Goal: Task Accomplishment & Management: Manage account settings

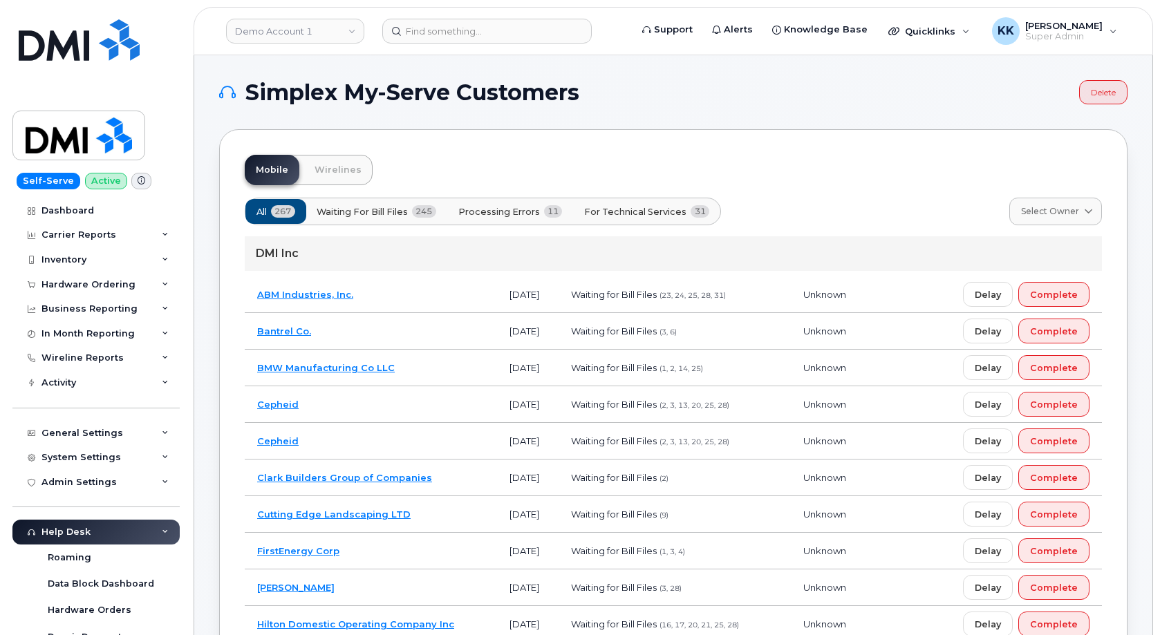
click at [524, 205] on button "Processing Errors 11" at bounding box center [511, 211] width 128 height 25
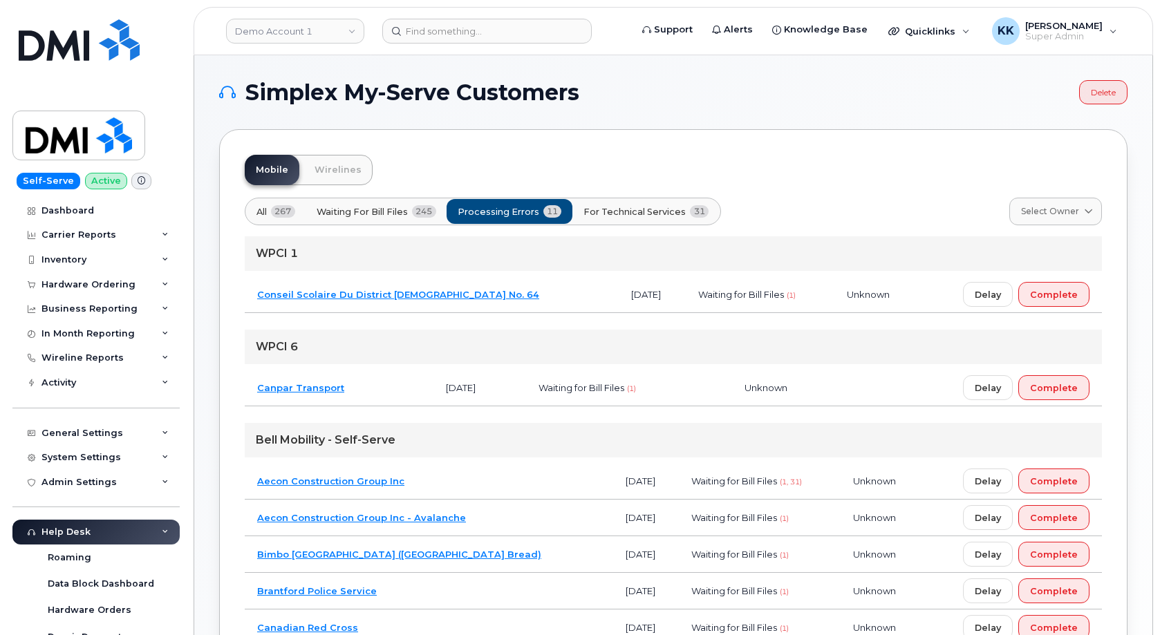
click at [615, 214] on span "For Technical Services" at bounding box center [634, 211] width 102 height 13
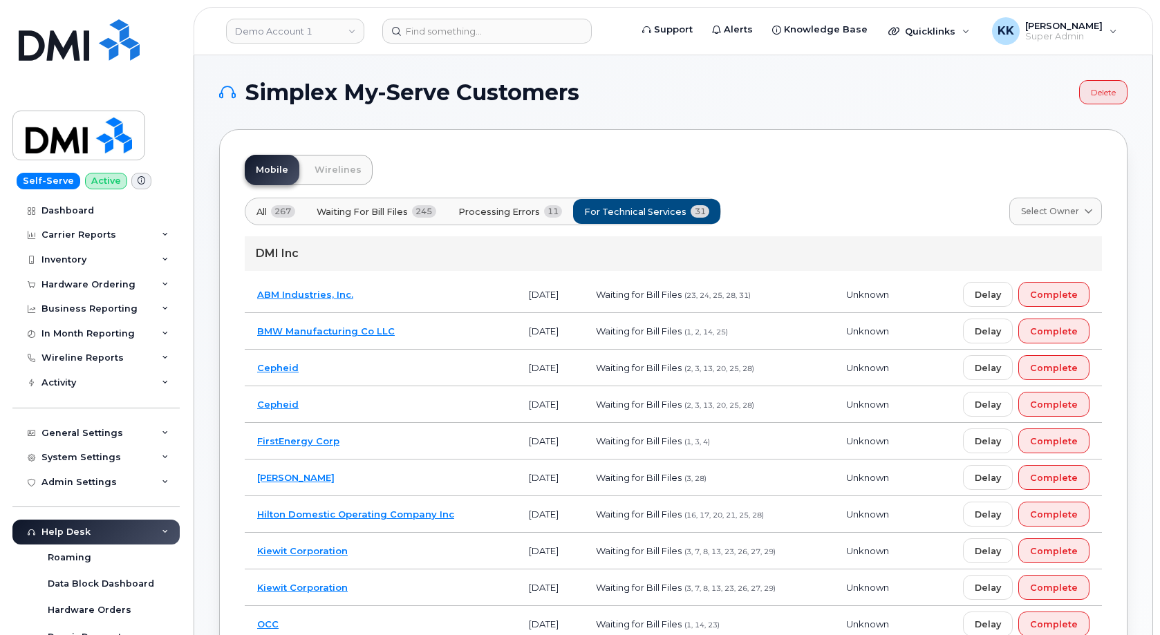
click at [507, 217] on span "Processing Errors" at bounding box center [499, 211] width 82 height 13
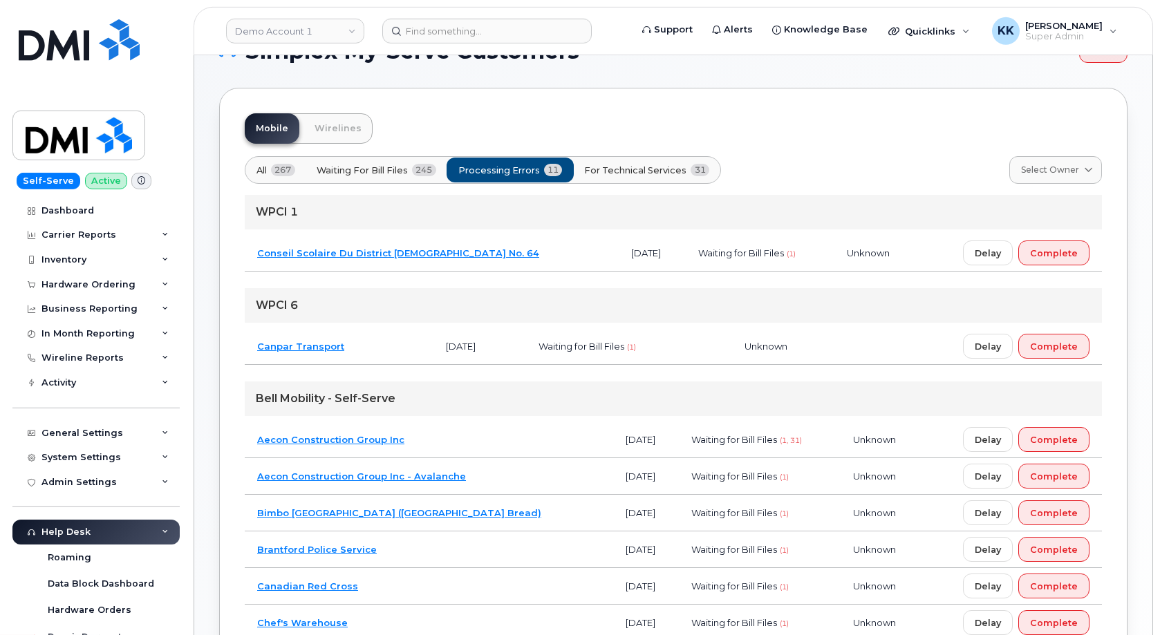
scroll to position [71, 0]
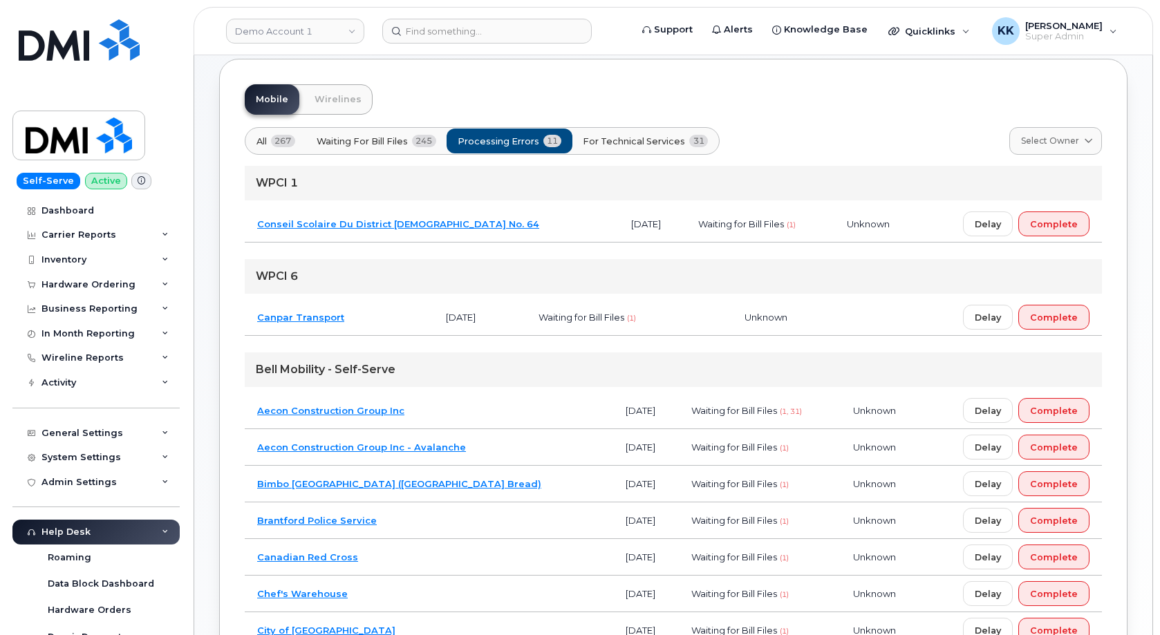
click at [453, 413] on td "Aecon Construction Group Inc" at bounding box center [429, 411] width 368 height 37
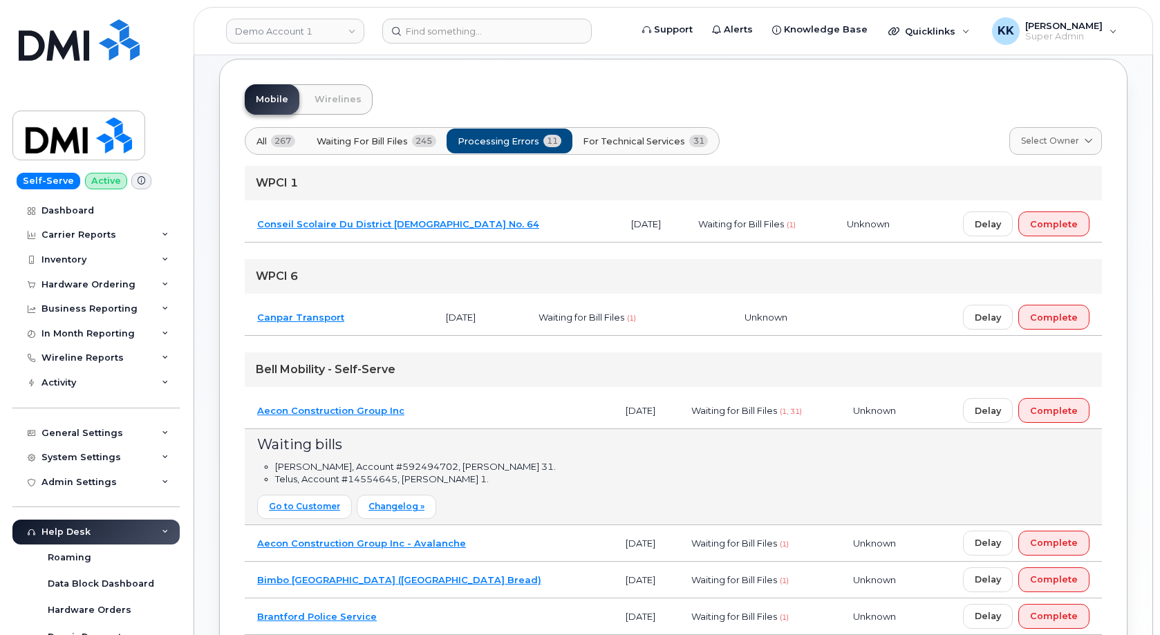
click at [453, 413] on td "Aecon Construction Group Inc" at bounding box center [429, 411] width 368 height 37
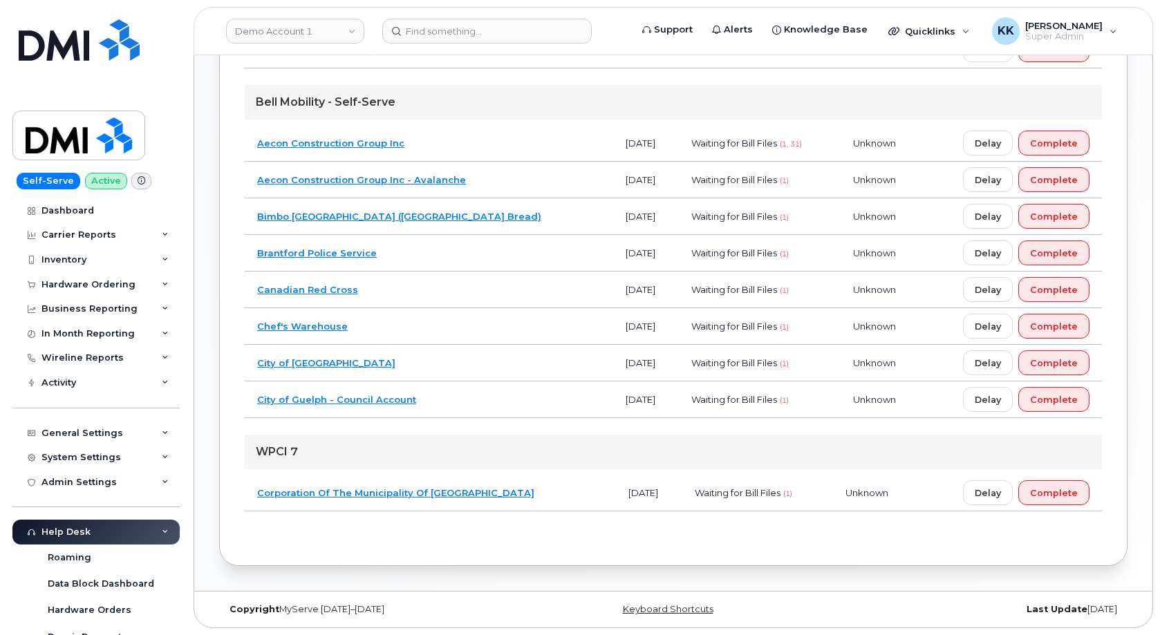
scroll to position [0, 0]
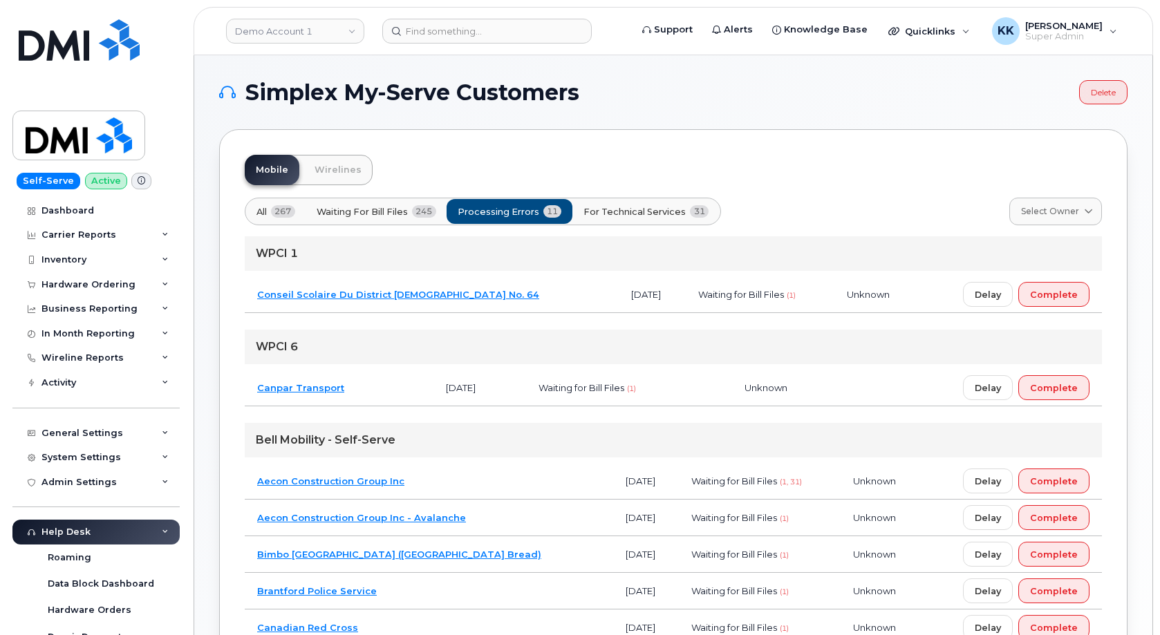
click at [638, 212] on span "For Technical Services" at bounding box center [634, 211] width 102 height 13
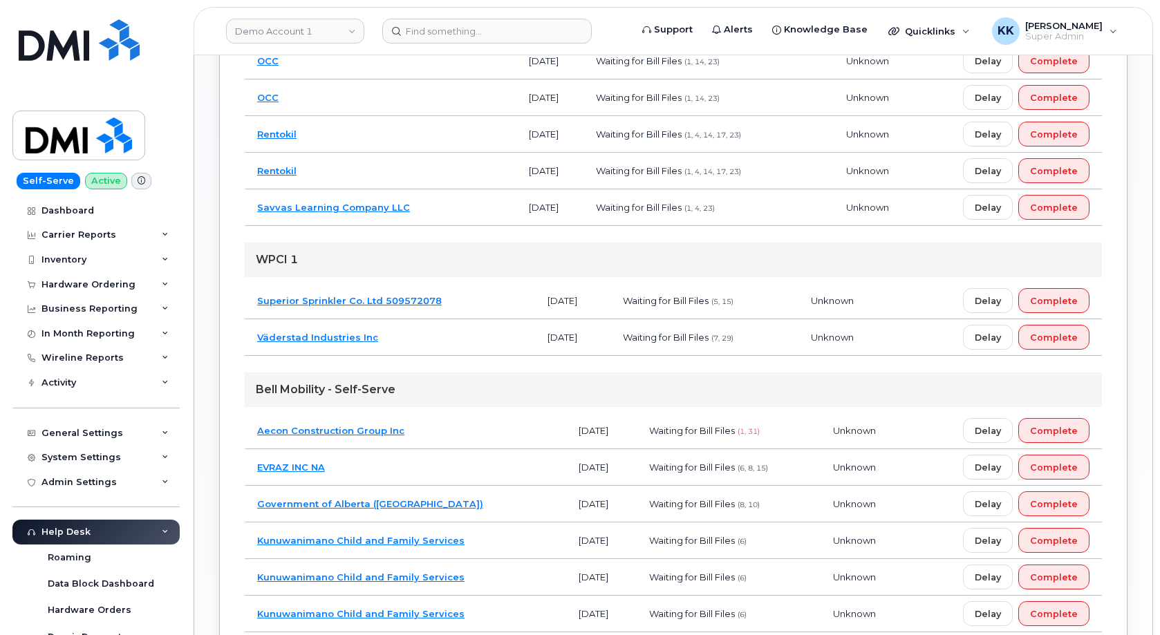
scroll to position [1057, 0]
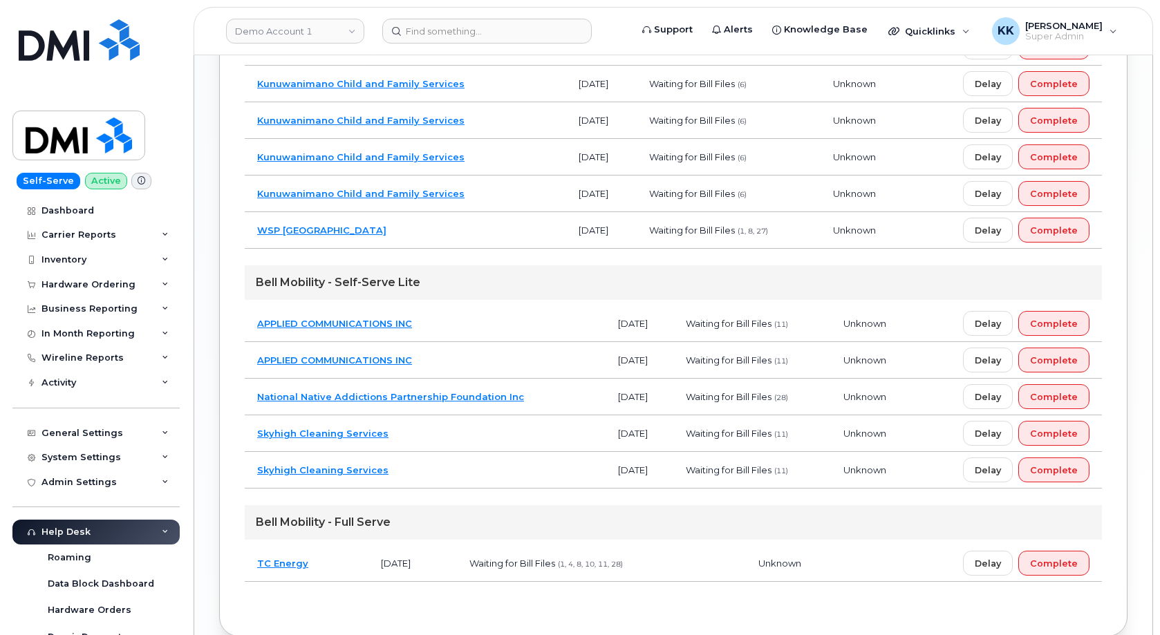
click at [525, 393] on td "National Native Addictions Partnership Foundation Inc" at bounding box center [425, 397] width 361 height 37
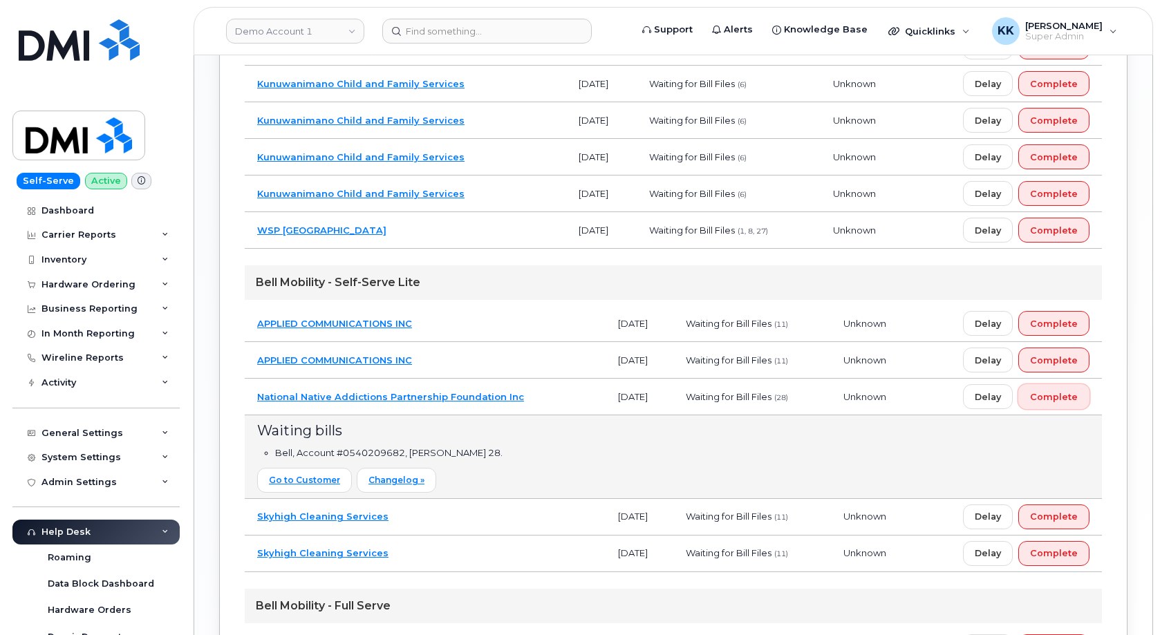
click at [1074, 402] on span "Complete" at bounding box center [1054, 397] width 48 height 13
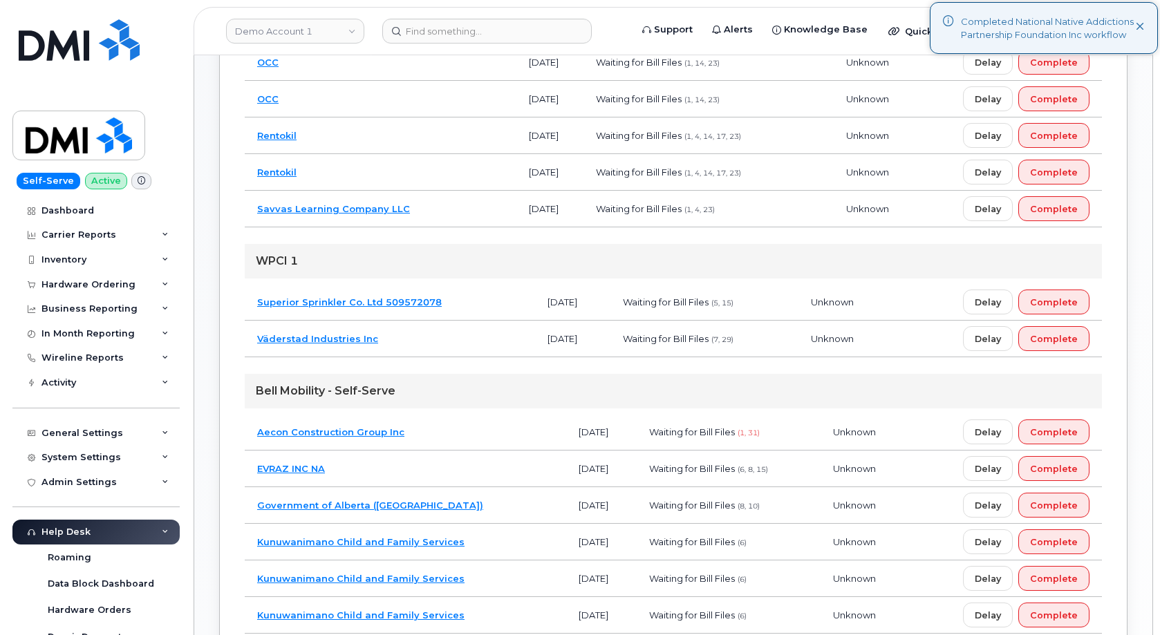
scroll to position [563, 0]
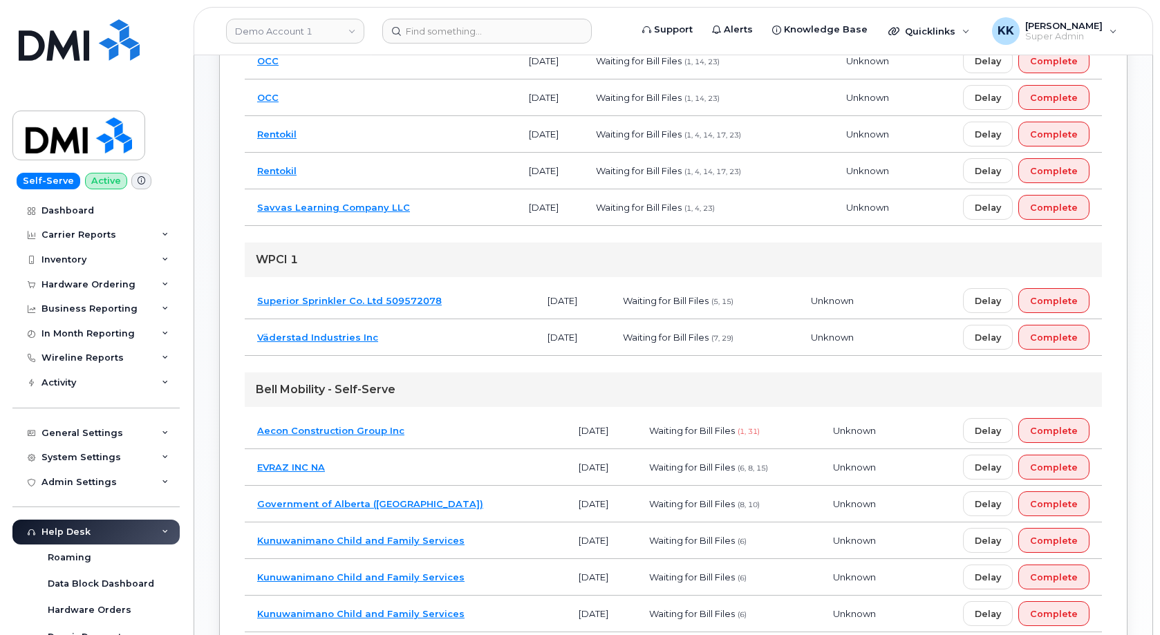
click at [454, 438] on td "Aecon Construction Group Inc" at bounding box center [405, 431] width 321 height 37
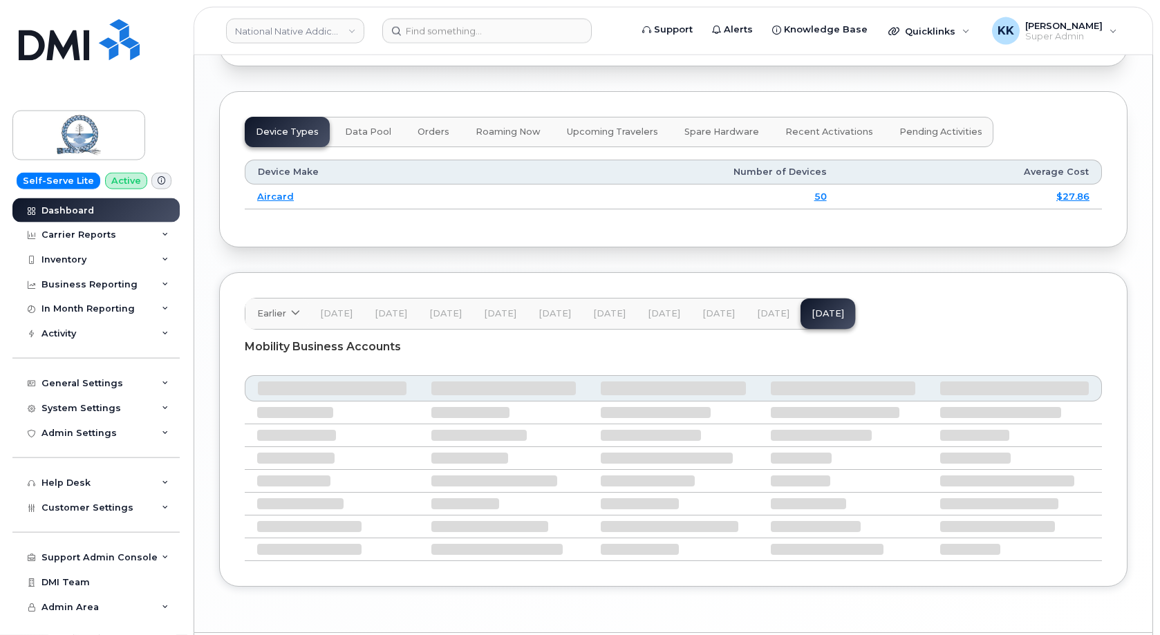
scroll to position [1642, 0]
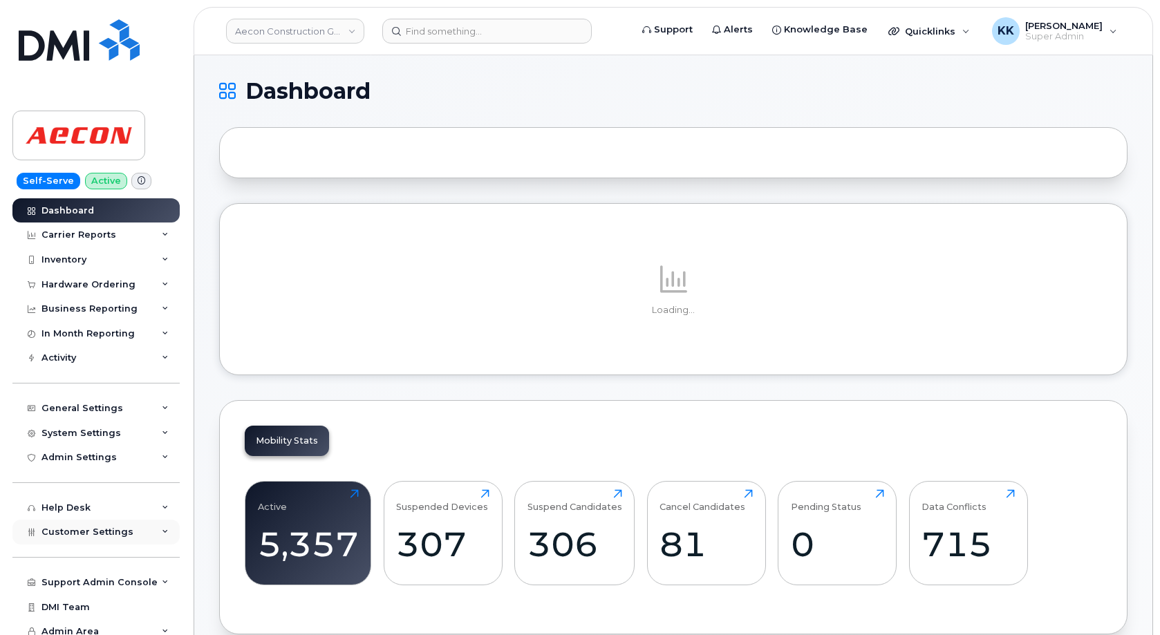
click at [82, 541] on div "Customer Settings" at bounding box center [95, 532] width 167 height 25
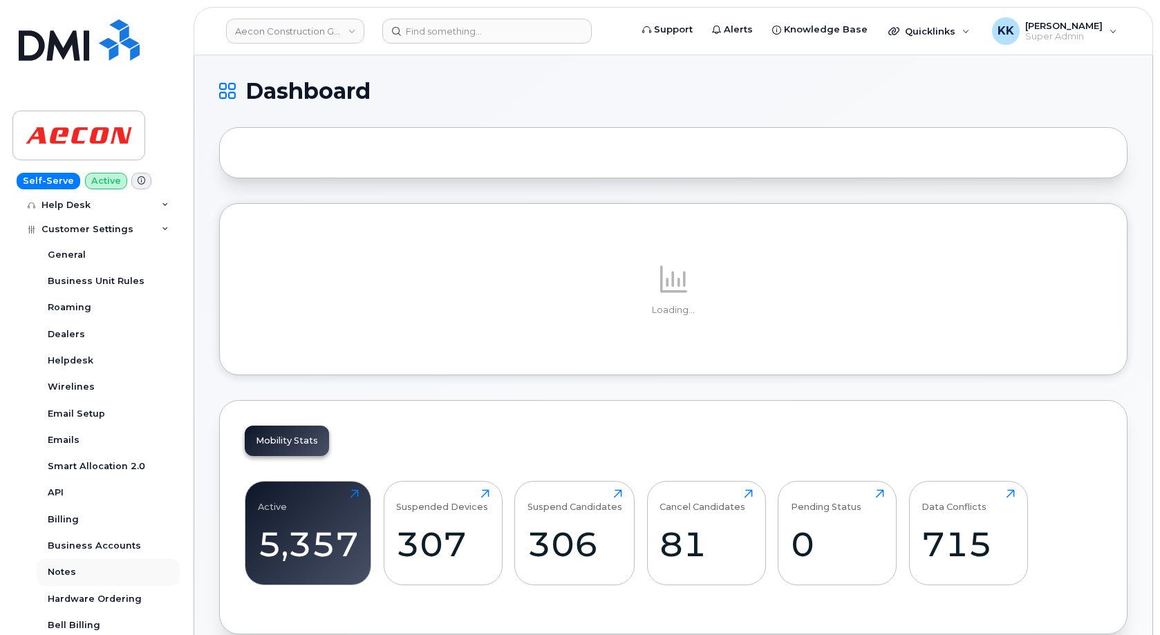
scroll to position [332, 0]
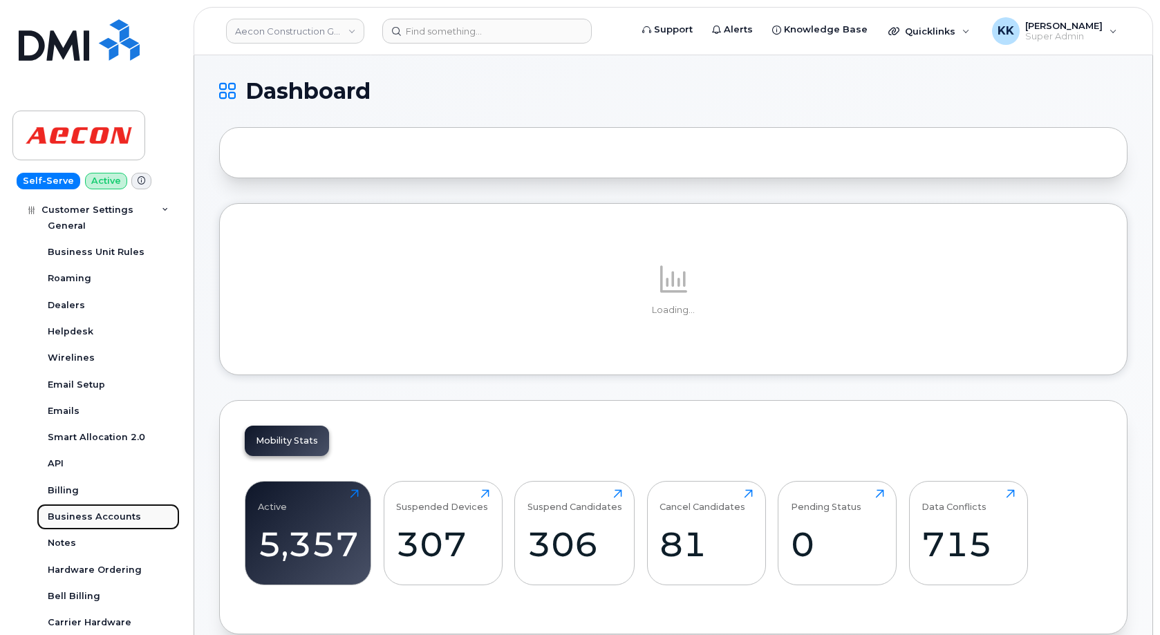
click at [95, 517] on div "Business Accounts" at bounding box center [94, 517] width 93 height 12
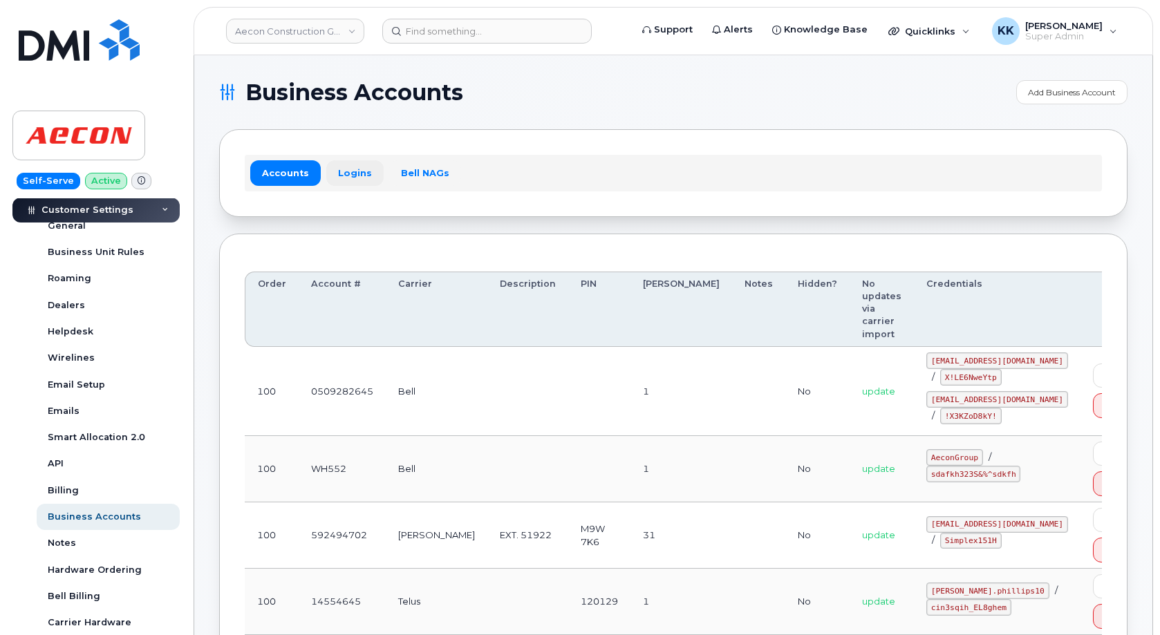
click at [345, 166] on link "Logins" at bounding box center [354, 172] width 57 height 25
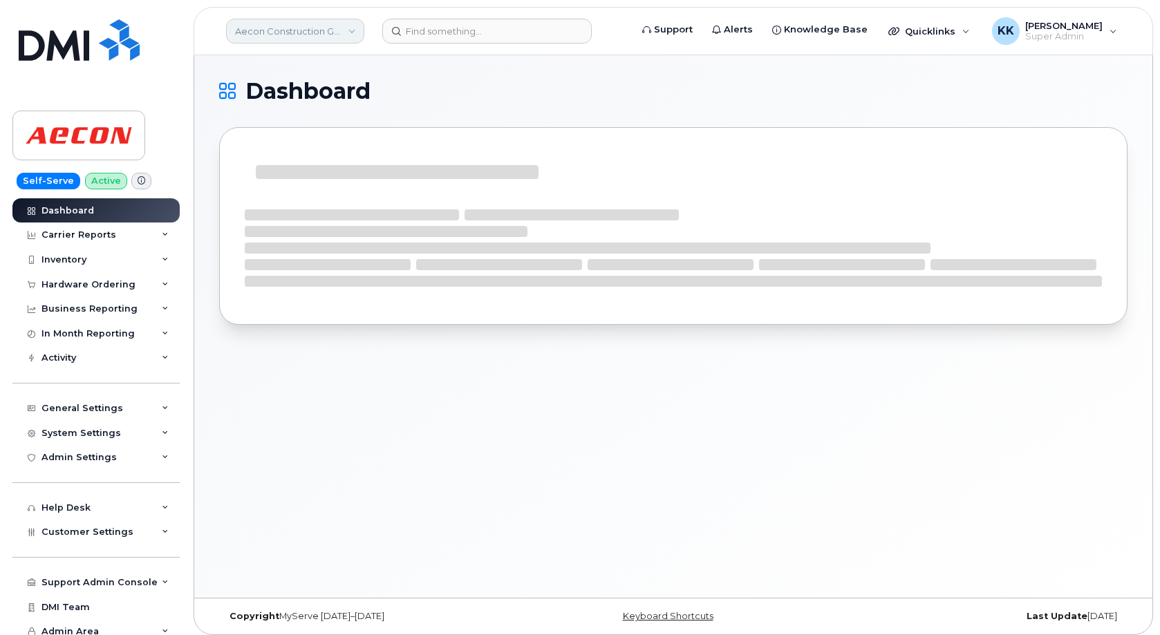
click at [297, 28] on link "Aecon Construction Group Inc" at bounding box center [295, 31] width 138 height 25
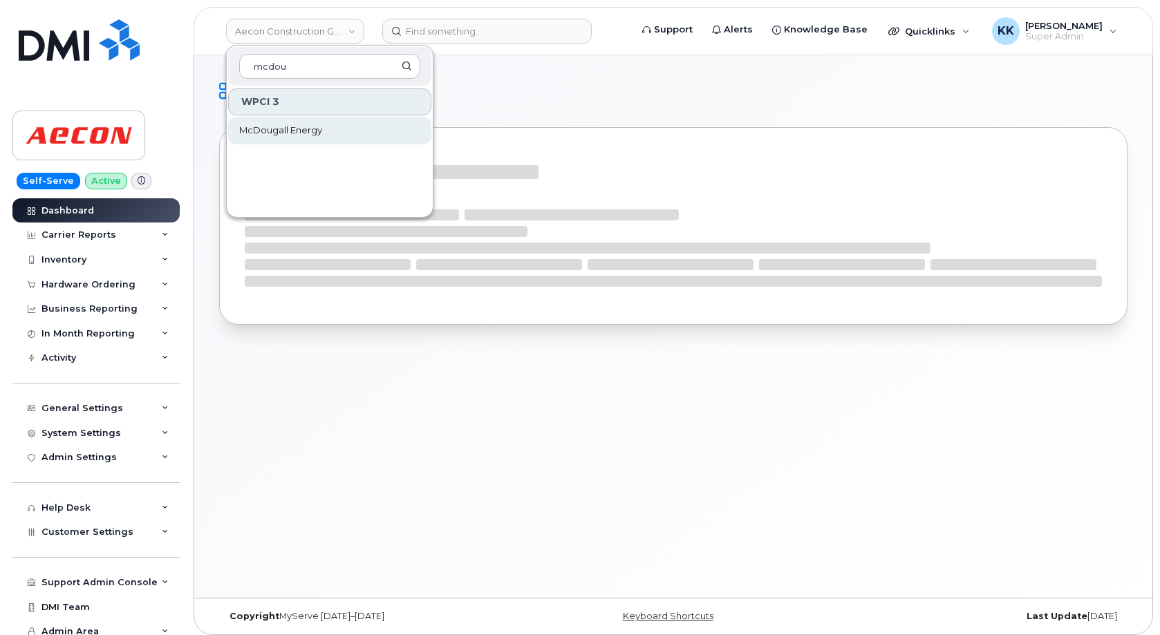
type input "mcdou"
click at [290, 126] on span "McDougall Energy" at bounding box center [280, 131] width 83 height 14
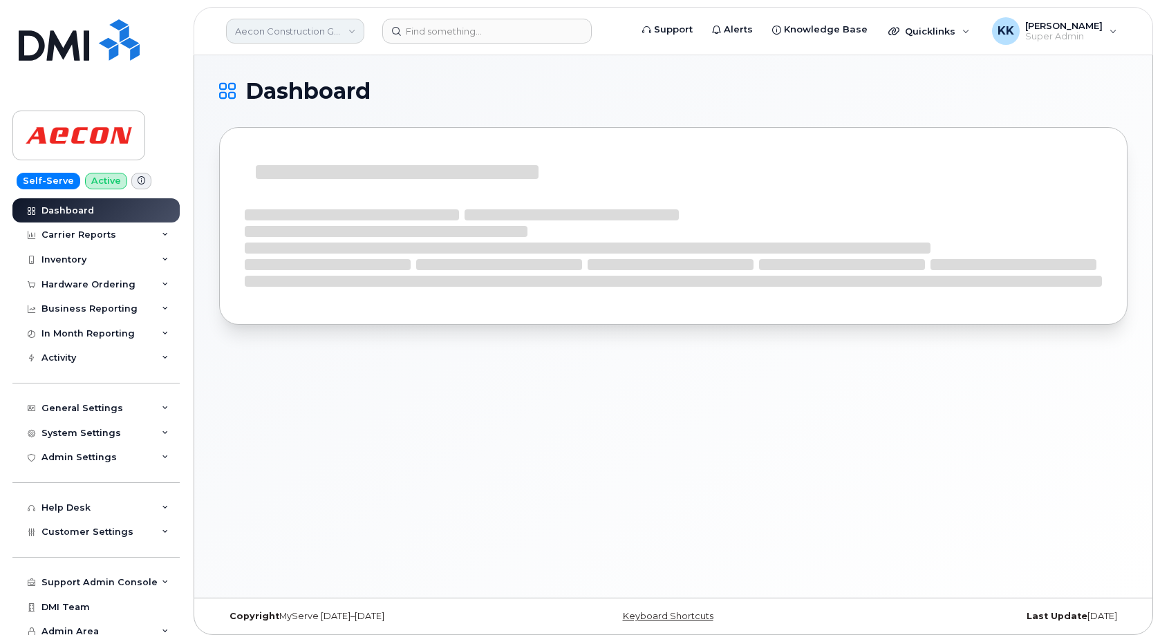
click at [323, 30] on link "Aecon Construction Group Inc" at bounding box center [295, 31] width 138 height 25
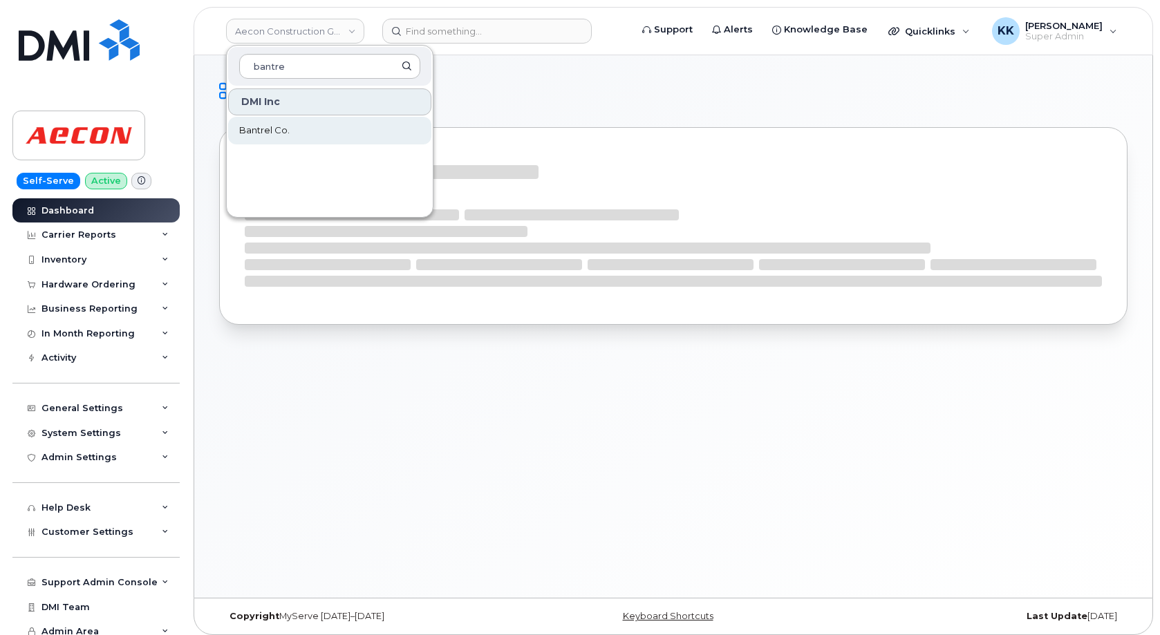
type input "bantre"
click at [313, 130] on link "Bantrel Co." at bounding box center [329, 131] width 203 height 28
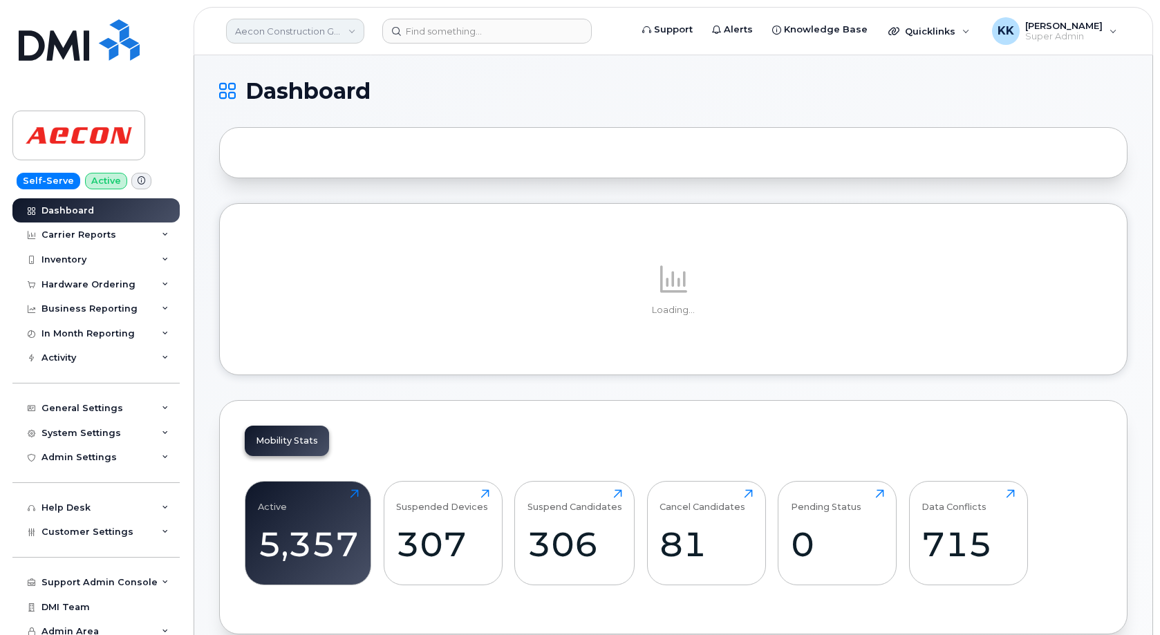
click at [285, 30] on link "Aecon Construction Group Inc" at bounding box center [295, 31] width 138 height 25
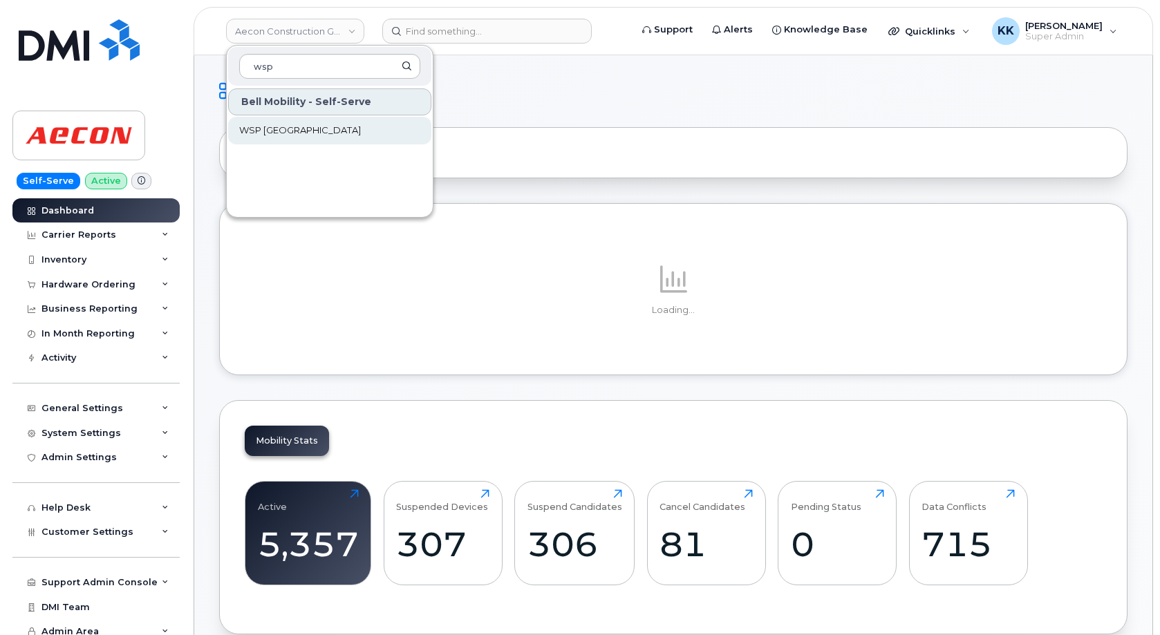
type input "wsp"
click at [287, 124] on link "WSP Canada" at bounding box center [329, 131] width 203 height 28
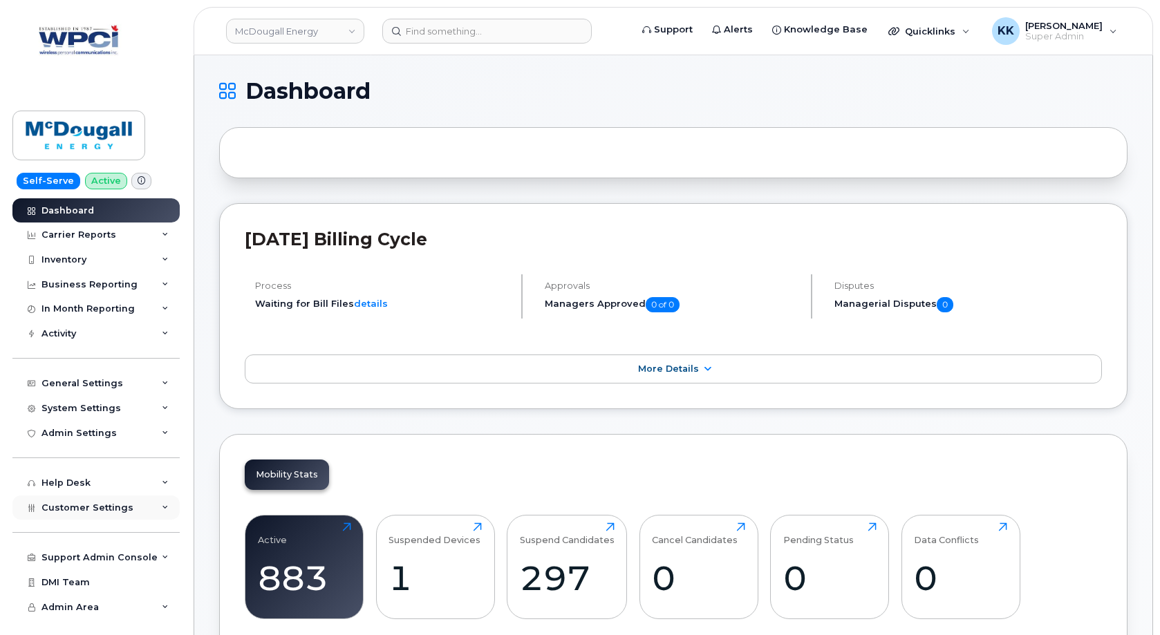
click at [95, 504] on div "Customer Settings" at bounding box center [87, 508] width 92 height 11
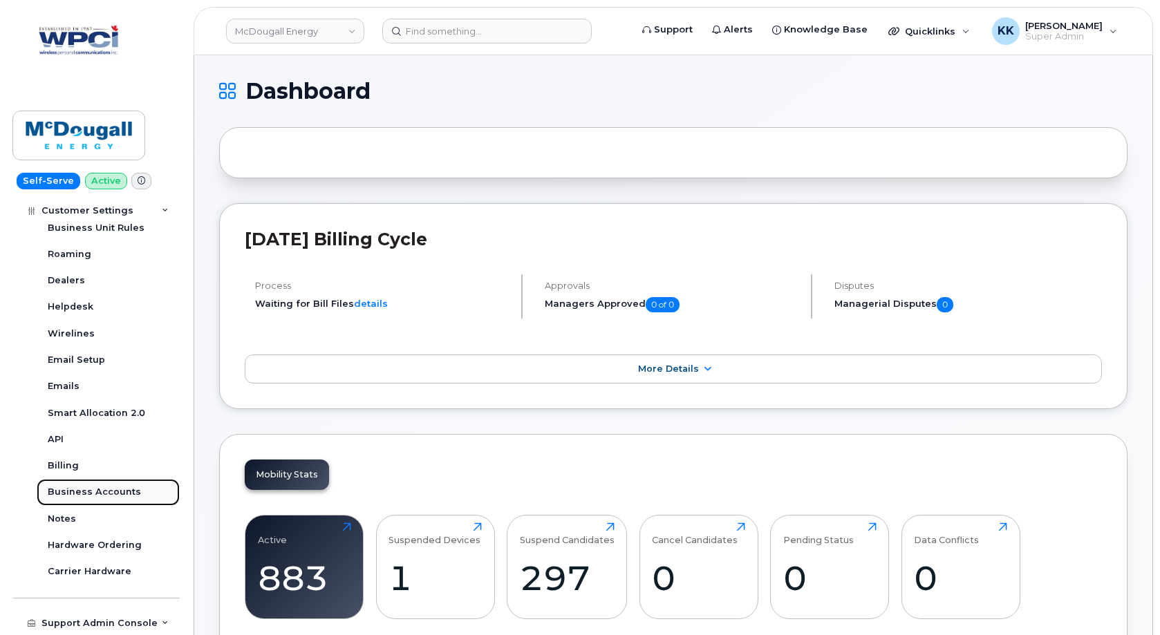
click at [102, 491] on div "Business Accounts" at bounding box center [94, 492] width 93 height 12
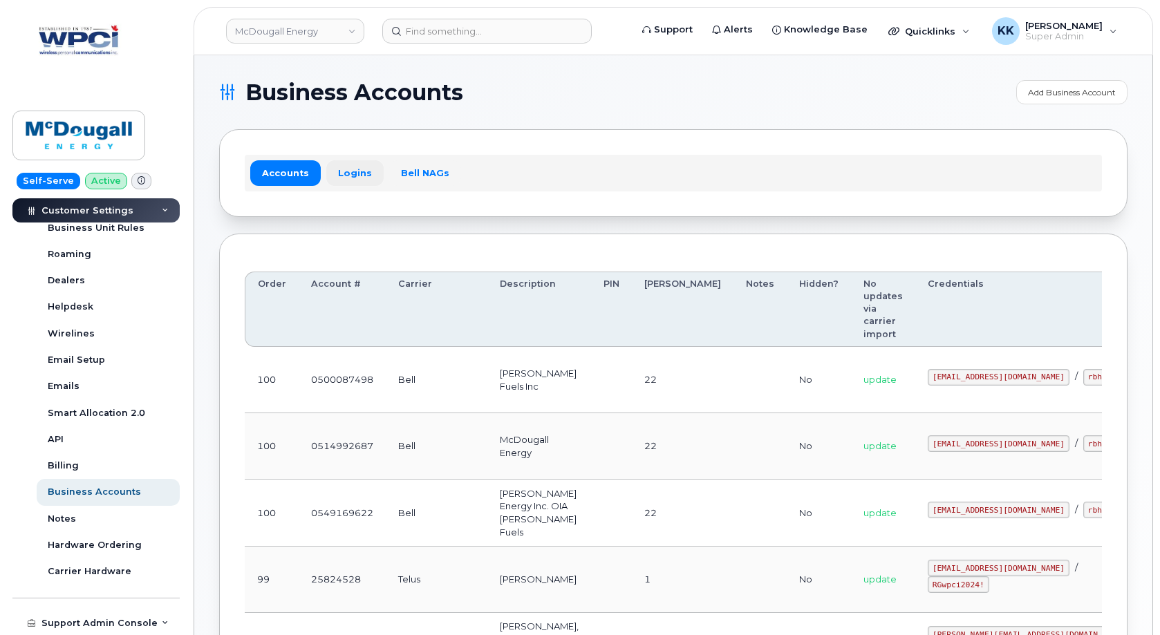
click at [341, 184] on link "Logins" at bounding box center [354, 172] width 57 height 25
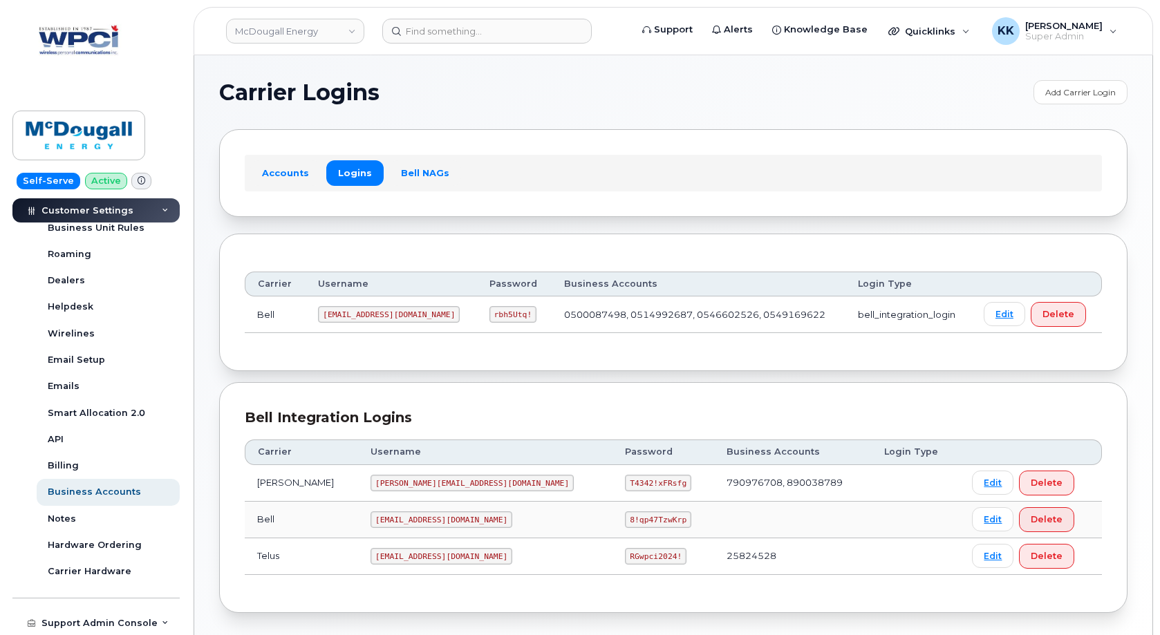
click at [380, 552] on code "[EMAIL_ADDRESS][DOMAIN_NAME]" at bounding box center [442, 556] width 142 height 17
click at [381, 553] on code "[EMAIL_ADDRESS][DOMAIN_NAME]" at bounding box center [442, 556] width 142 height 17
click at [381, 553] on code "mms172@wpci.com" at bounding box center [442, 556] width 142 height 17
click at [625, 552] on code "RGwpci2024!" at bounding box center [656, 556] width 62 height 17
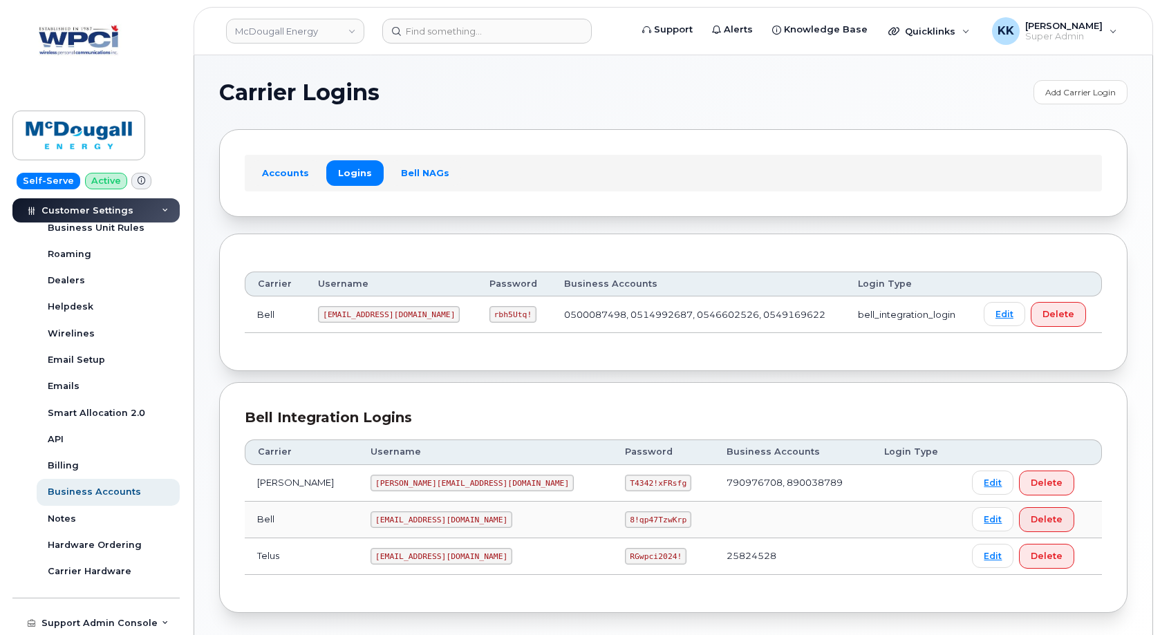
click at [625, 552] on code "RGwpci2024!" at bounding box center [656, 556] width 62 height 17
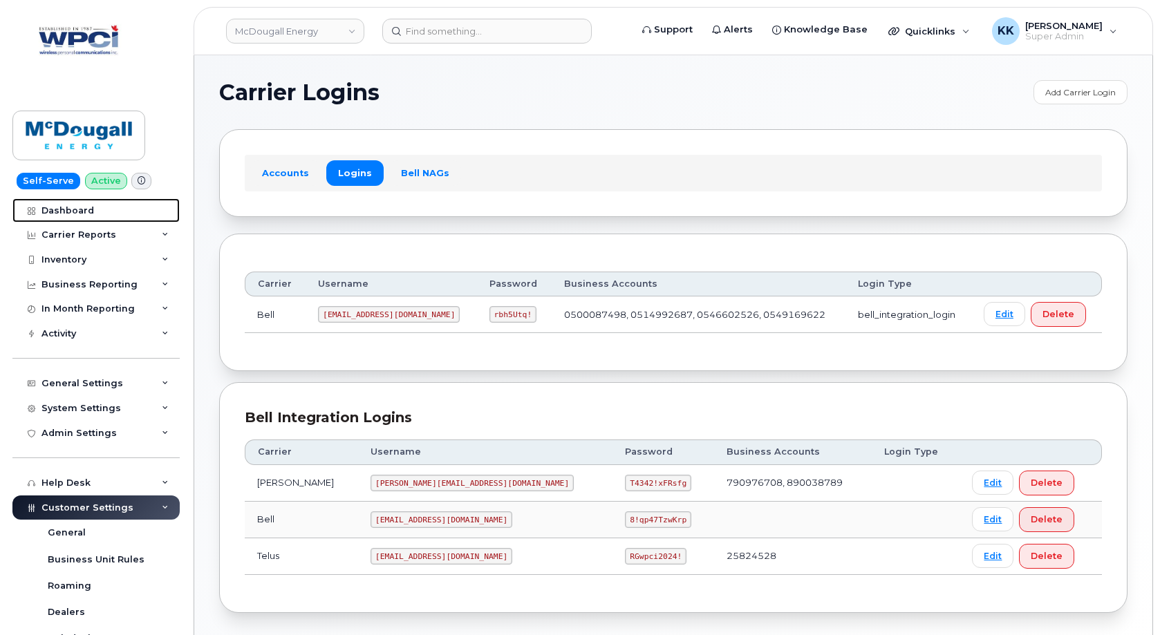
click at [94, 218] on link "Dashboard" at bounding box center [95, 210] width 167 height 25
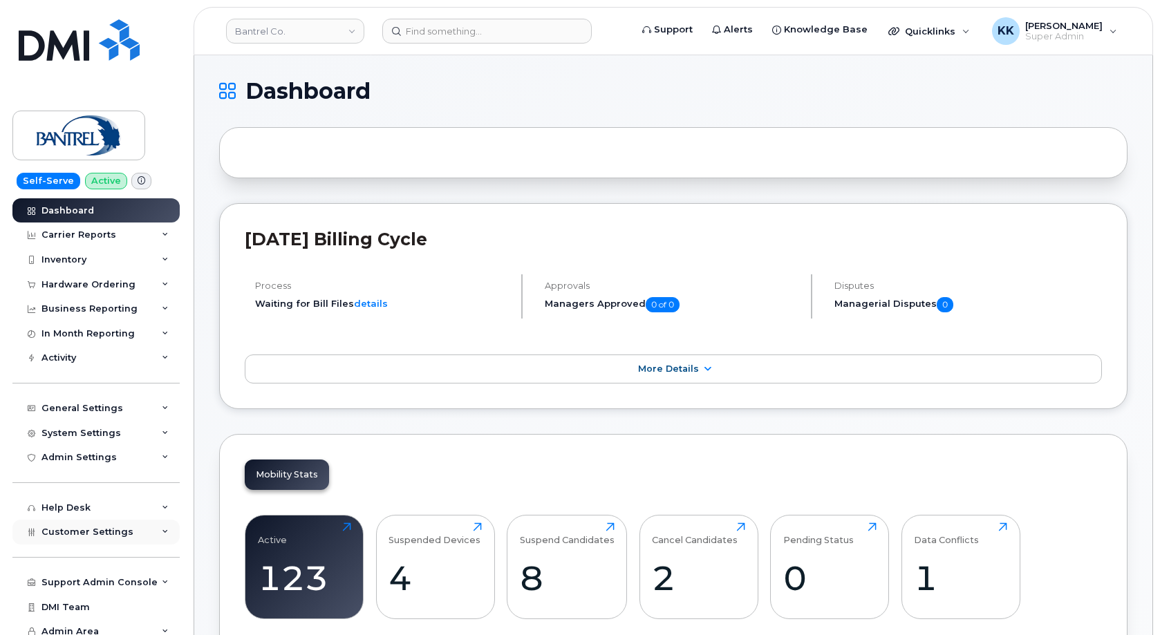
click at [66, 525] on div "Customer Settings" at bounding box center [95, 532] width 167 height 25
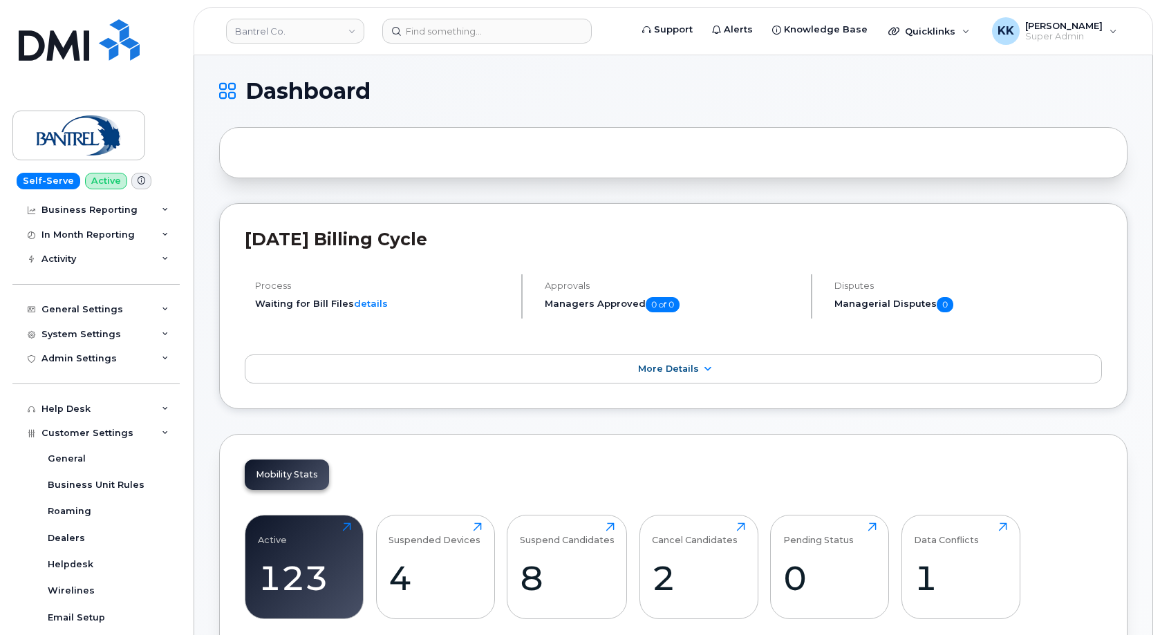
scroll to position [398, 0]
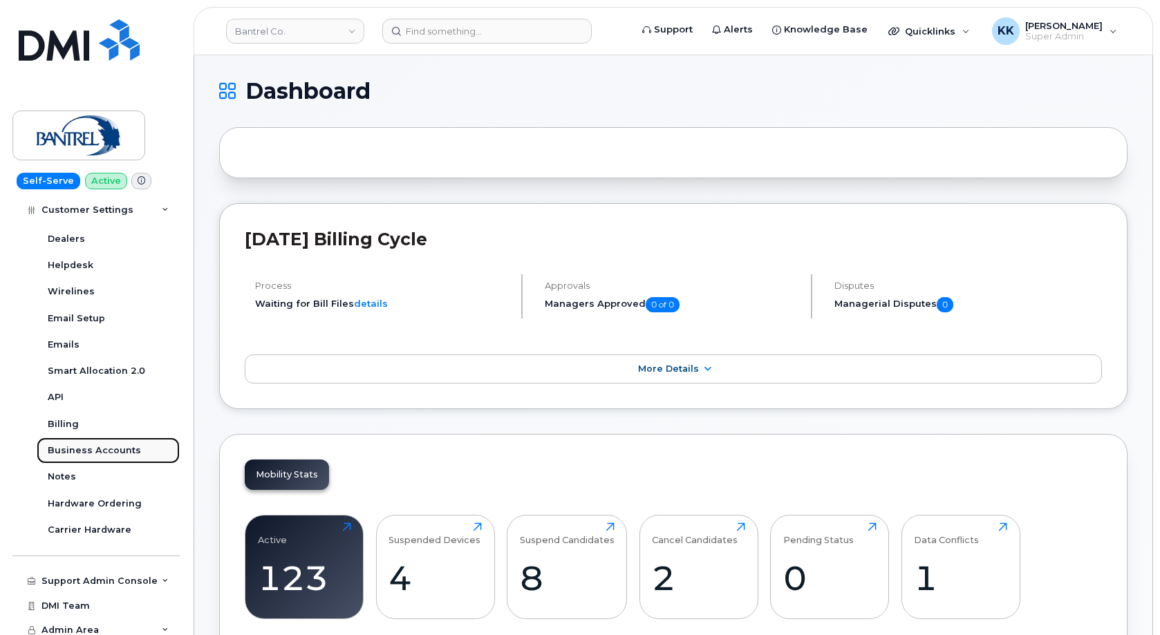
click at [101, 449] on div "Business Accounts" at bounding box center [94, 450] width 93 height 12
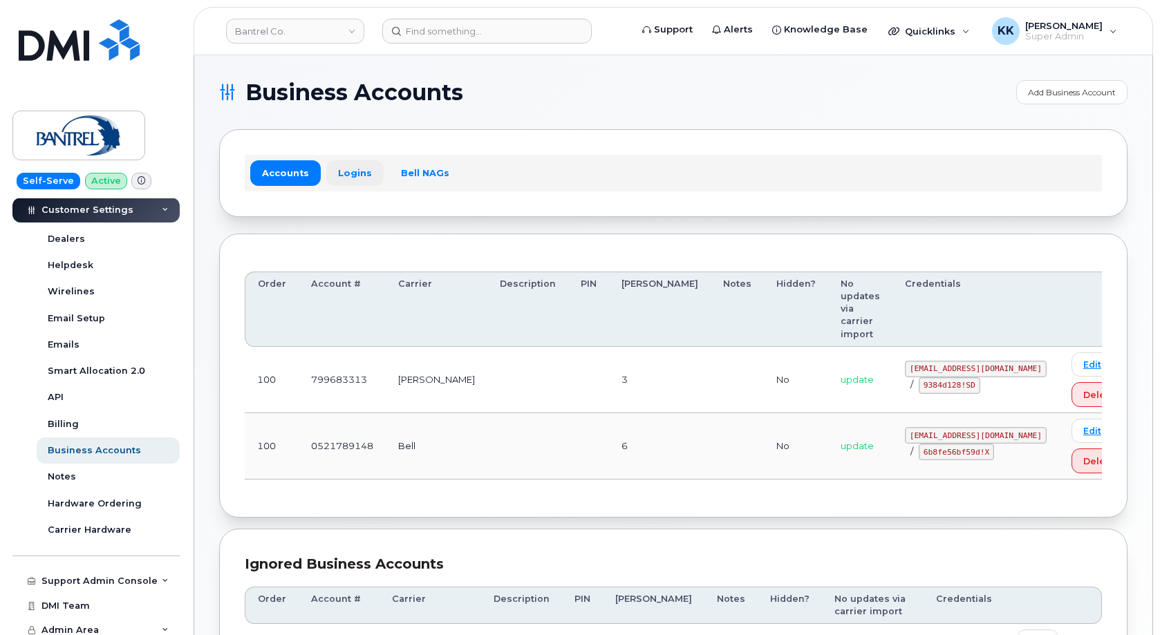
click at [348, 182] on link "Logins" at bounding box center [354, 172] width 57 height 25
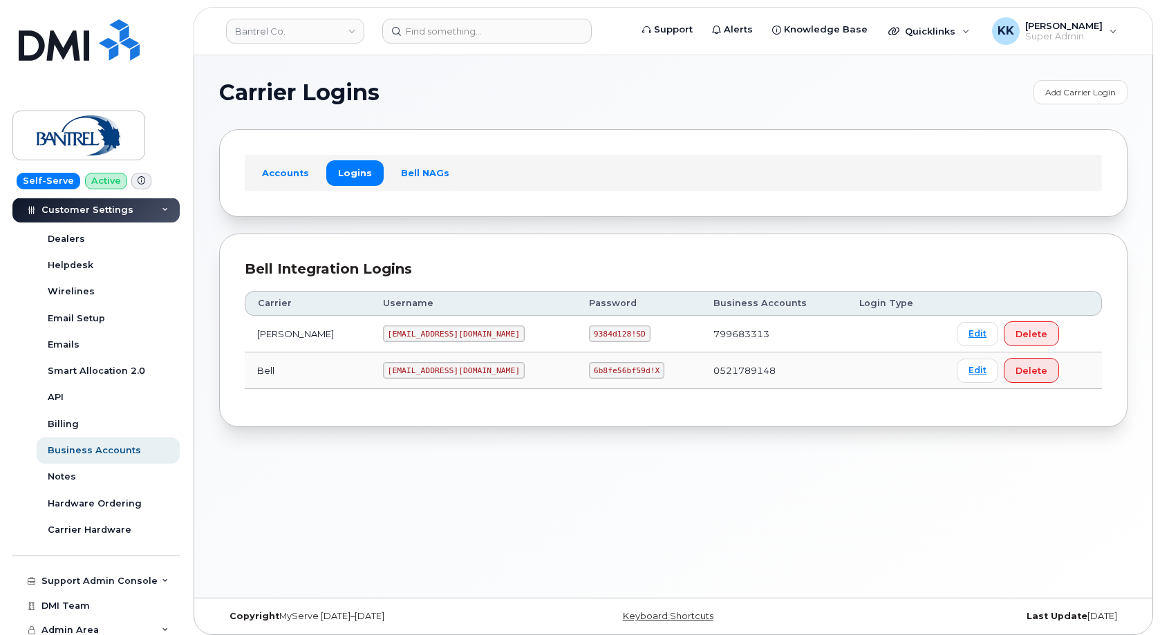
click at [383, 328] on code "bantrel@myserve.ca" at bounding box center [454, 334] width 142 height 17
click at [589, 331] on code "9384d128!SD" at bounding box center [620, 334] width 62 height 17
click at [589, 330] on code "9384d128!SD" at bounding box center [620, 334] width 62 height 17
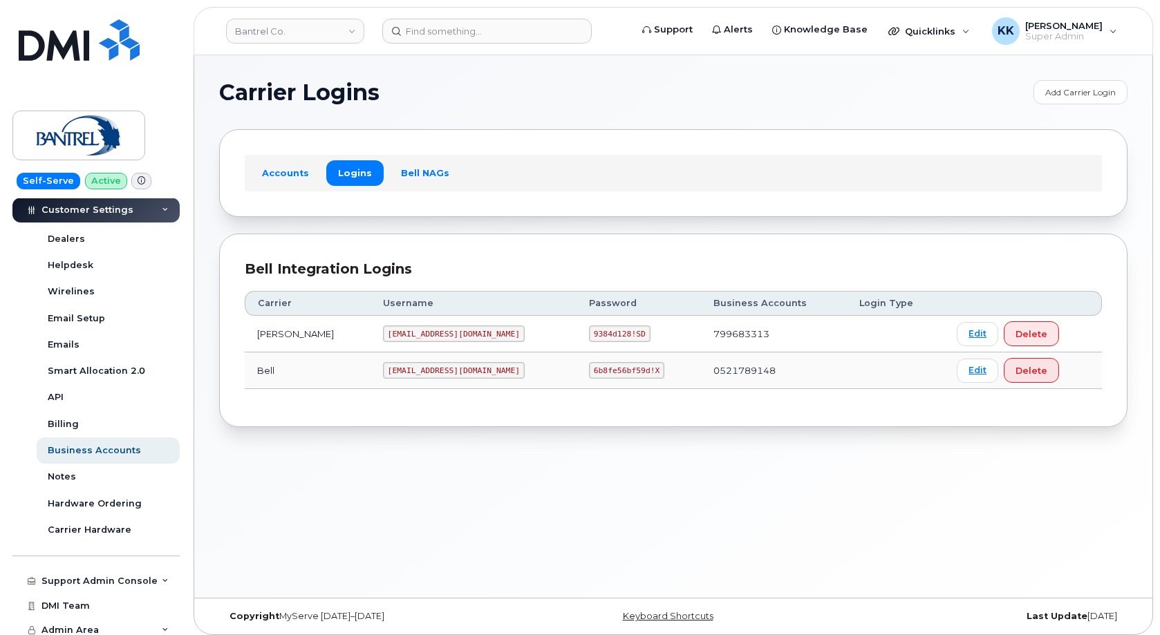
click at [589, 330] on code "9384d128!SD" at bounding box center [620, 334] width 62 height 17
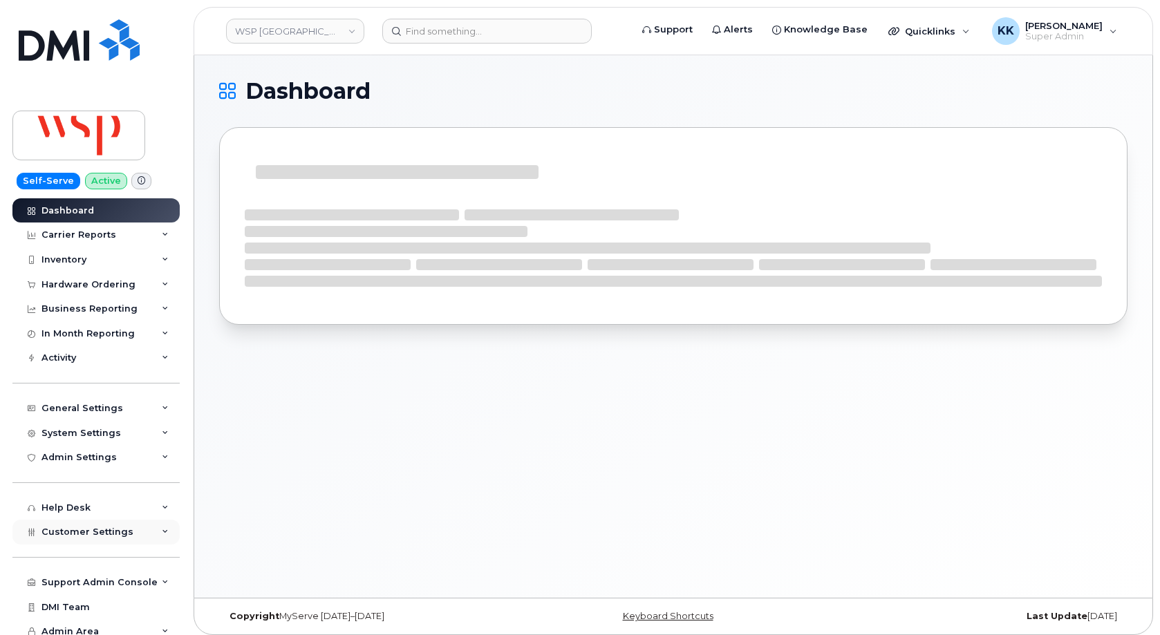
click at [57, 529] on span "Customer Settings" at bounding box center [87, 532] width 92 height 10
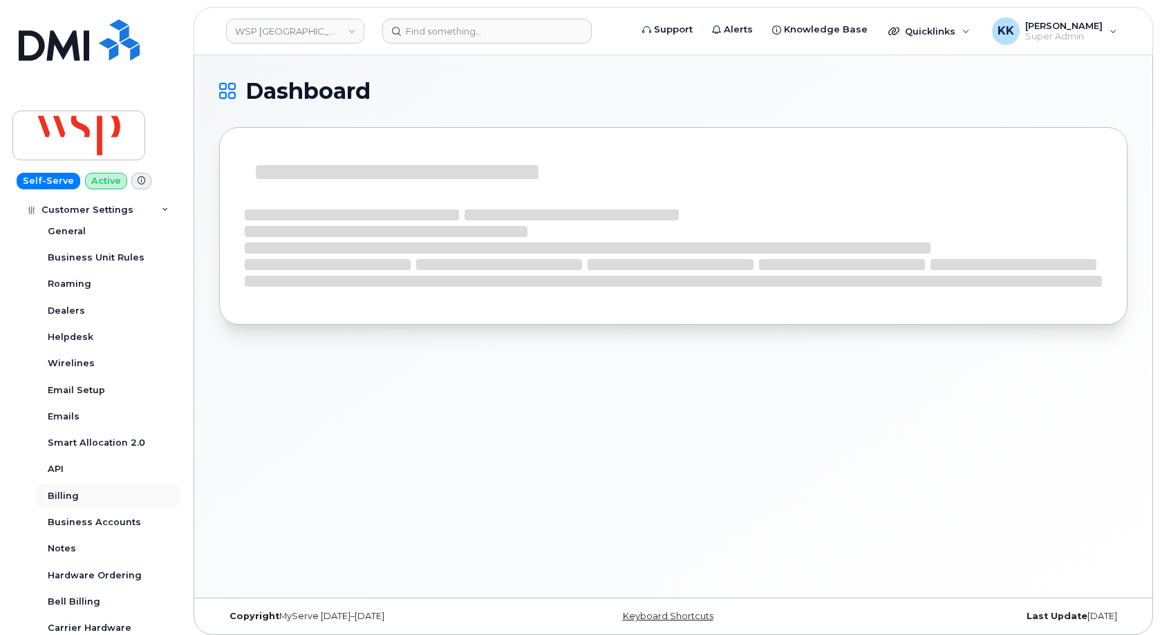
scroll to position [332, 0]
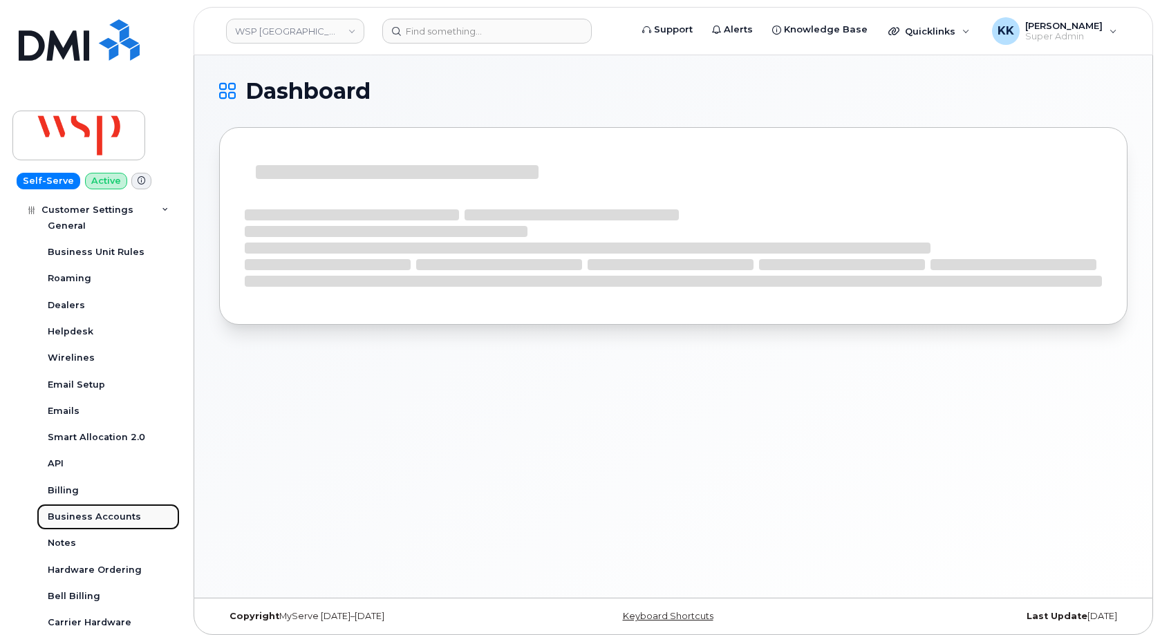
click at [97, 520] on div "Business Accounts" at bounding box center [94, 517] width 93 height 12
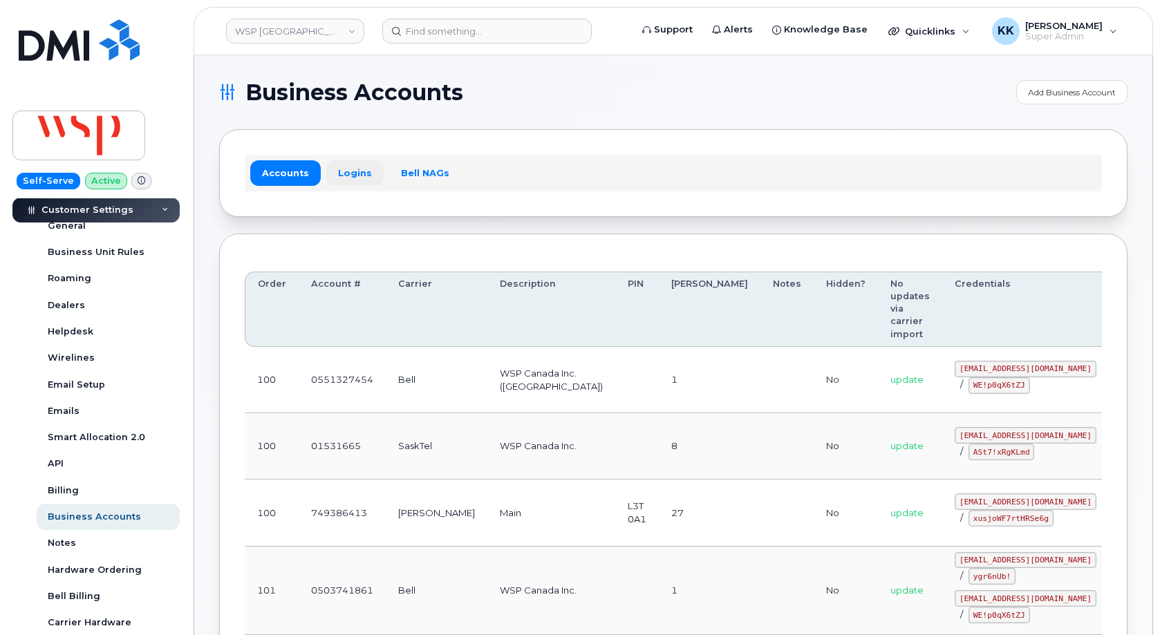
click at [352, 174] on link "Logins" at bounding box center [354, 172] width 57 height 25
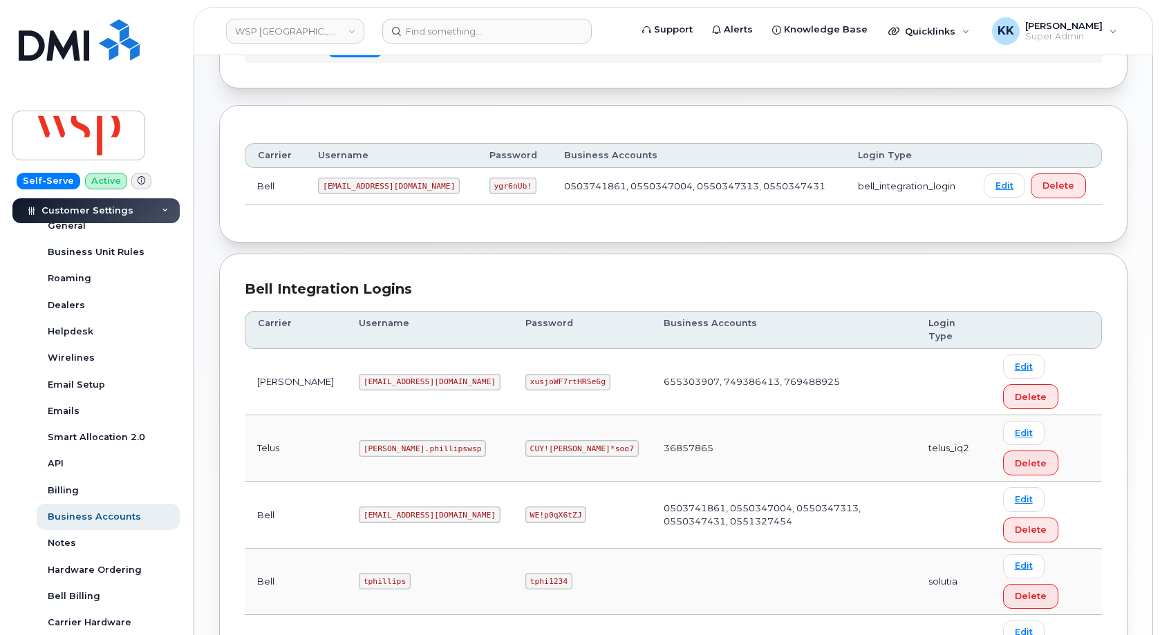
scroll to position [131, 0]
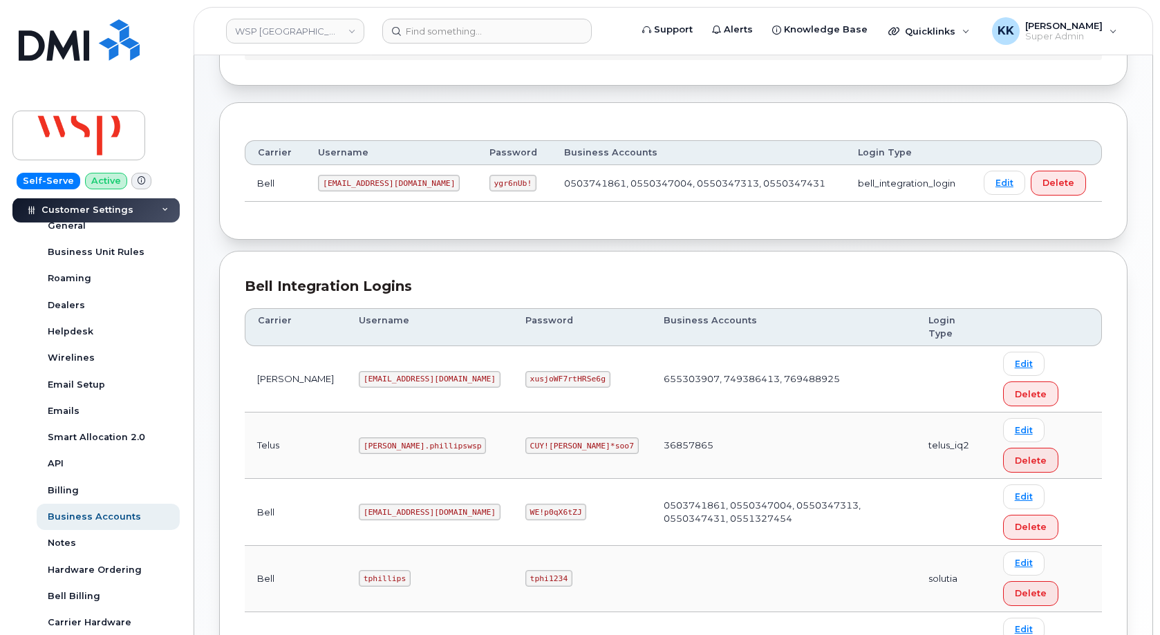
click at [359, 635] on code "[EMAIL_ADDRESS][DOMAIN_NAME]" at bounding box center [430, 645] width 142 height 17
click at [525, 635] on code "ASt7!xRgKLmd" at bounding box center [558, 645] width 66 height 17
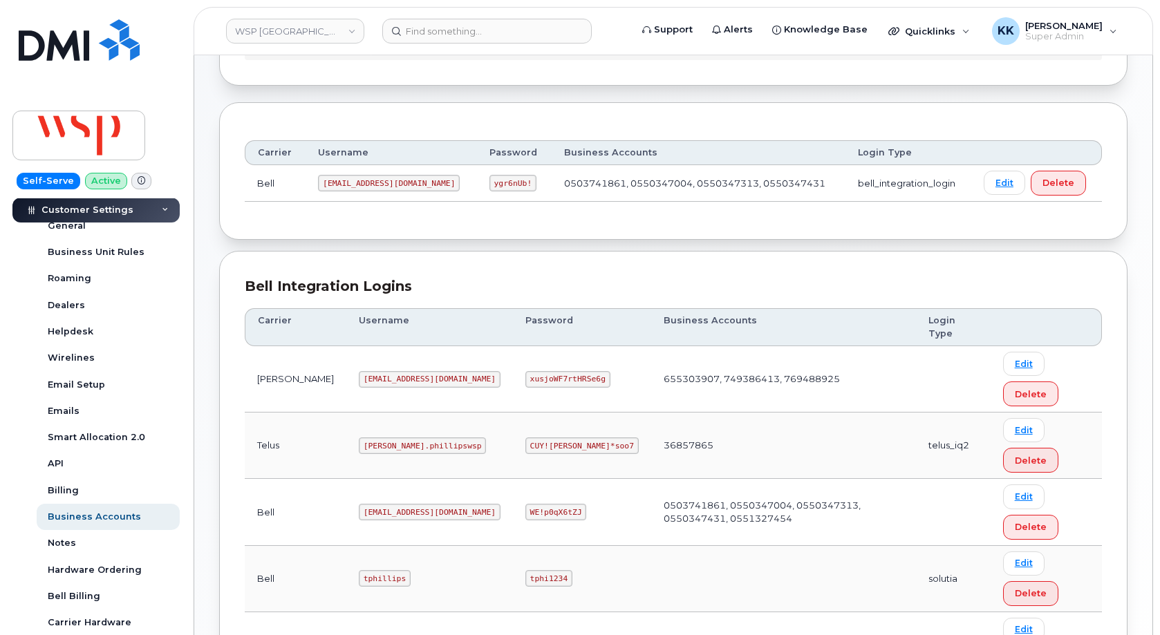
click at [525, 635] on code "ASt7!xRgKLmd" at bounding box center [558, 645] width 66 height 17
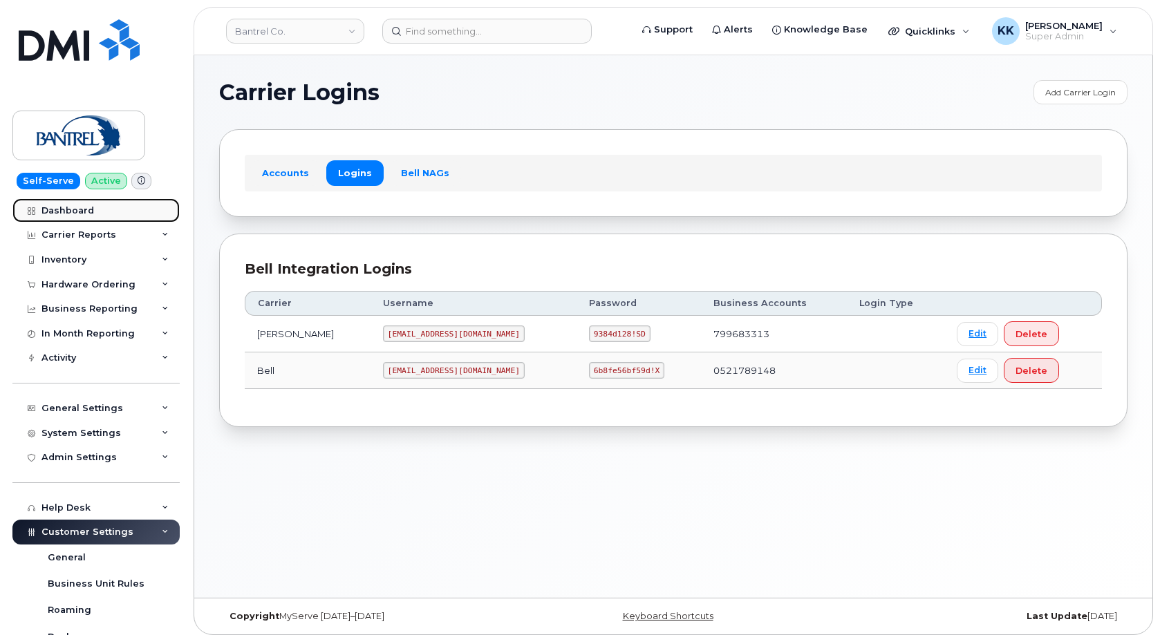
click at [92, 212] on link "Dashboard" at bounding box center [95, 210] width 167 height 25
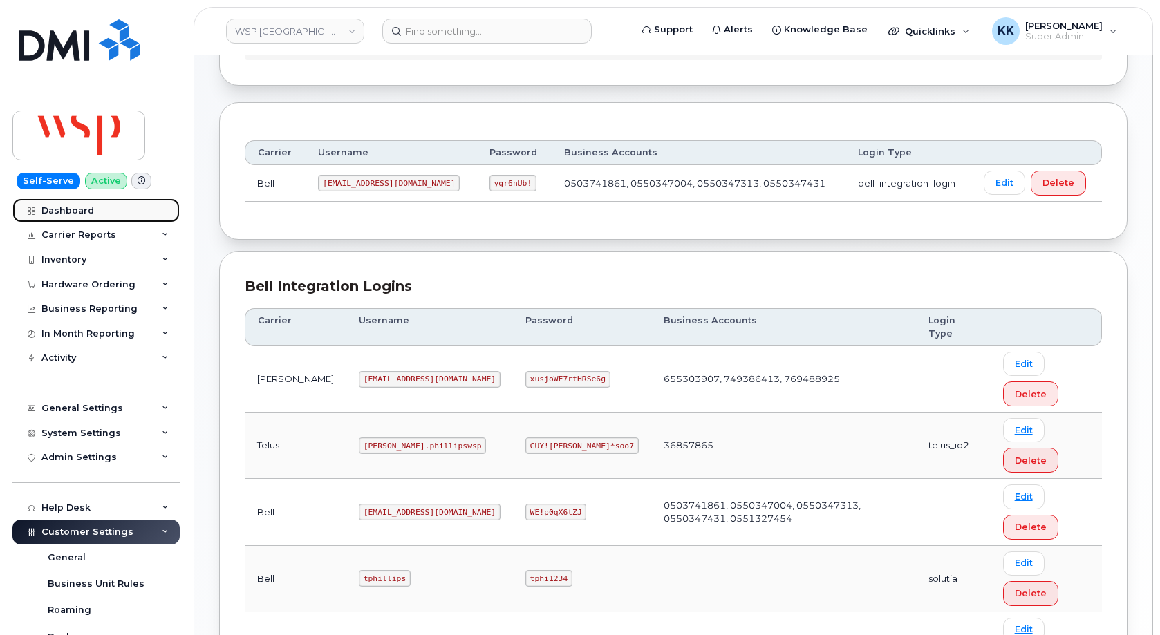
click at [95, 216] on link "Dashboard" at bounding box center [95, 210] width 167 height 25
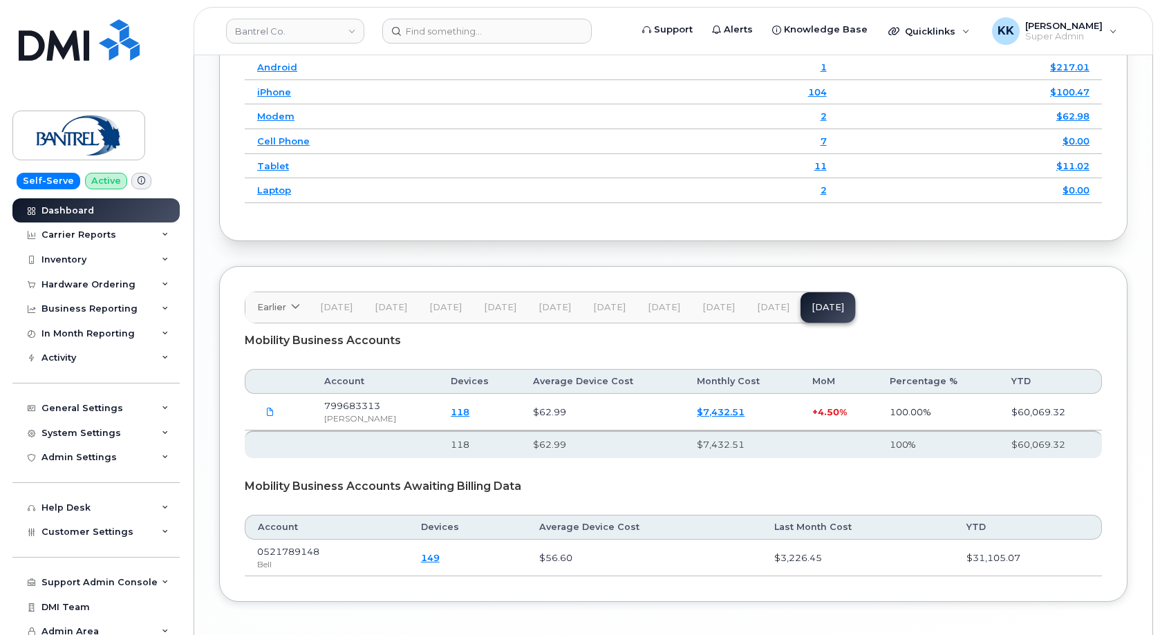
scroll to position [1934, 0]
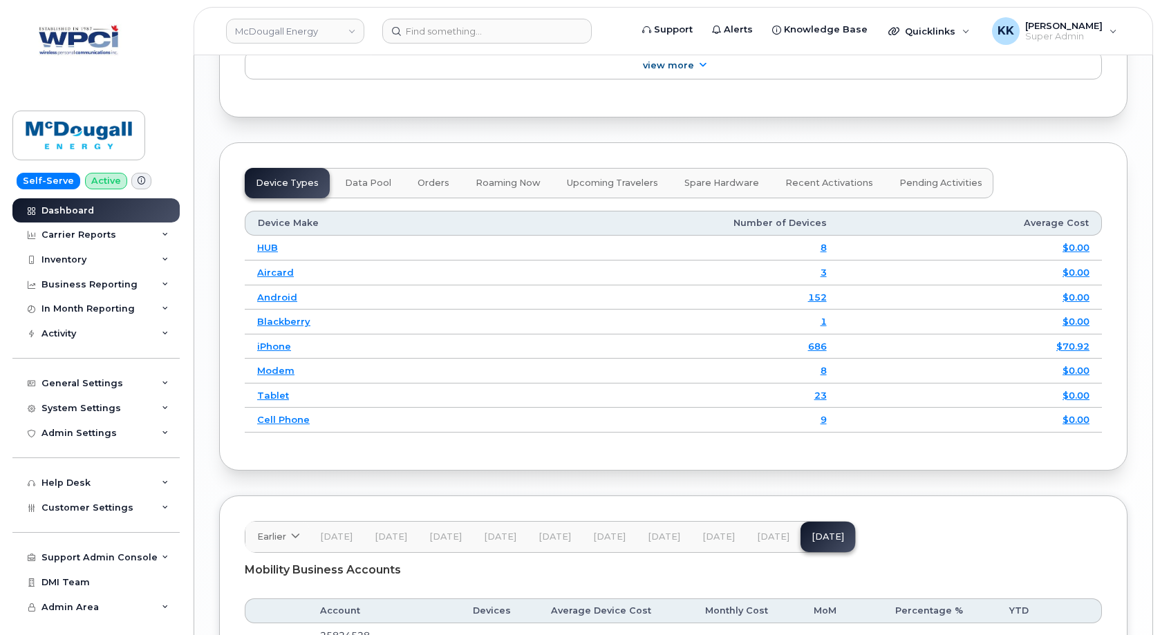
scroll to position [2071, 0]
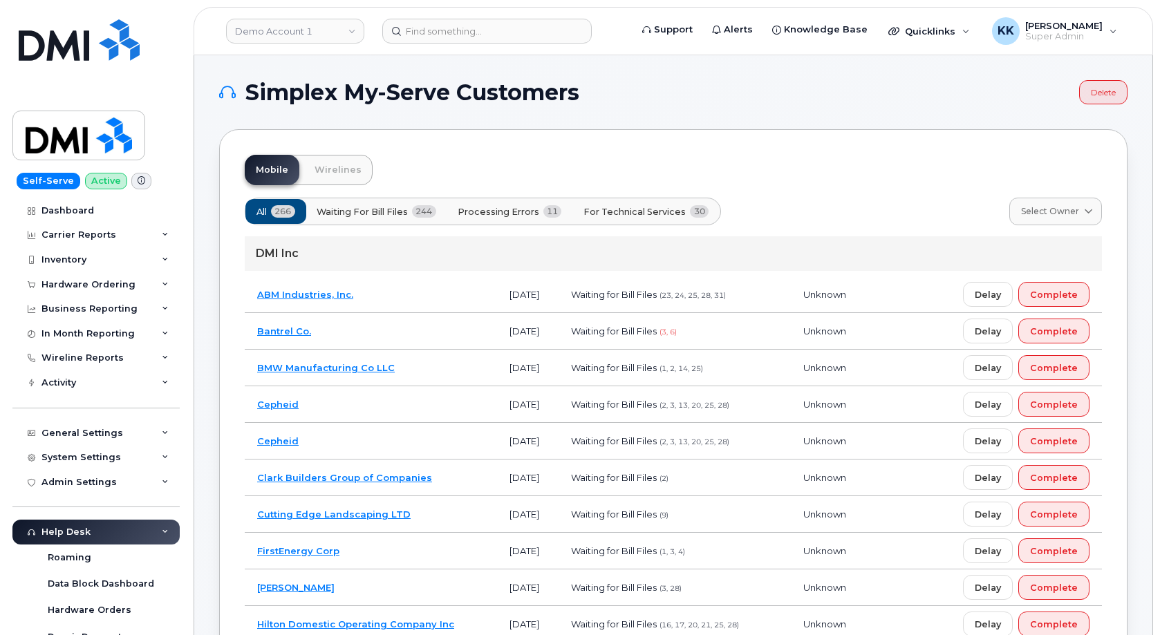
click at [668, 207] on span "For Technical Services" at bounding box center [634, 211] width 102 height 13
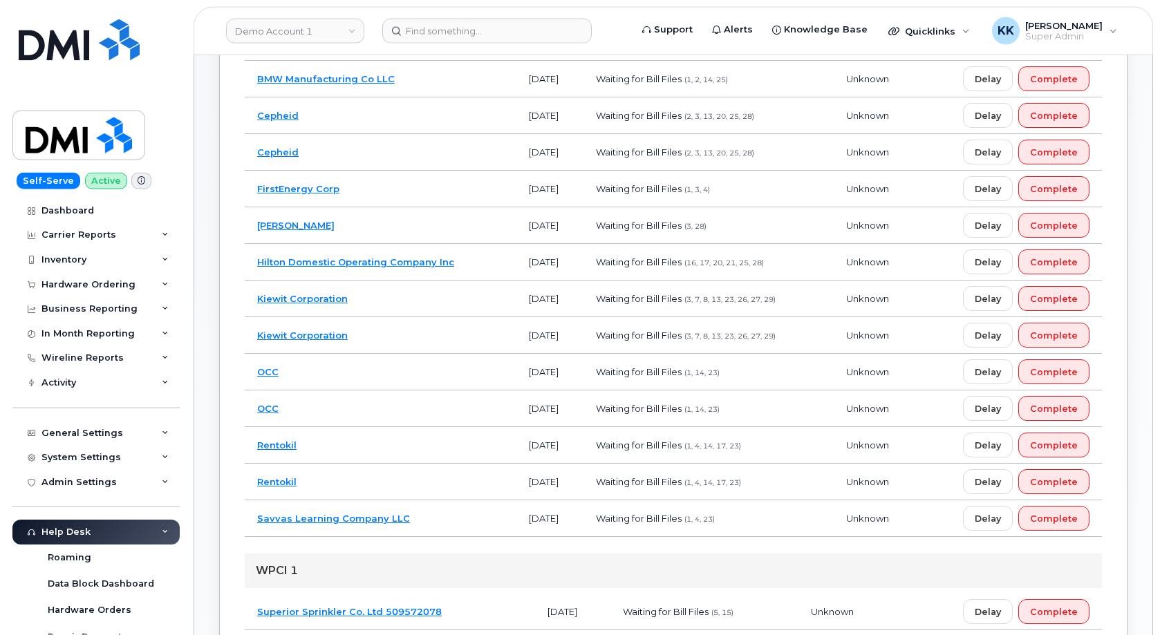
scroll to position [282, 0]
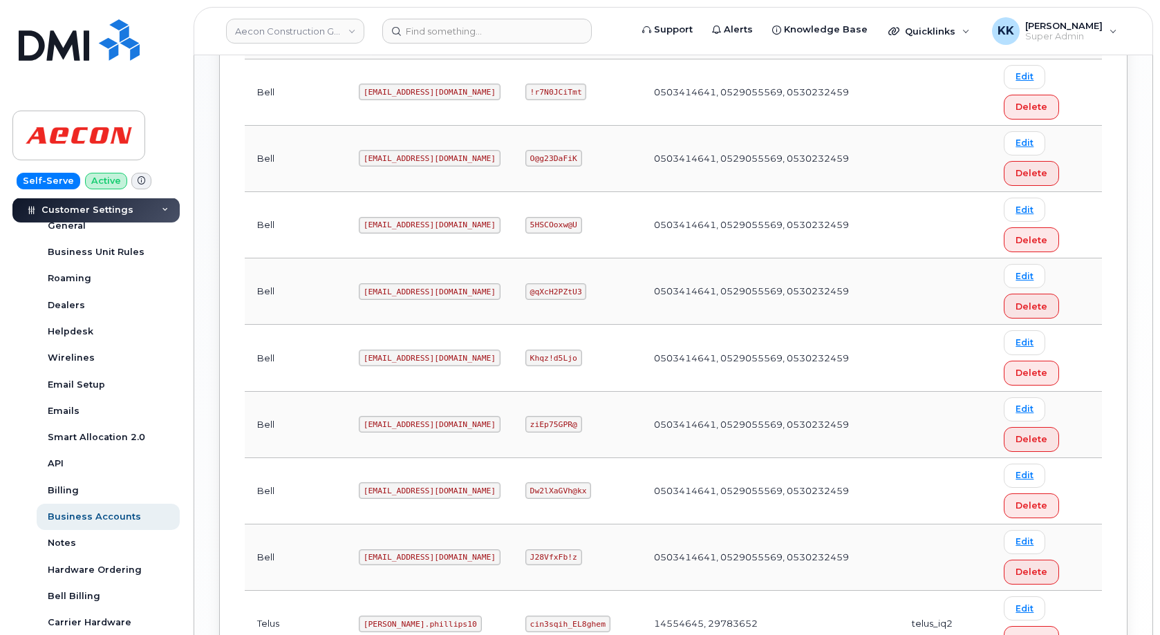
scroll to position [1212, 0]
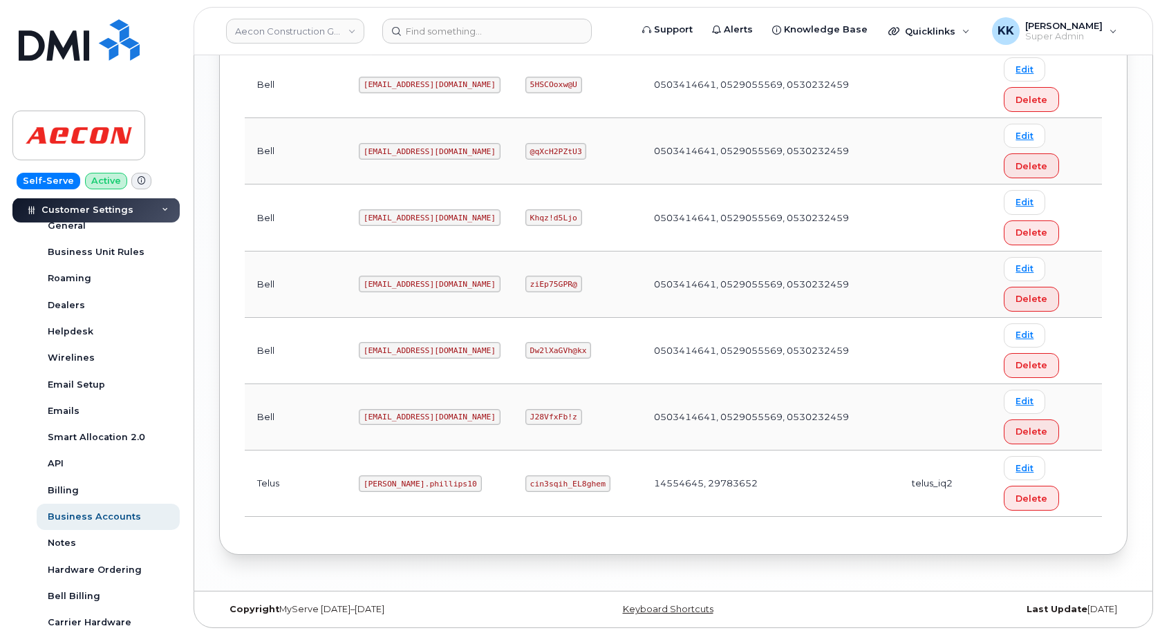
click at [376, 490] on code "Taylor.phillips10" at bounding box center [420, 484] width 123 height 17
click at [376, 484] on code "Taylor.phillips10" at bounding box center [420, 484] width 123 height 17
click at [546, 486] on code "cin3sqih_EL8ghem" at bounding box center [567, 484] width 85 height 17
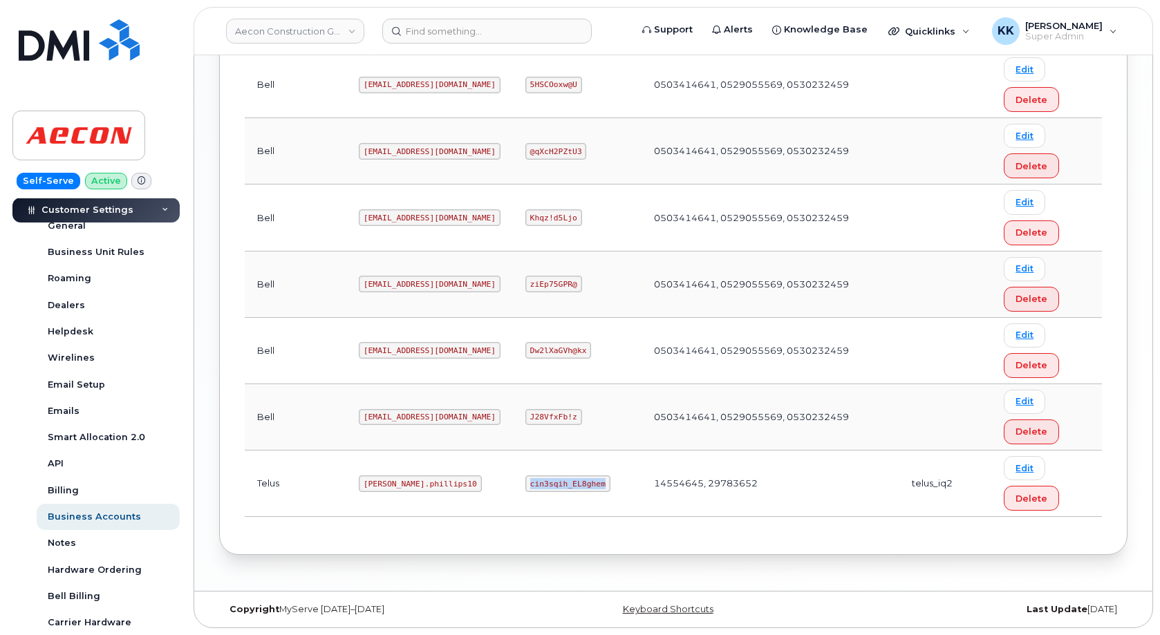
click at [546, 486] on code "cin3sqih_EL8ghem" at bounding box center [567, 484] width 85 height 17
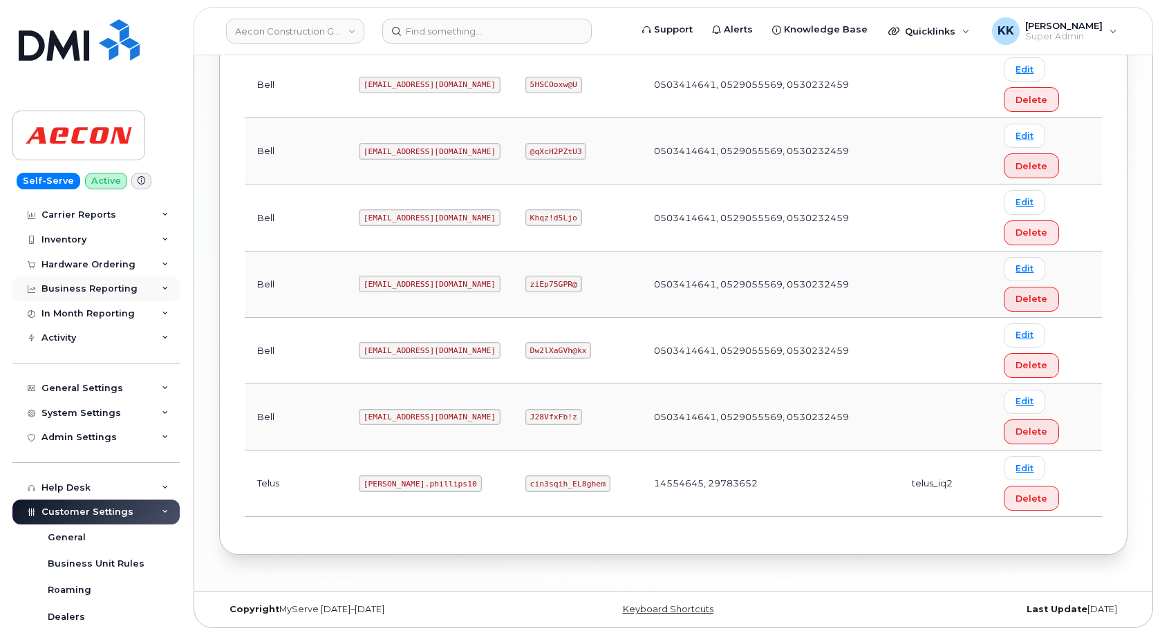
scroll to position [0, 0]
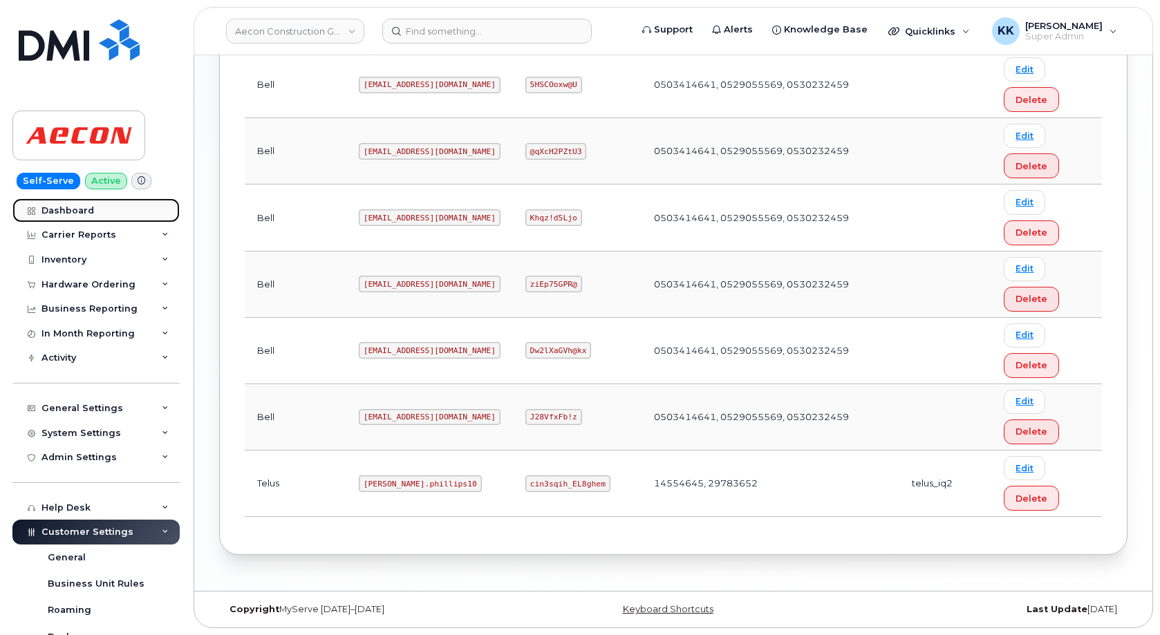
click at [64, 212] on div "Dashboard" at bounding box center [67, 210] width 53 height 11
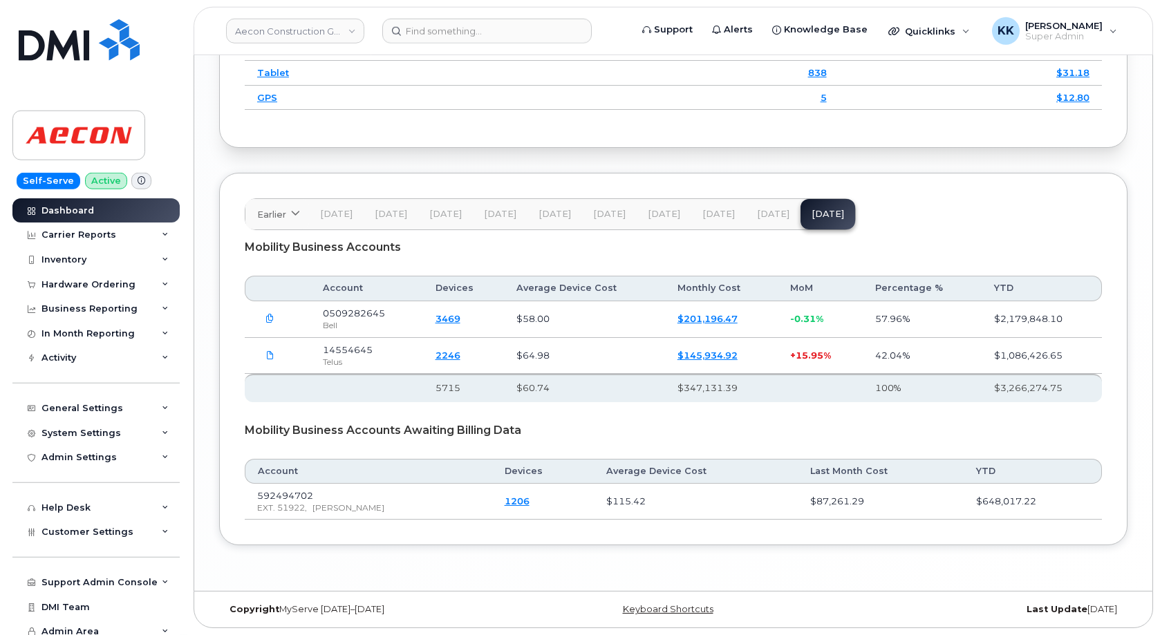
scroll to position [2062, 0]
click at [708, 355] on link "$145,934.92" at bounding box center [707, 355] width 60 height 11
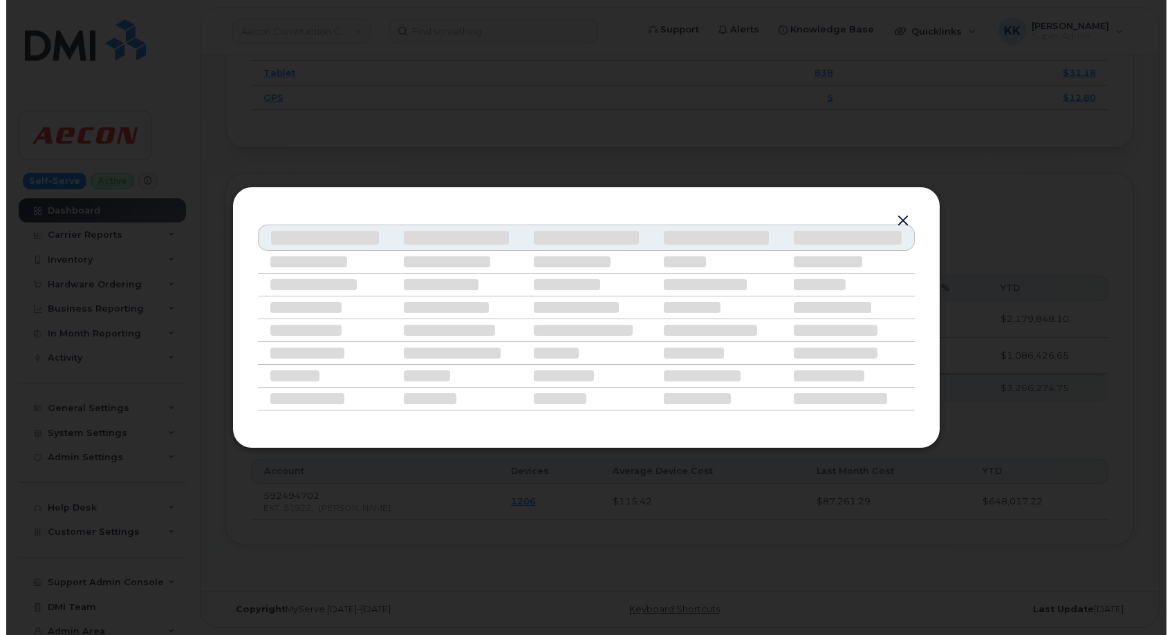
scroll to position [2042, 0]
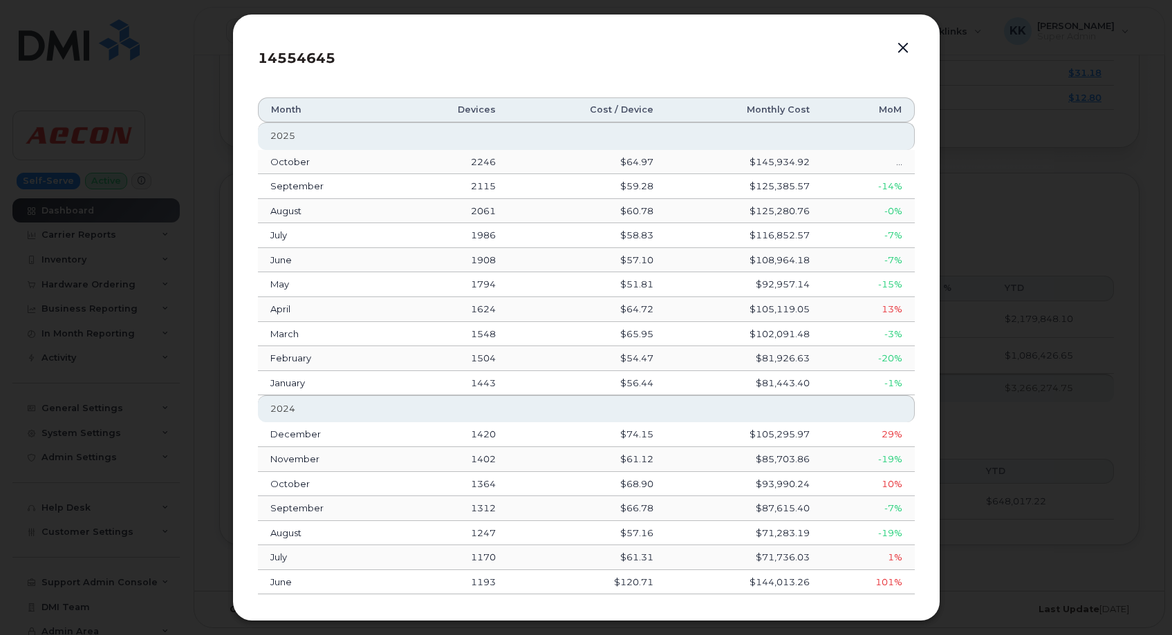
click at [902, 50] on button "button" at bounding box center [902, 48] width 21 height 19
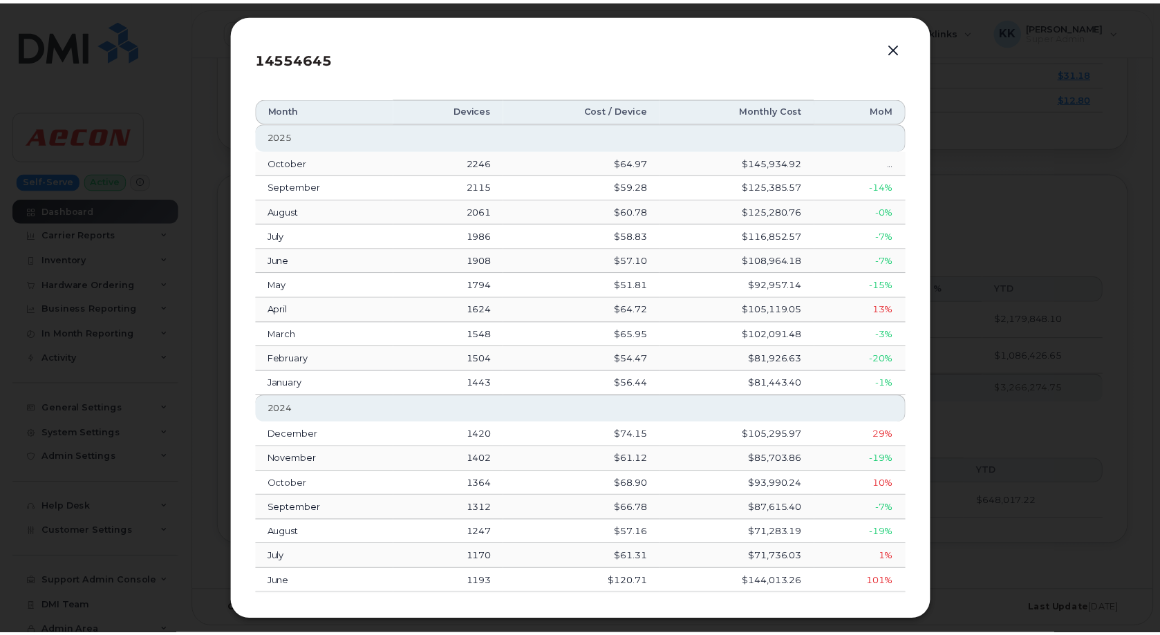
scroll to position [2062, 0]
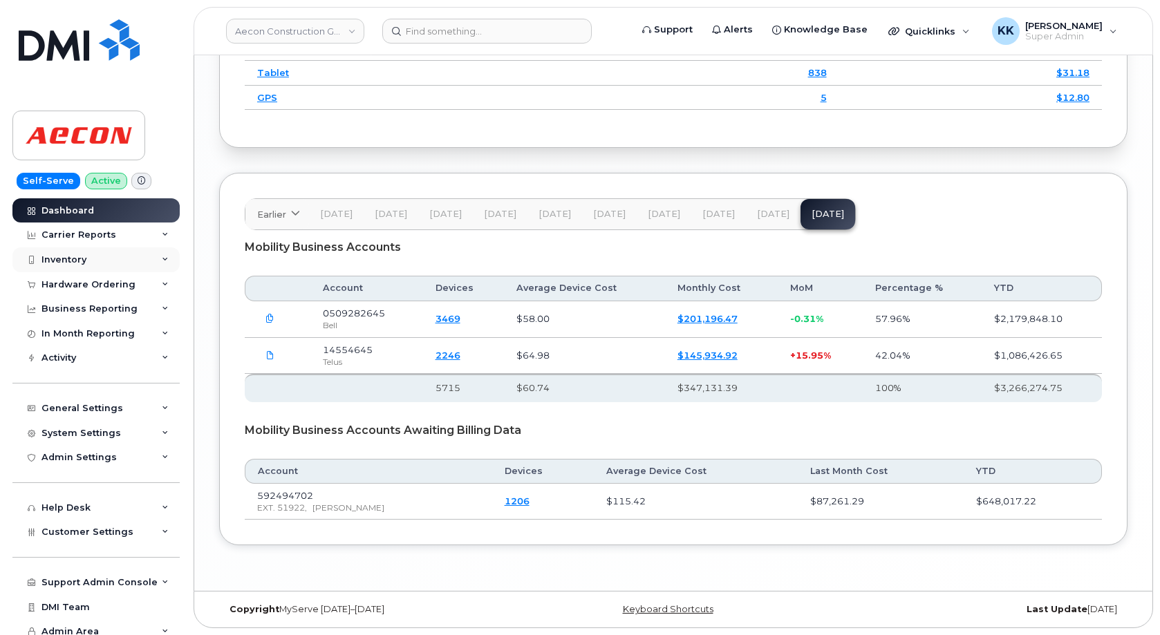
click at [75, 261] on div "Inventory" at bounding box center [63, 259] width 45 height 11
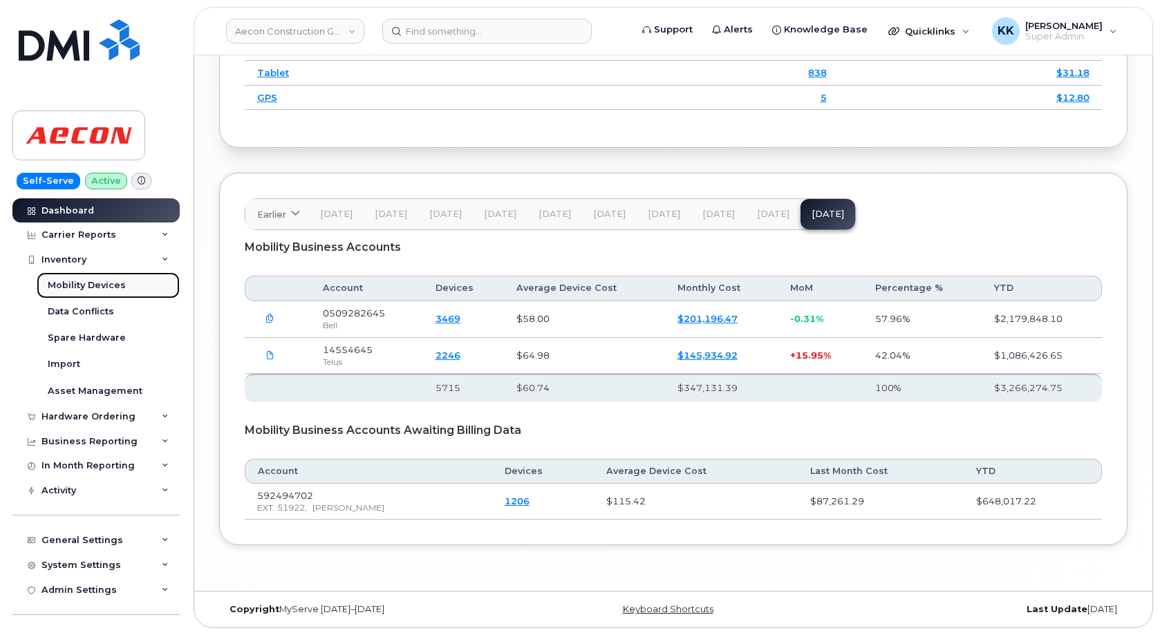
click at [69, 282] on div "Mobility Devices" at bounding box center [87, 285] width 78 height 12
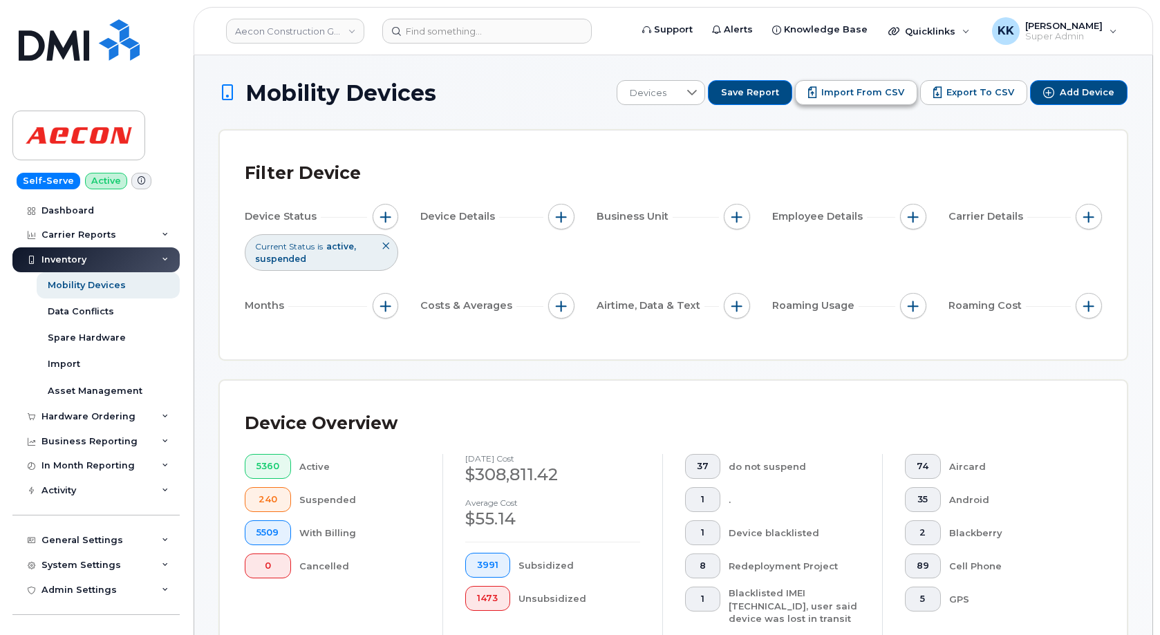
click at [842, 91] on span "Import from CSV" at bounding box center [862, 92] width 83 height 12
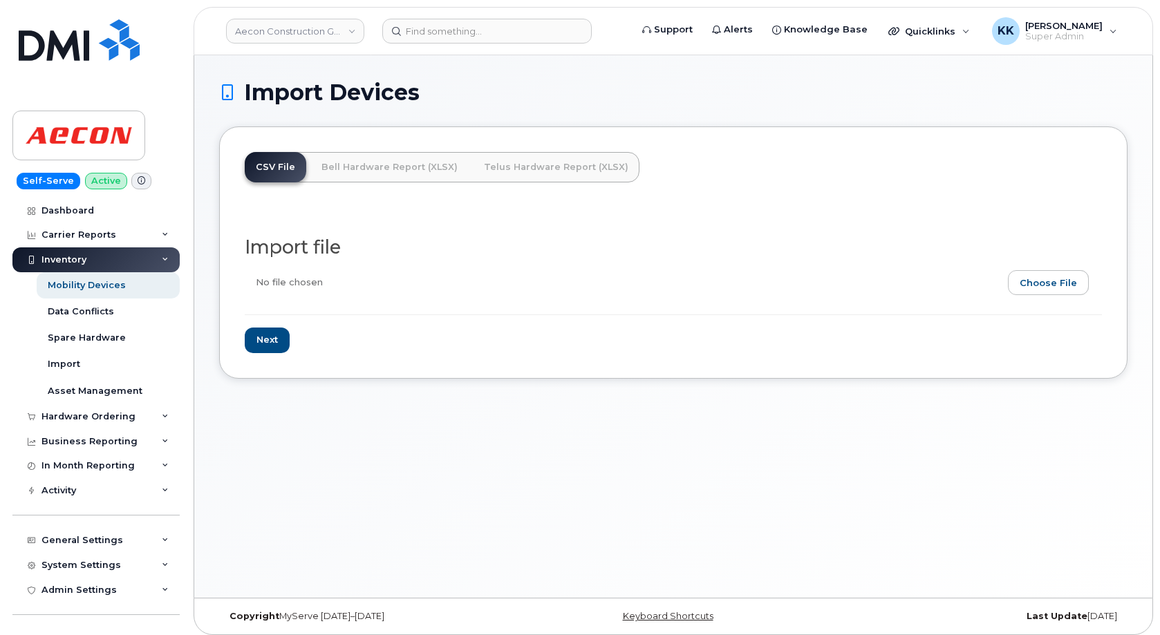
click at [1058, 293] on input "file" at bounding box center [668, 286] width 846 height 32
type input "C:\fakepath\Aecon Telus Inventory October 2025.csv"
click at [273, 335] on input "Next" at bounding box center [267, 341] width 45 height 26
type input "Loading..."
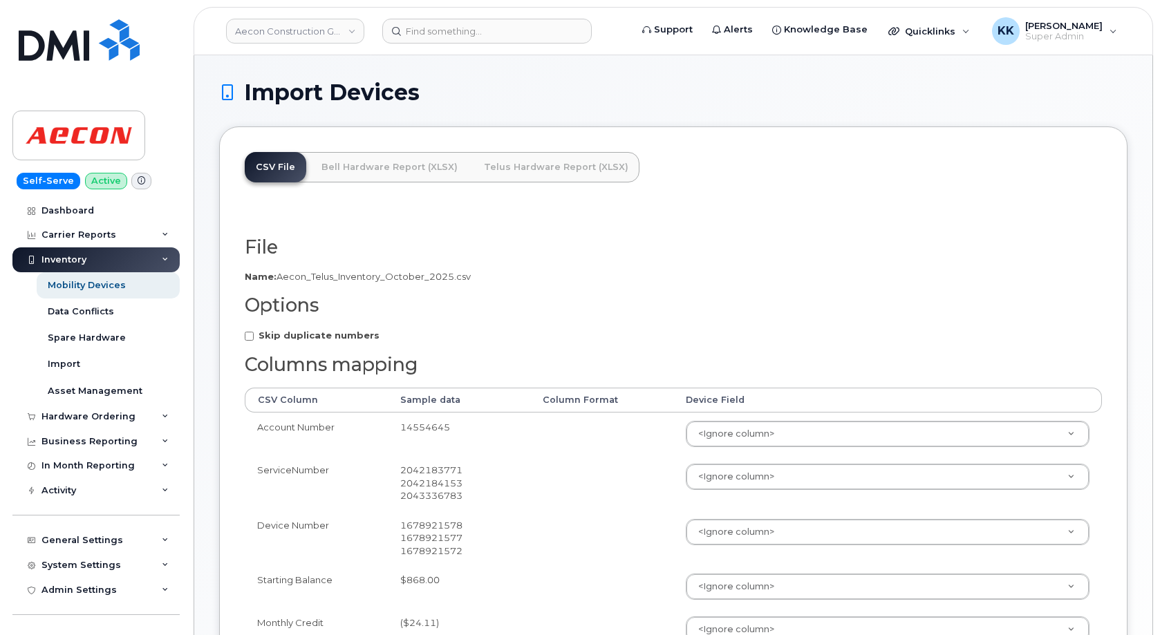
click at [300, 340] on strong "Skip duplicate numbers" at bounding box center [319, 335] width 121 height 11
click at [254, 340] on input "Skip duplicate numbers" at bounding box center [249, 336] width 9 height 9
checkbox input "true"
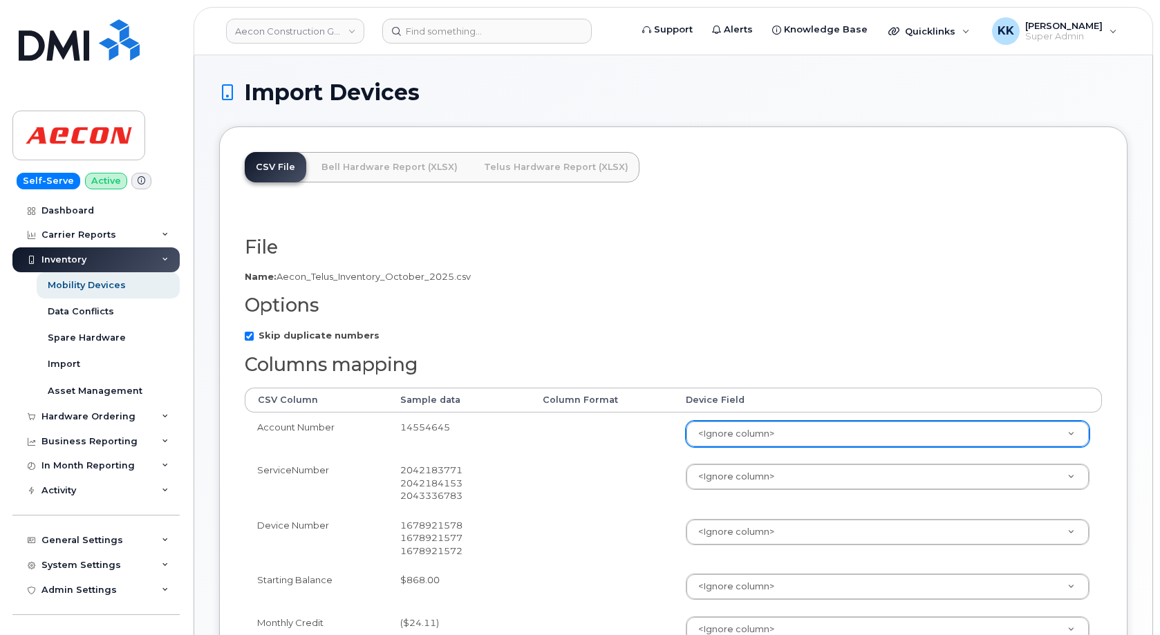
click at [727, 426] on body "Aecon Construction Group Inc Support Alerts Knowledge Base Quicklinks Suspend /…" at bounding box center [580, 485] width 1160 height 971
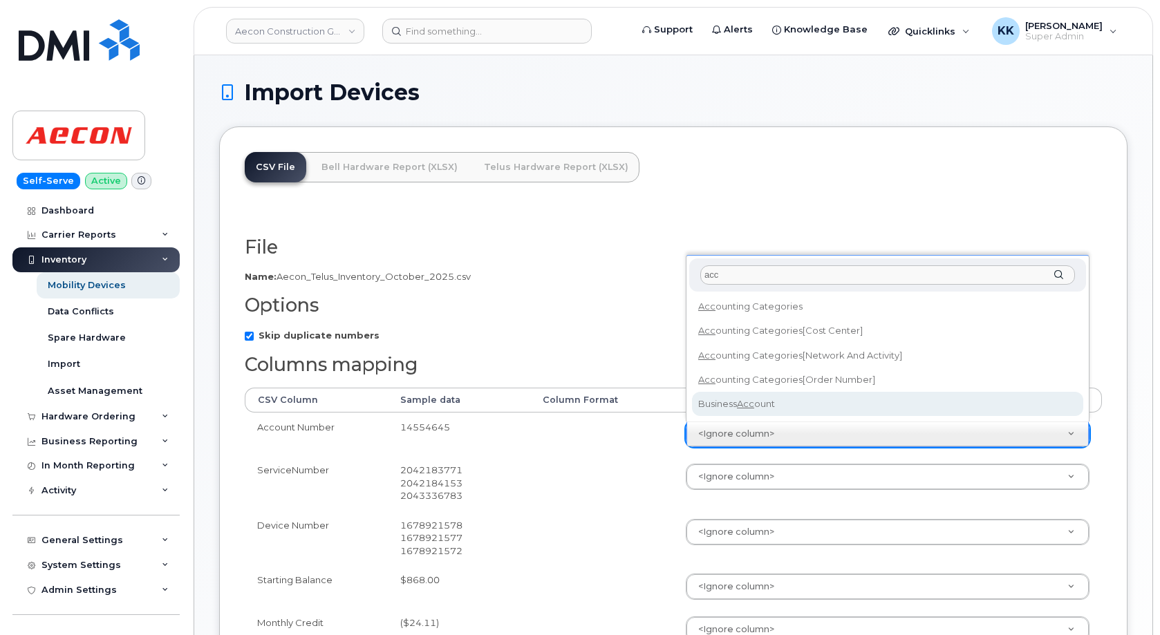
type input "acc"
select select "business_account_id"
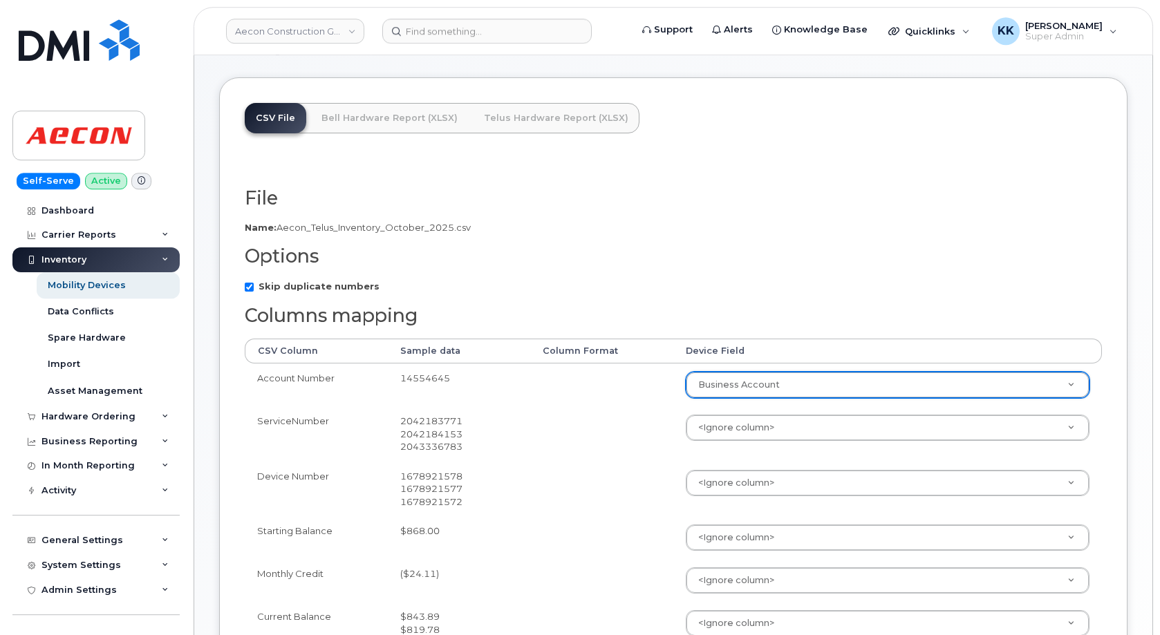
scroll to position [141, 0]
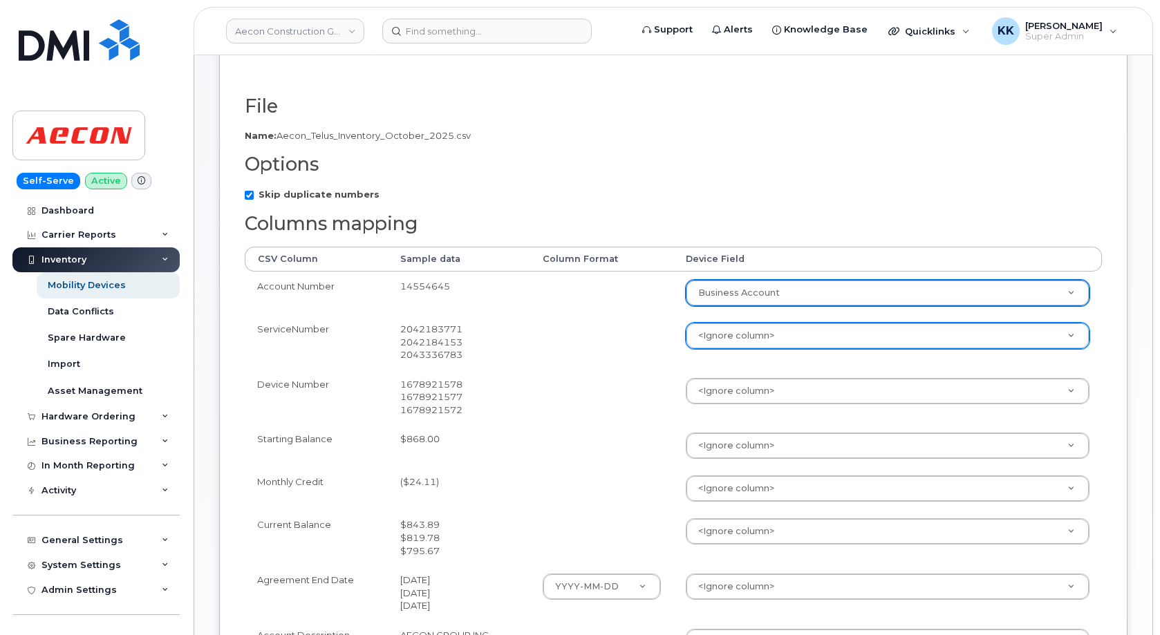
click at [702, 330] on body "Aecon Construction Group Inc Support Alerts Knowledge Base Quicklinks Suspend /…" at bounding box center [580, 344] width 1160 height 971
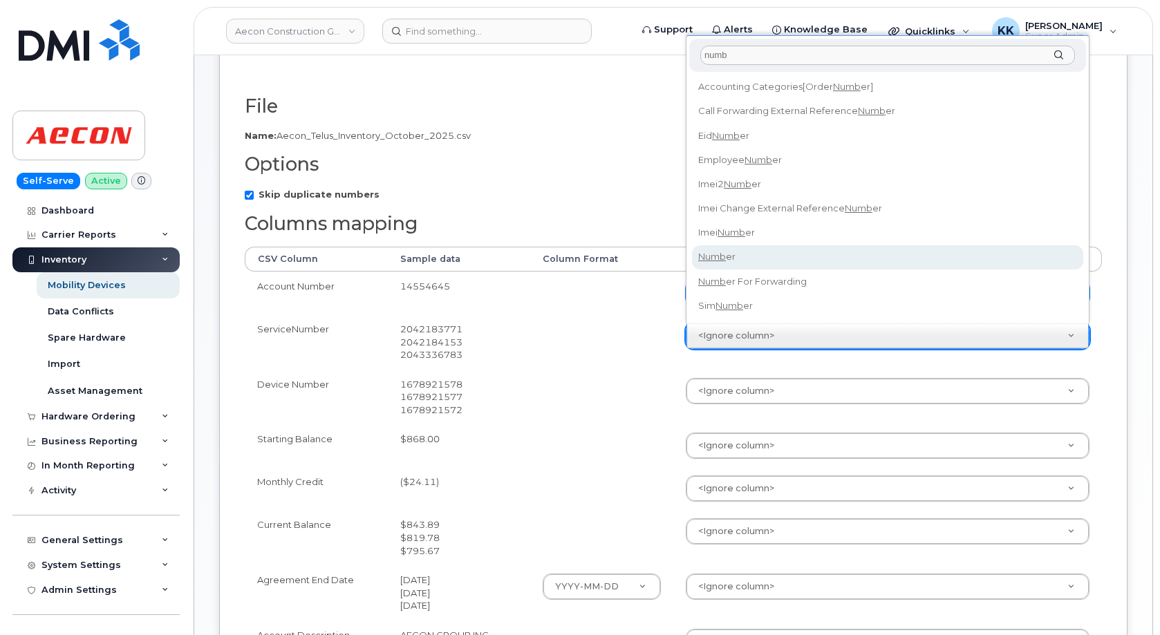
type input "numb"
select select "number"
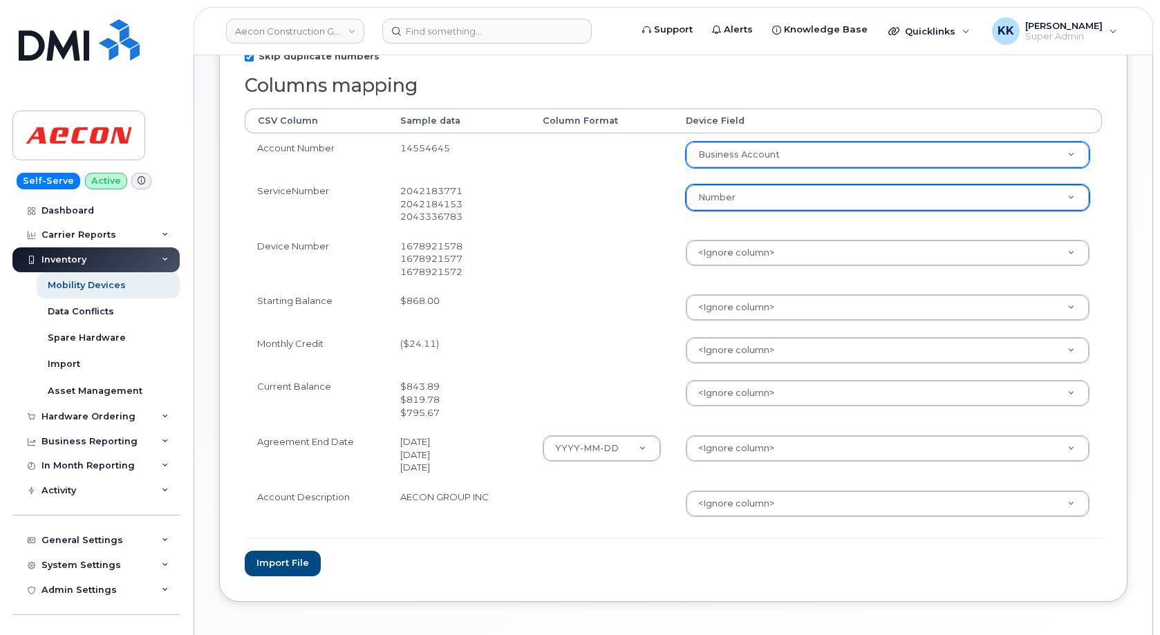
scroll to position [282, 0]
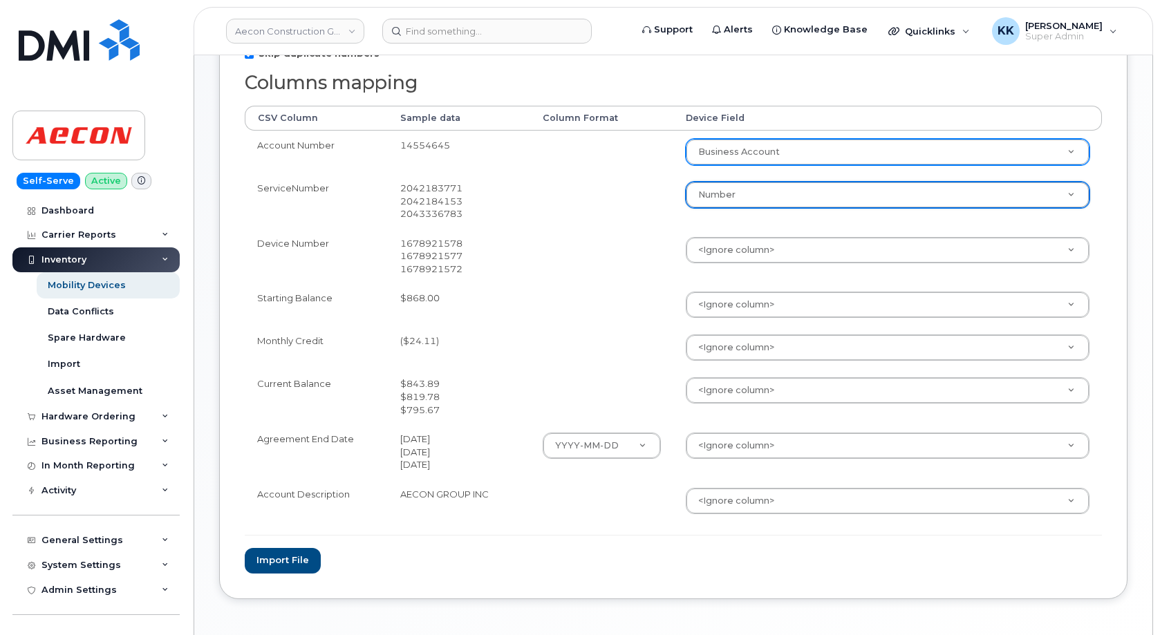
click at [747, 393] on body "Aecon Construction Group Inc Support Alerts Knowledge Base Quicklinks Suspend /…" at bounding box center [580, 203] width 1160 height 971
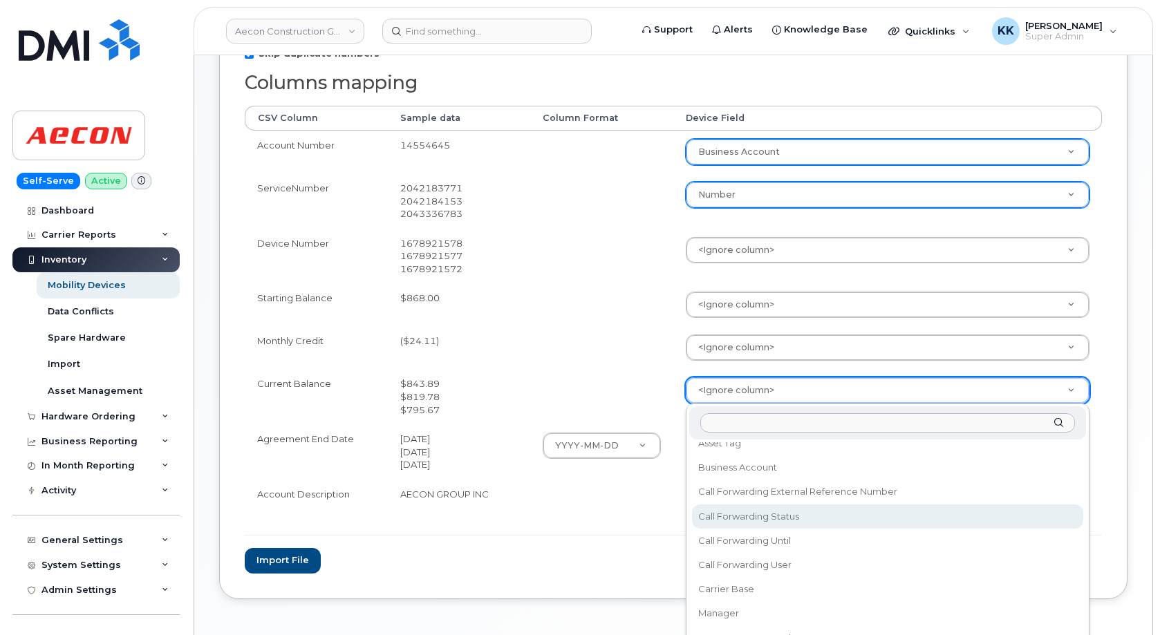
scroll to position [199, 0]
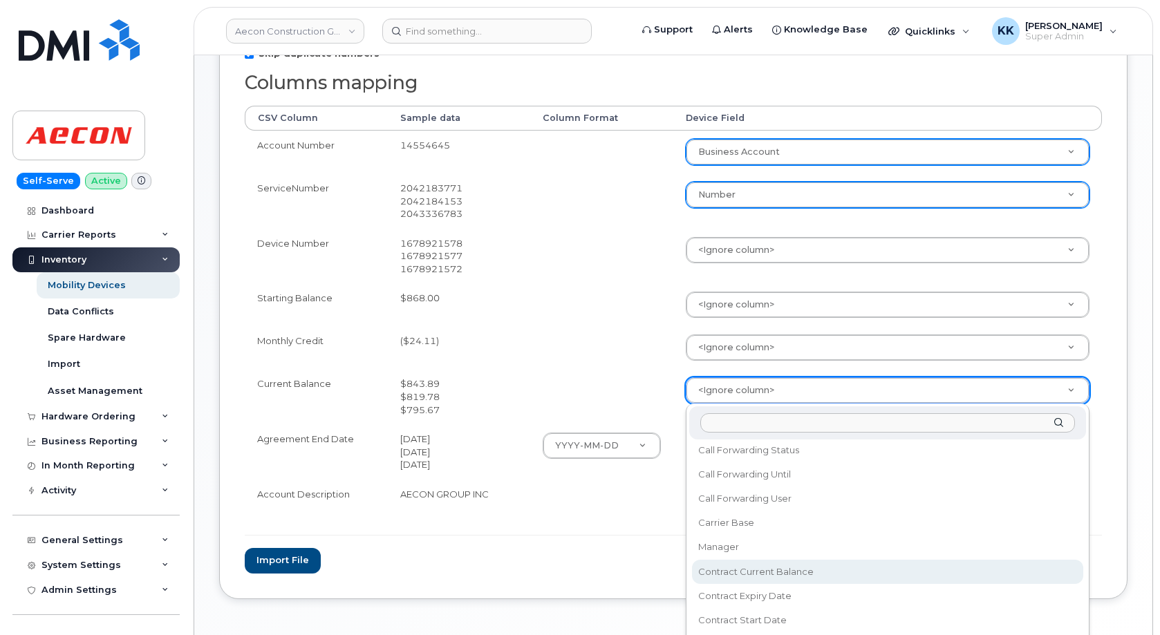
select select "contract_current_balance"
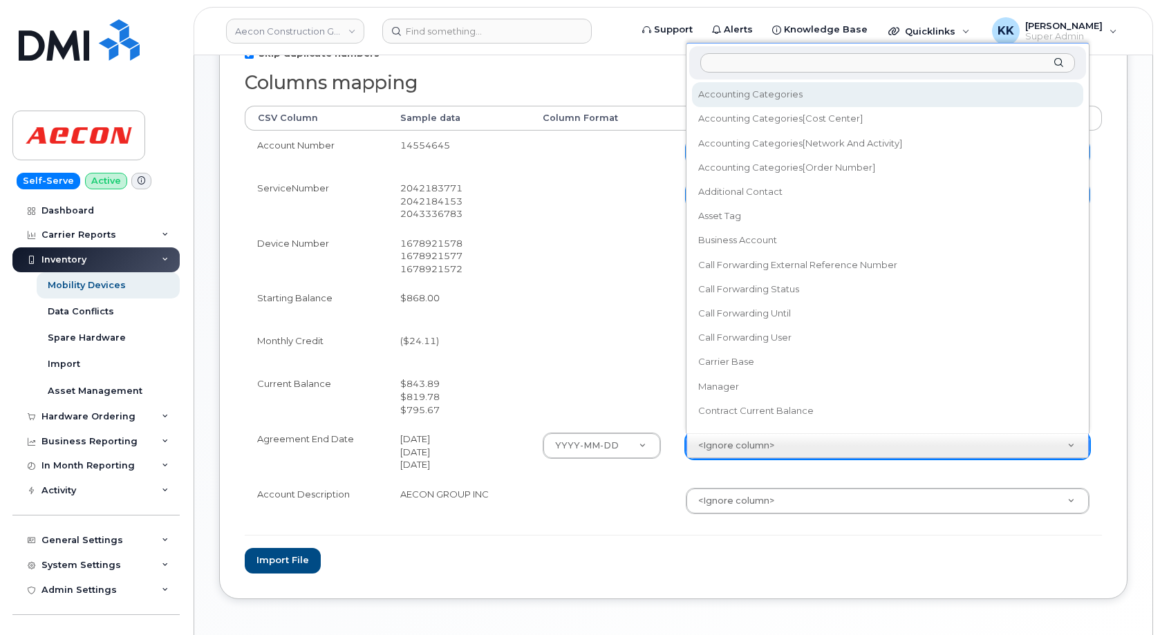
click at [726, 449] on body "Aecon Construction Group Inc Support Alerts Knowledge Base Quicklinks Suspend /…" at bounding box center [580, 203] width 1160 height 971
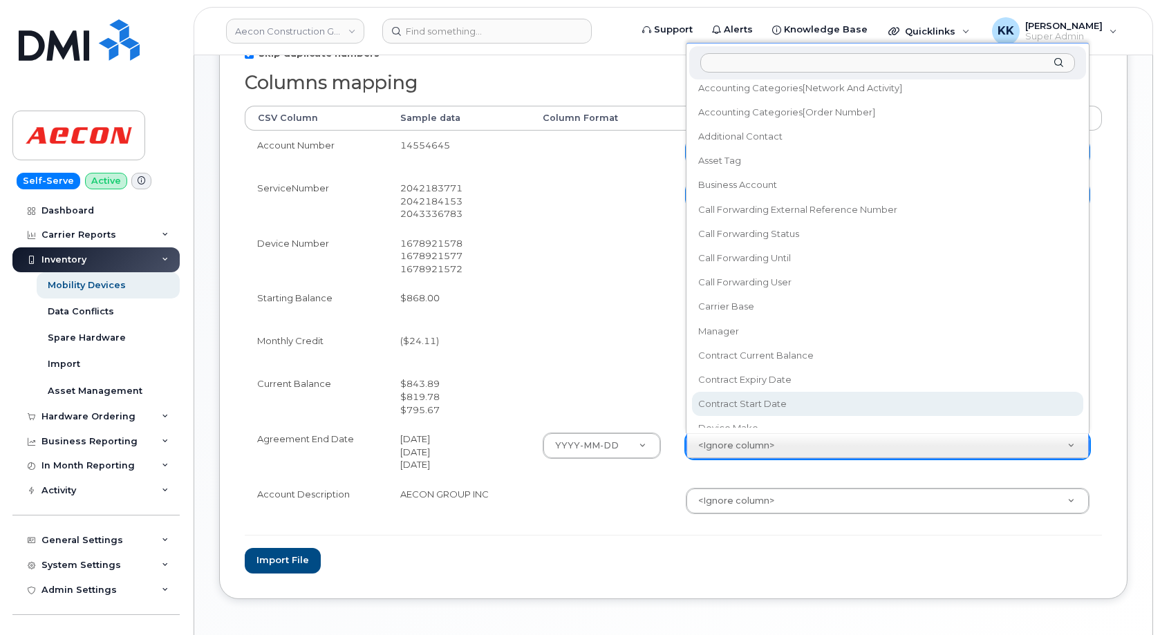
scroll to position [79, 0]
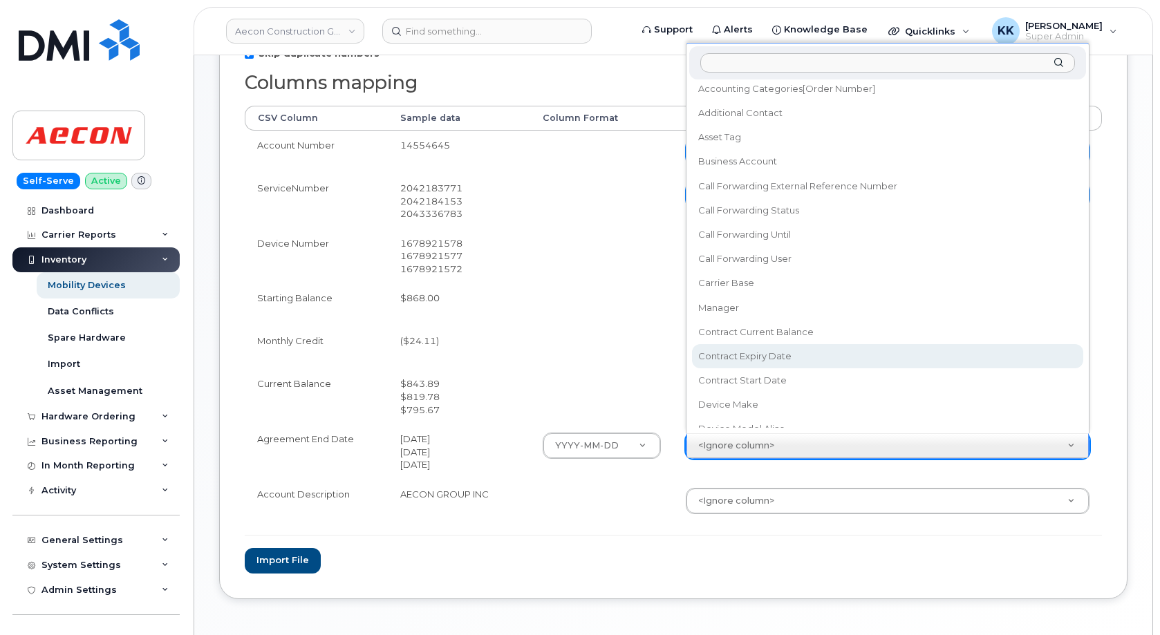
select select "contract_expiry_date"
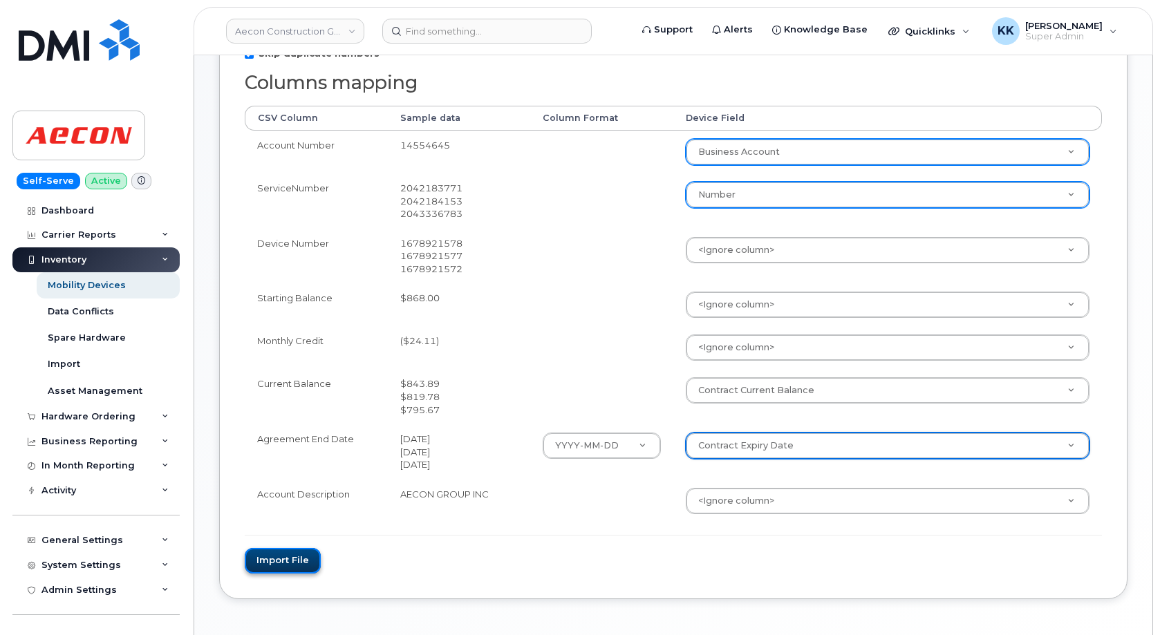
click at [276, 563] on button "Import file" at bounding box center [283, 561] width 76 height 26
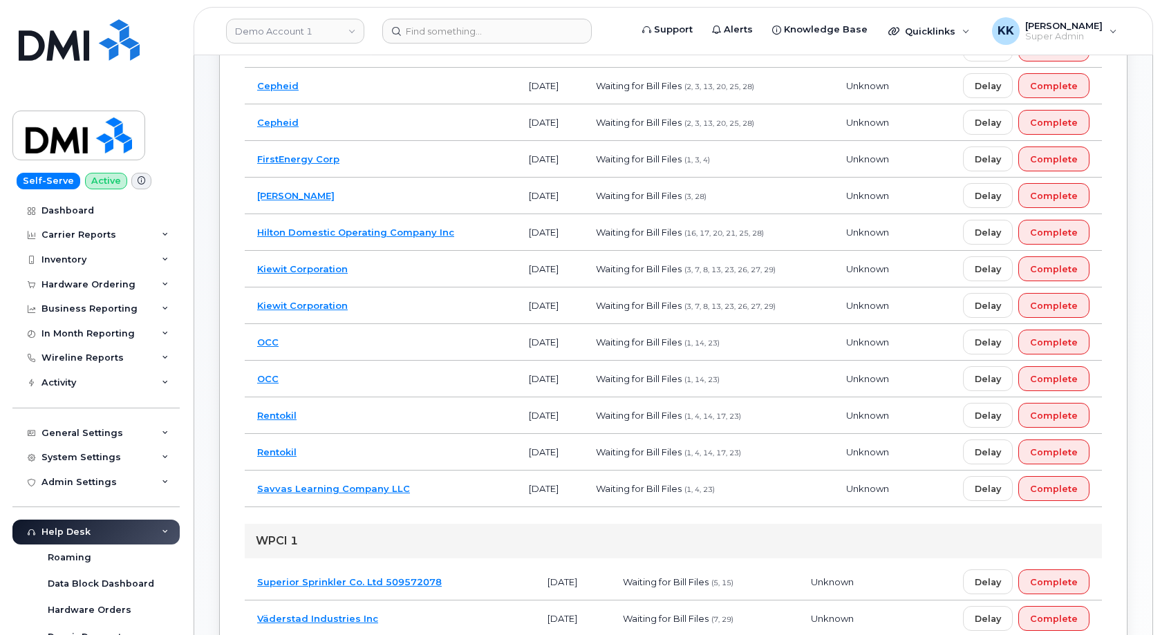
scroll to position [297, 0]
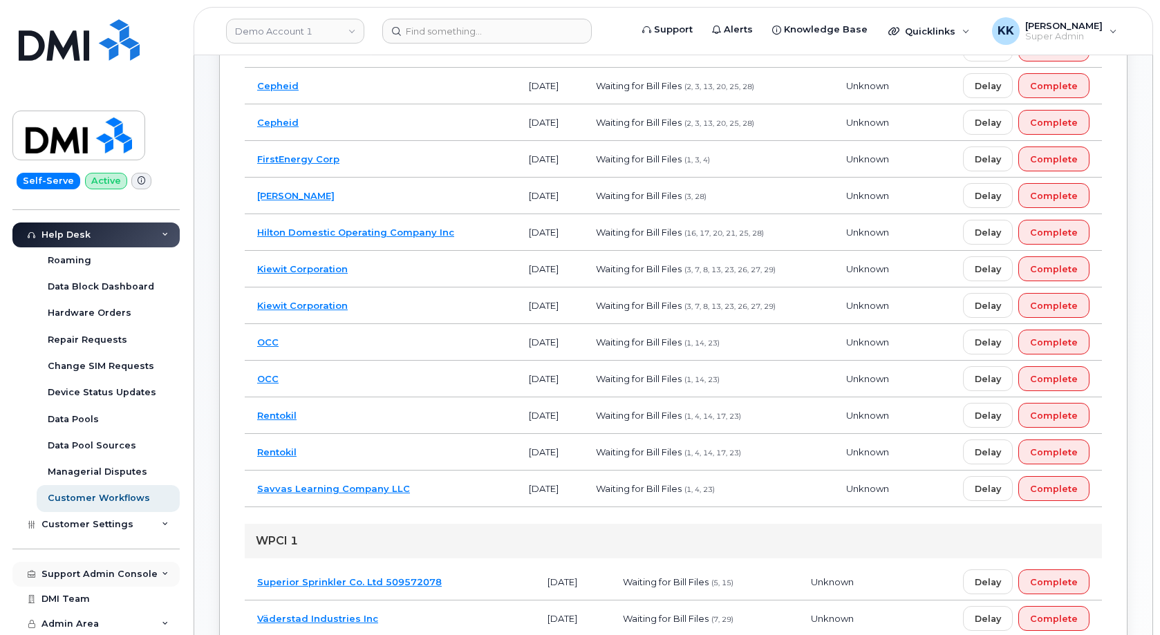
click at [93, 572] on div "Support Admin Console" at bounding box center [99, 574] width 116 height 11
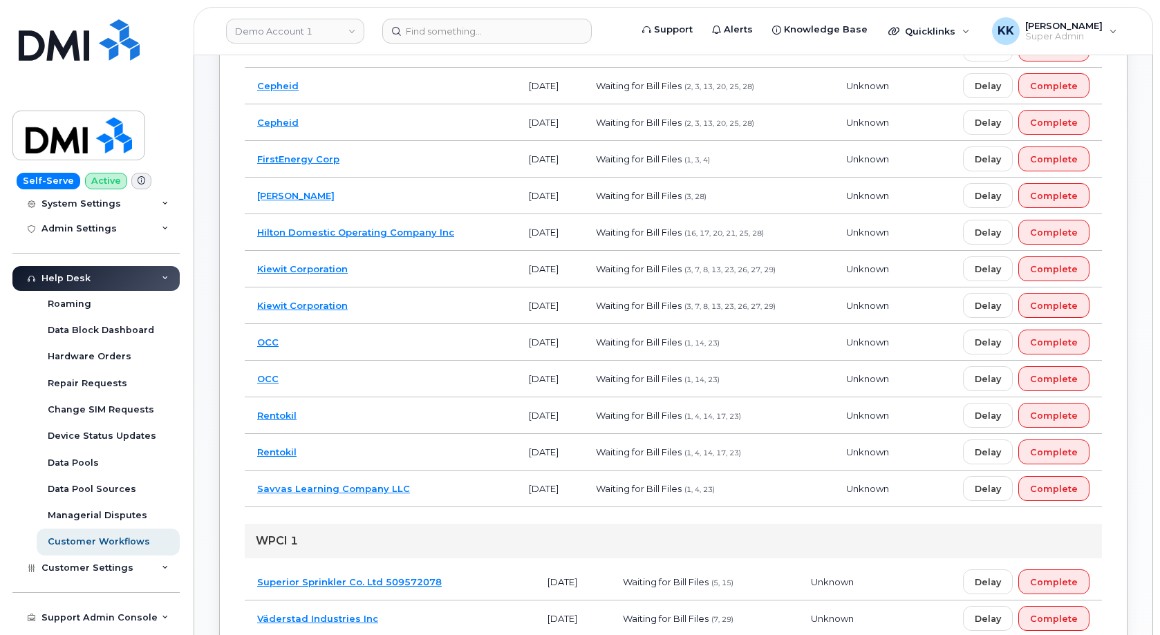
scroll to position [18, 0]
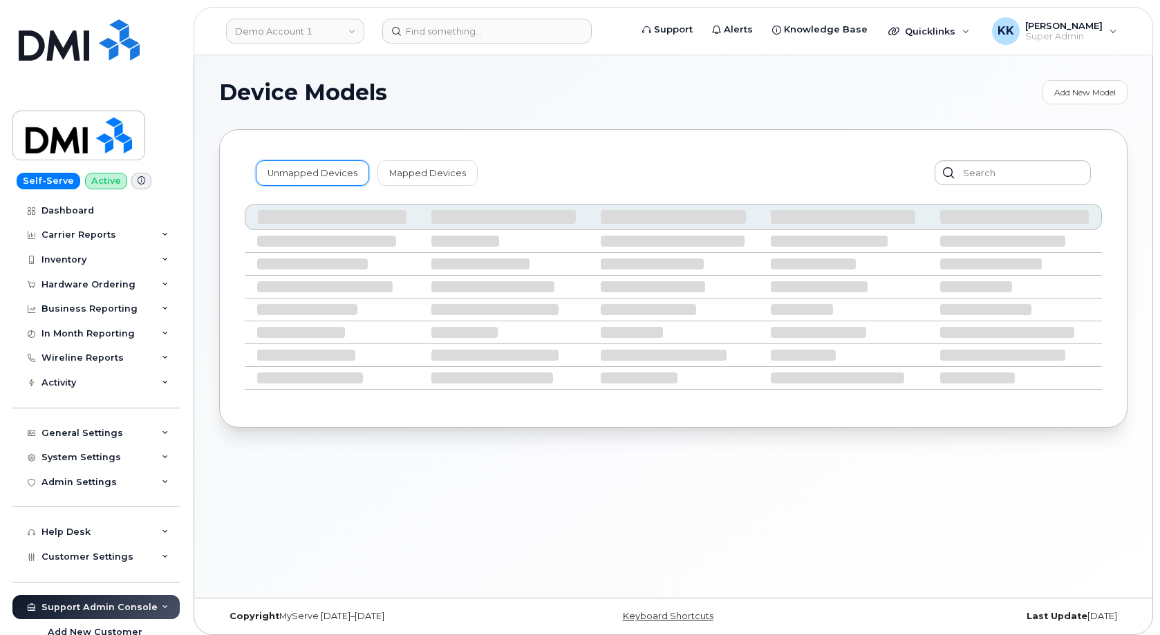
click at [301, 167] on link "Unmapped Devices" at bounding box center [312, 172] width 113 height 25
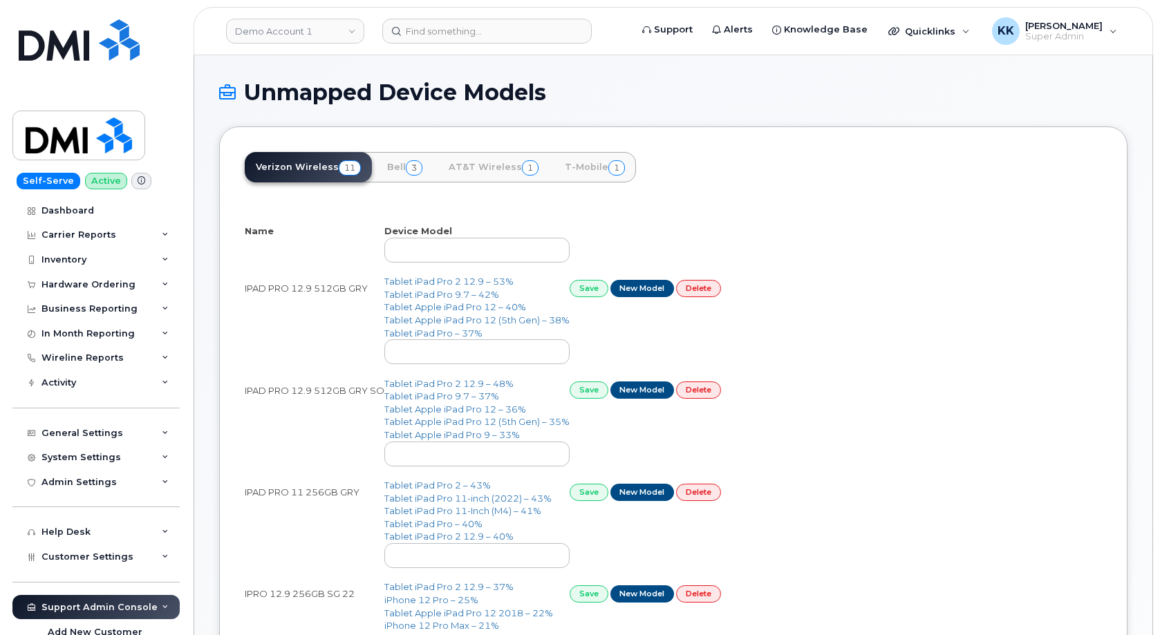
select select "25"
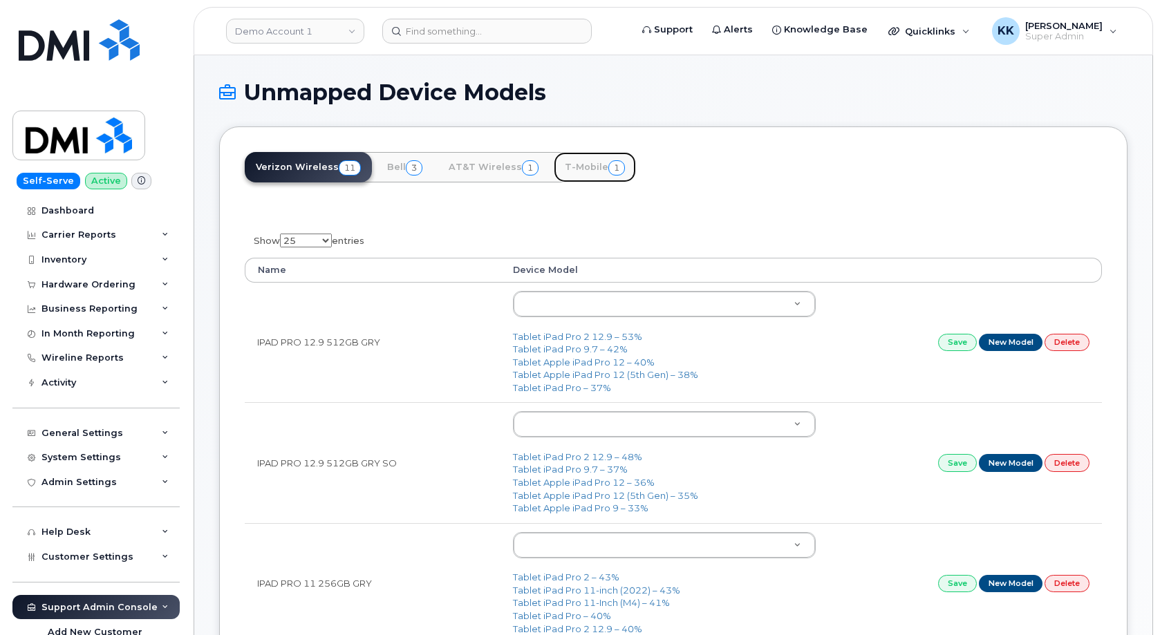
click at [565, 167] on link "T-Mobile 1" at bounding box center [595, 167] width 82 height 30
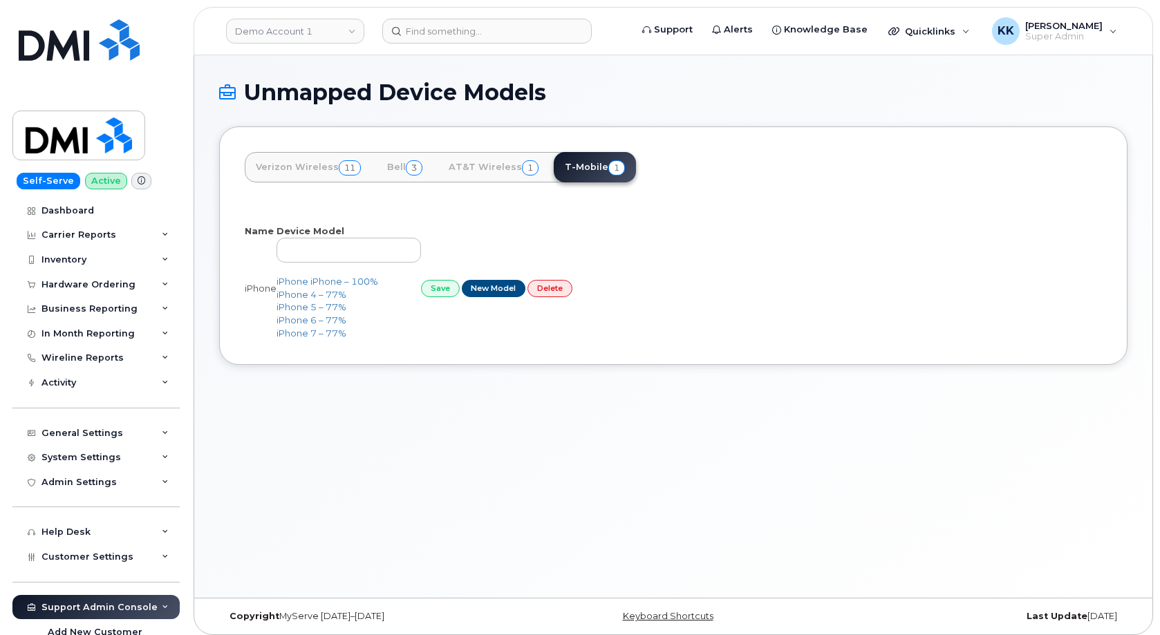
select select "25"
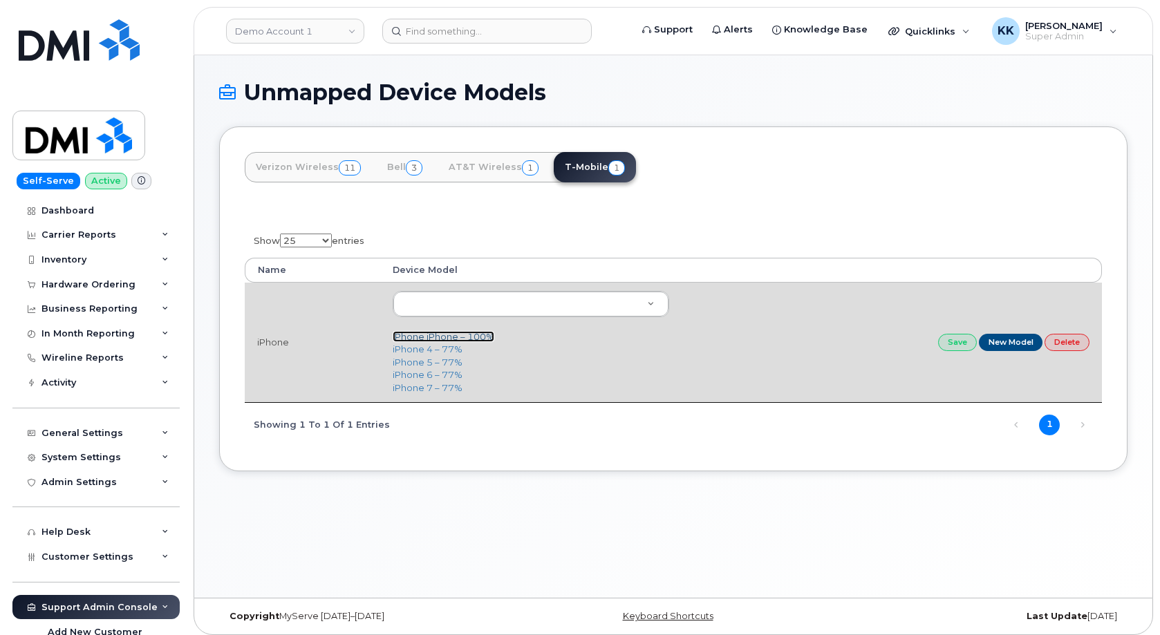
click at [426, 339] on link "iPhone iPhone – 100%" at bounding box center [444, 336] width 102 height 11
type input "2297"
click at [956, 340] on link "Save" at bounding box center [957, 342] width 39 height 17
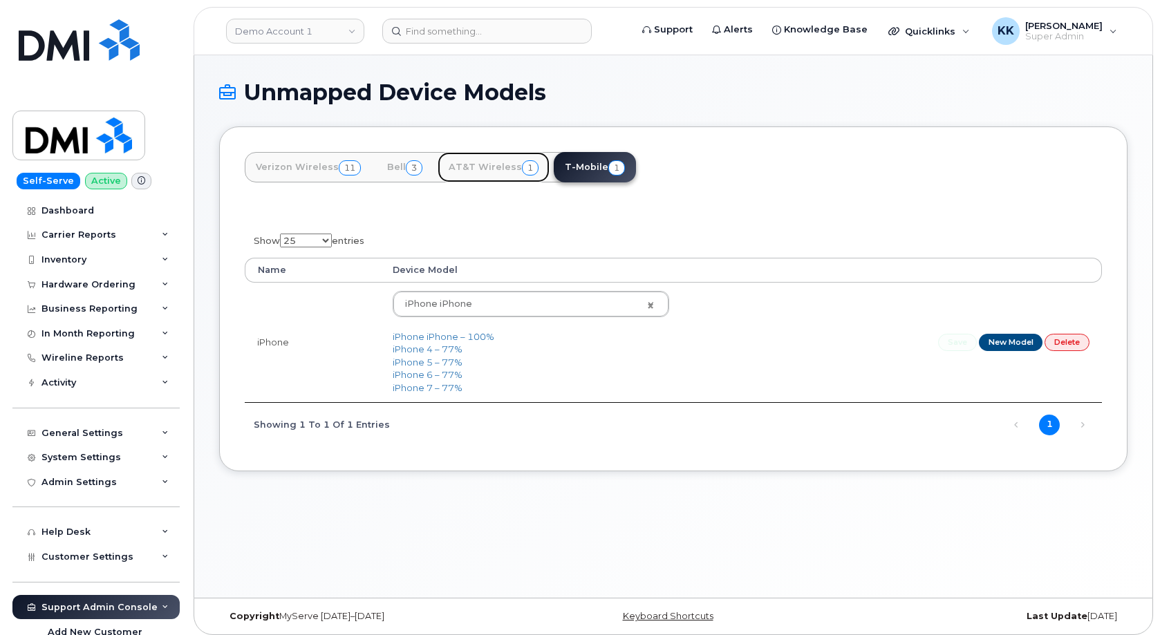
click at [471, 161] on link "AT&T Wireless 1" at bounding box center [494, 167] width 112 height 30
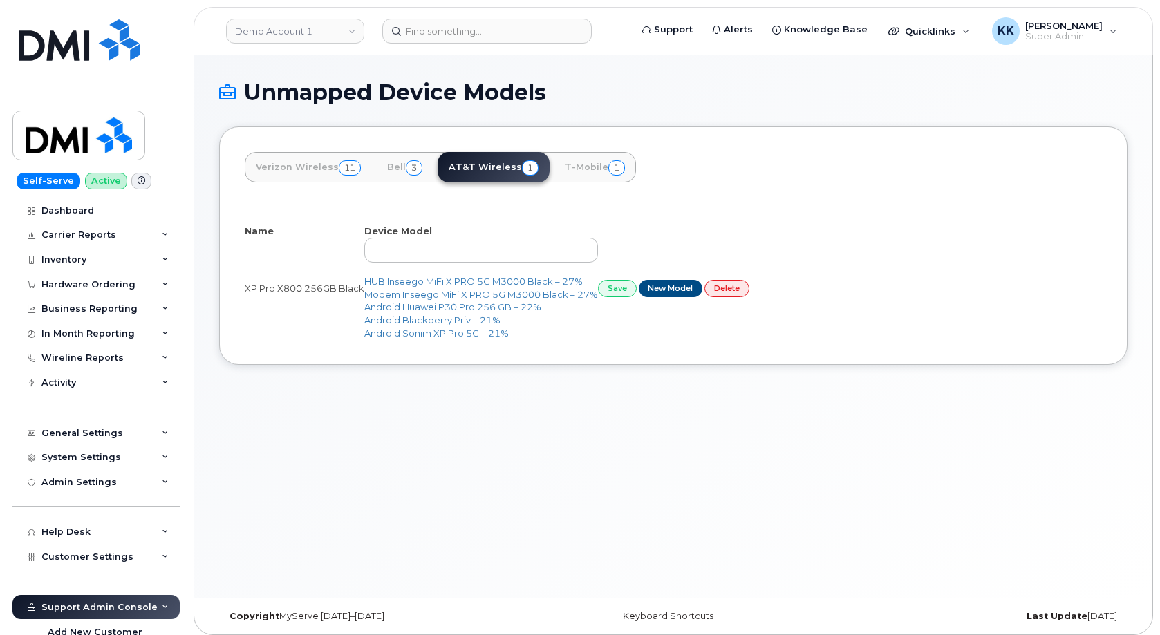
select select "25"
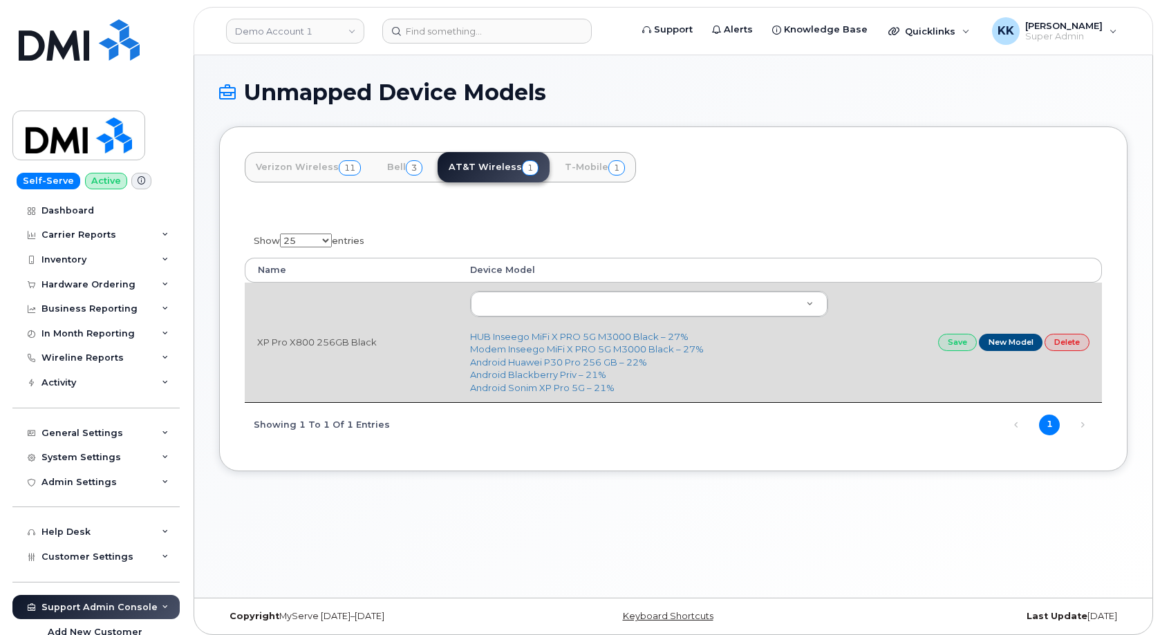
click at [326, 344] on td "XP Pro X800 256GB Black" at bounding box center [351, 343] width 213 height 120
click at [572, 299] on body "Demo Account 1 Support Alerts Knowledge Base Quicklinks Suspend / Cancel Device…" at bounding box center [580, 321] width 1160 height 642
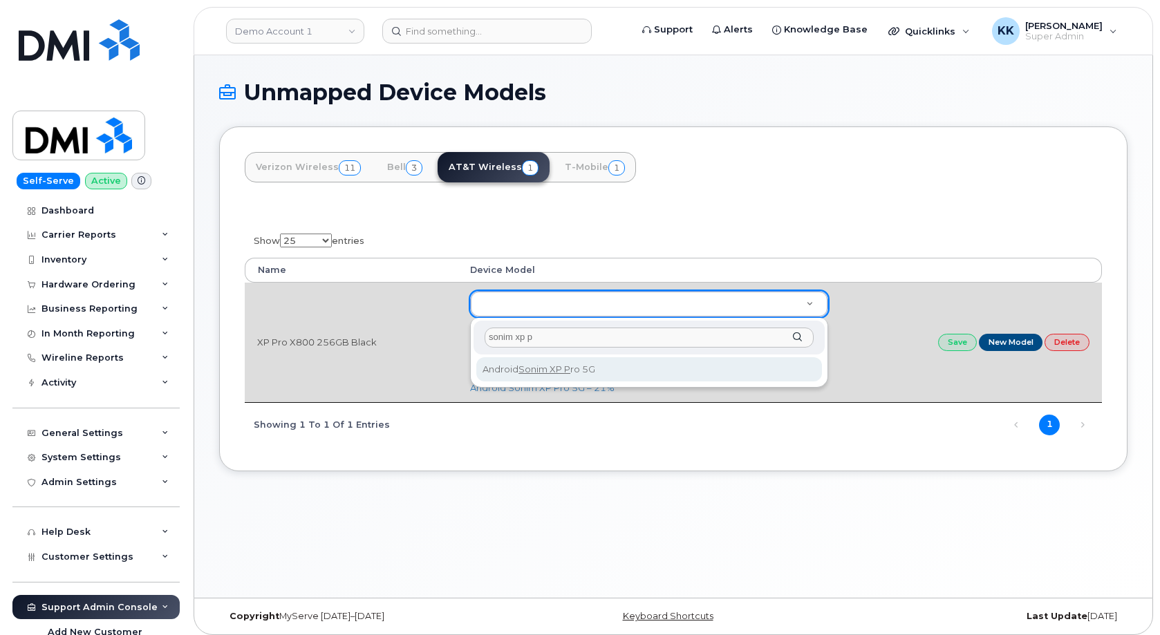
type input "sonim xp p"
type input "3383"
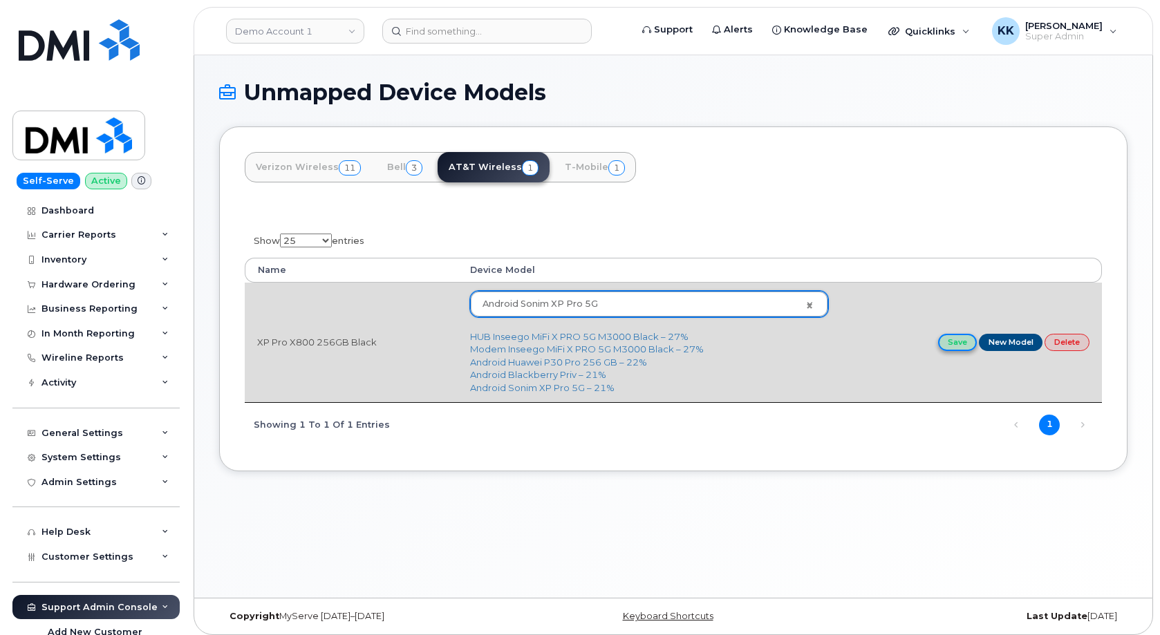
click at [952, 347] on link "Save" at bounding box center [957, 342] width 39 height 17
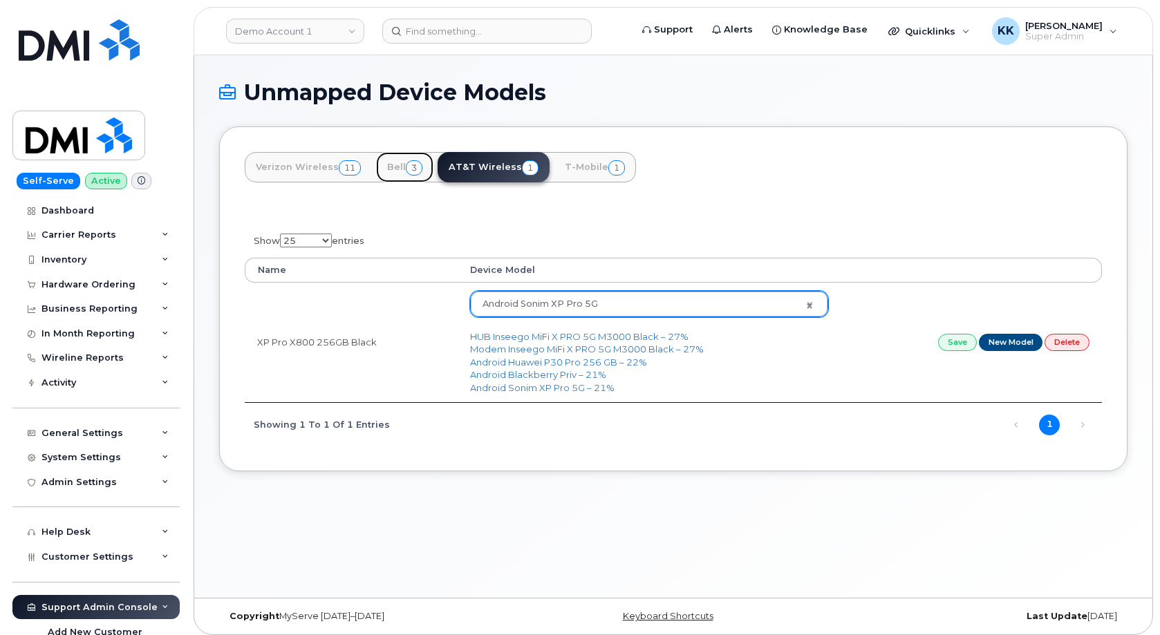
click at [399, 176] on link "Bell 3" at bounding box center [404, 167] width 57 height 30
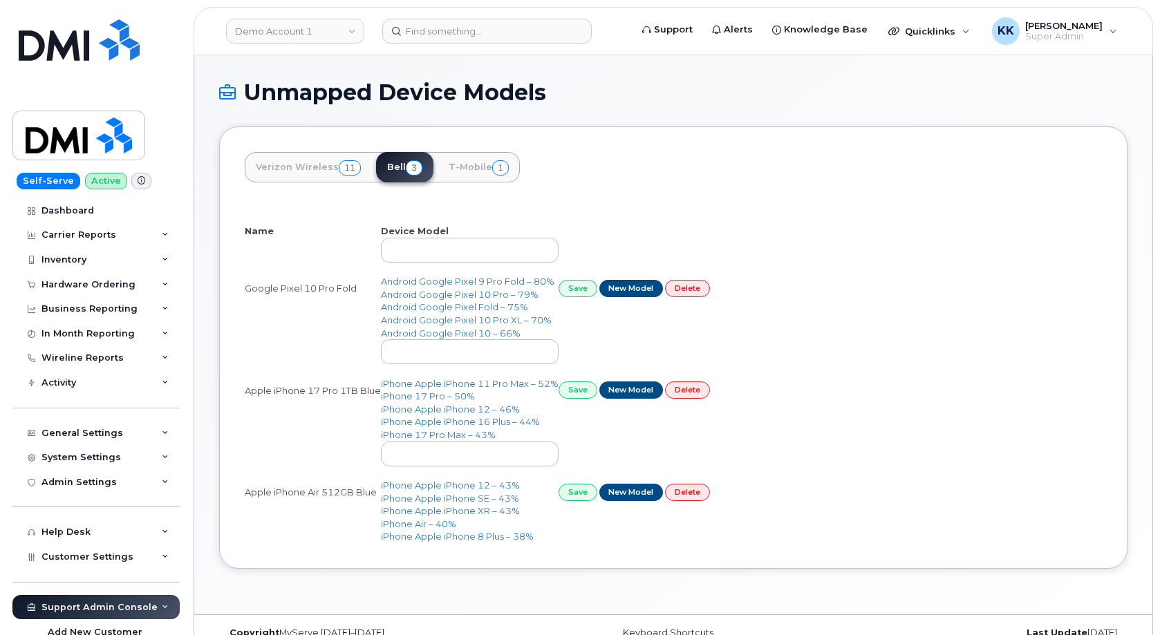
select select "25"
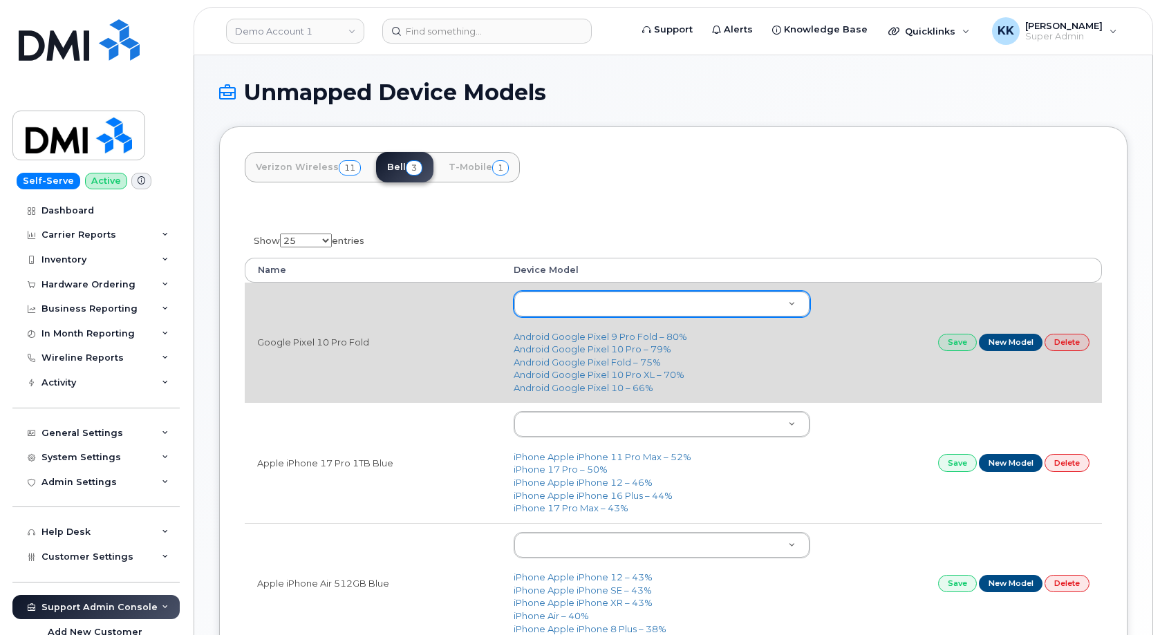
click at [597, 310] on body "Demo Account 1 Support Alerts Knowledge Base Quicklinks Suspend / Cancel Device…" at bounding box center [580, 401] width 1160 height 803
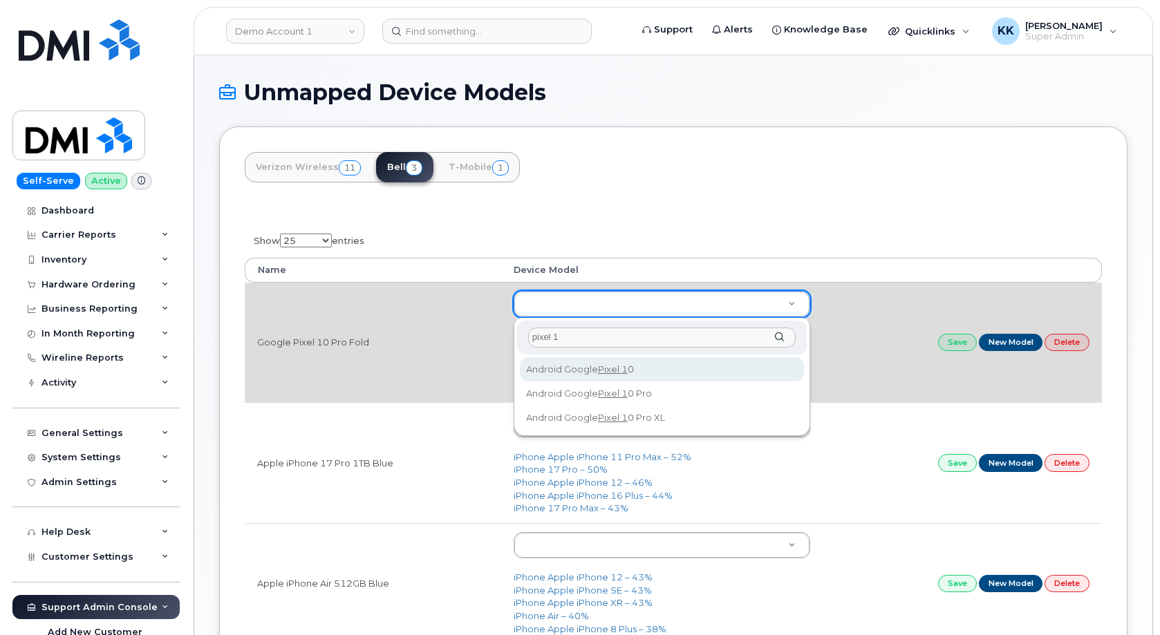
type input "pixel 10"
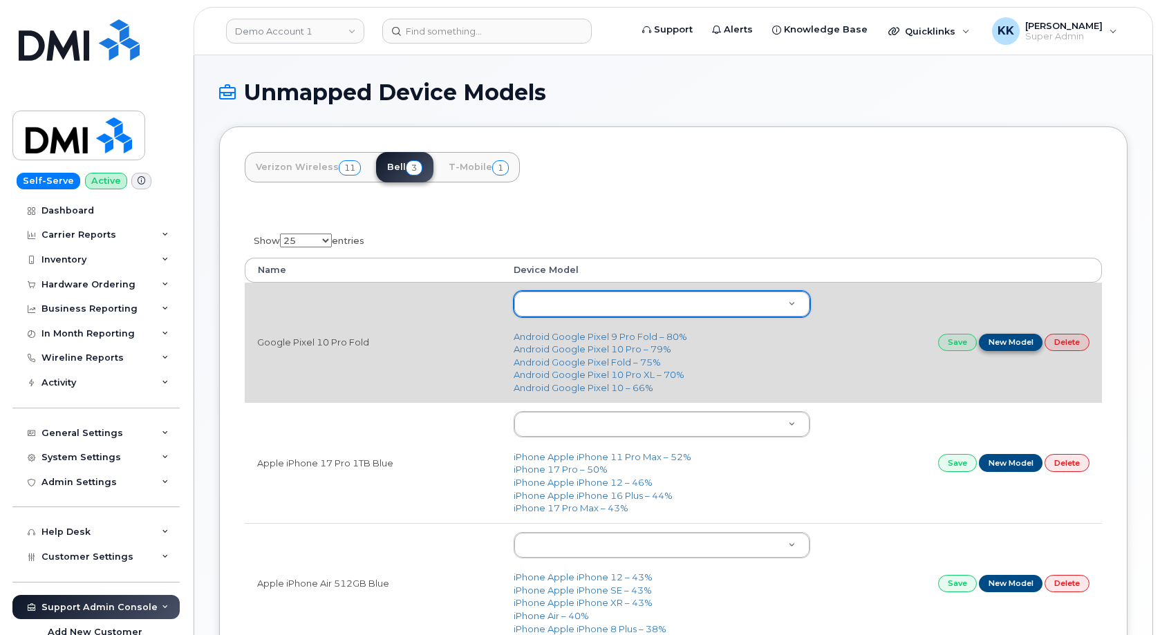
click at [1005, 338] on body "Demo Account 1 Support Alerts Knowledge Base Quicklinks Suspend / Cancel Device…" at bounding box center [580, 401] width 1160 height 803
click at [1005, 342] on link "New Model" at bounding box center [1011, 342] width 64 height 17
type input "Google Pixel 10 Pro Fold"
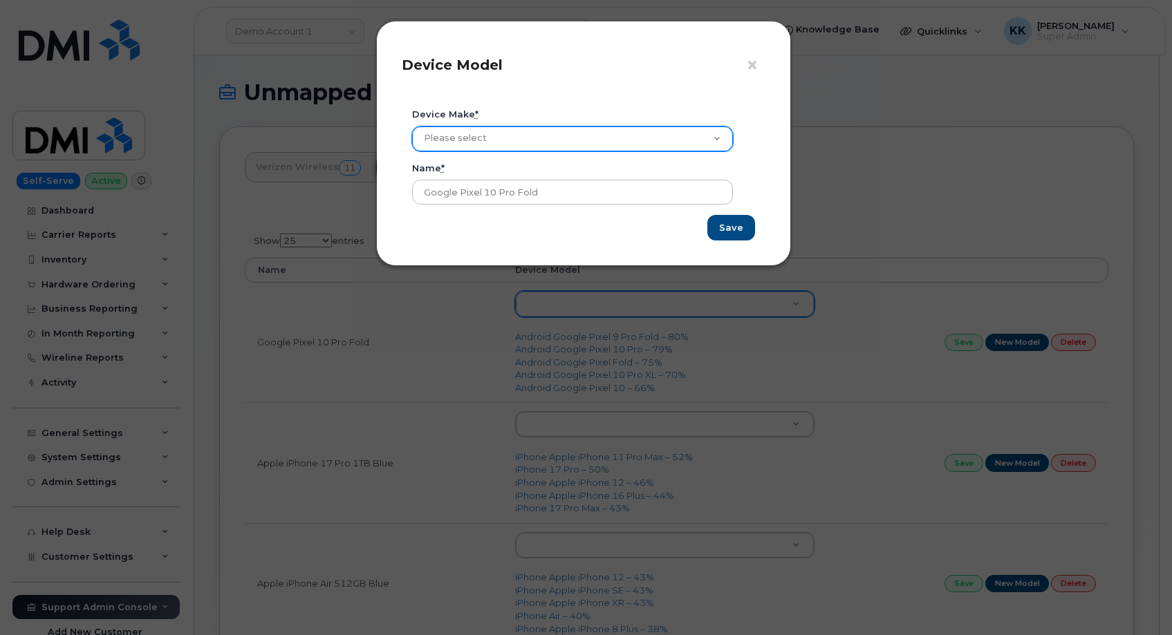
click at [412, 126] on select "Please select Aircard Android Blackberry Cell Phone GPS HUB iPhone Laptop [PERS…" at bounding box center [572, 138] width 321 height 25
select select "3"
click option "Android" at bounding box center [0, 0] width 0 height 0
click at [742, 230] on input "Save" at bounding box center [731, 228] width 48 height 26
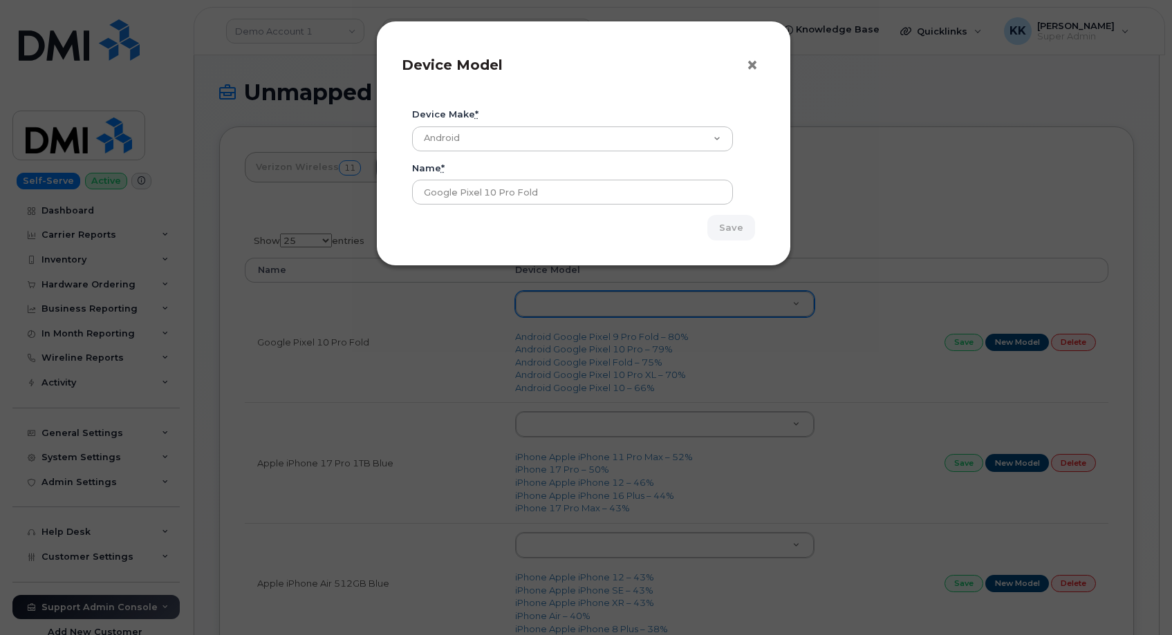
click at [751, 66] on span "×" at bounding box center [752, 66] width 12 height 26
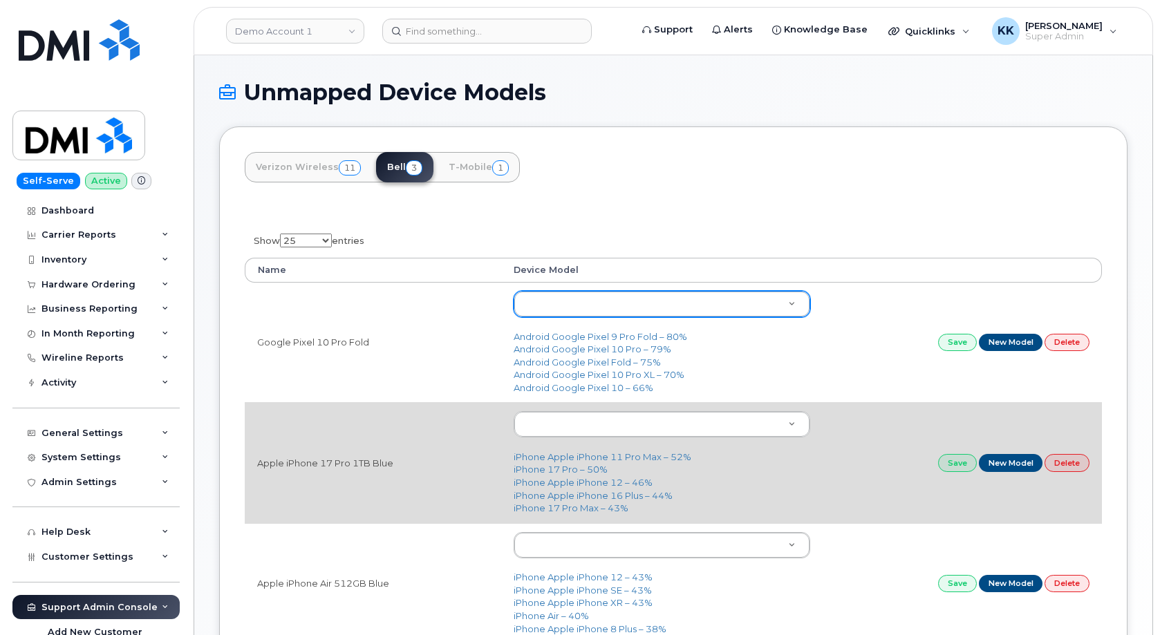
click at [561, 477] on td "iPhone Apple iPhone 11 Pro Max – 52% iPhone 17 Pro – 50% iPhone Apple iPhone 12…" at bounding box center [661, 462] width 321 height 120
click at [563, 473] on link "iPhone 17 Pro – 50%" at bounding box center [561, 469] width 94 height 11
type input "3443"
click at [949, 467] on link "Save" at bounding box center [957, 462] width 39 height 17
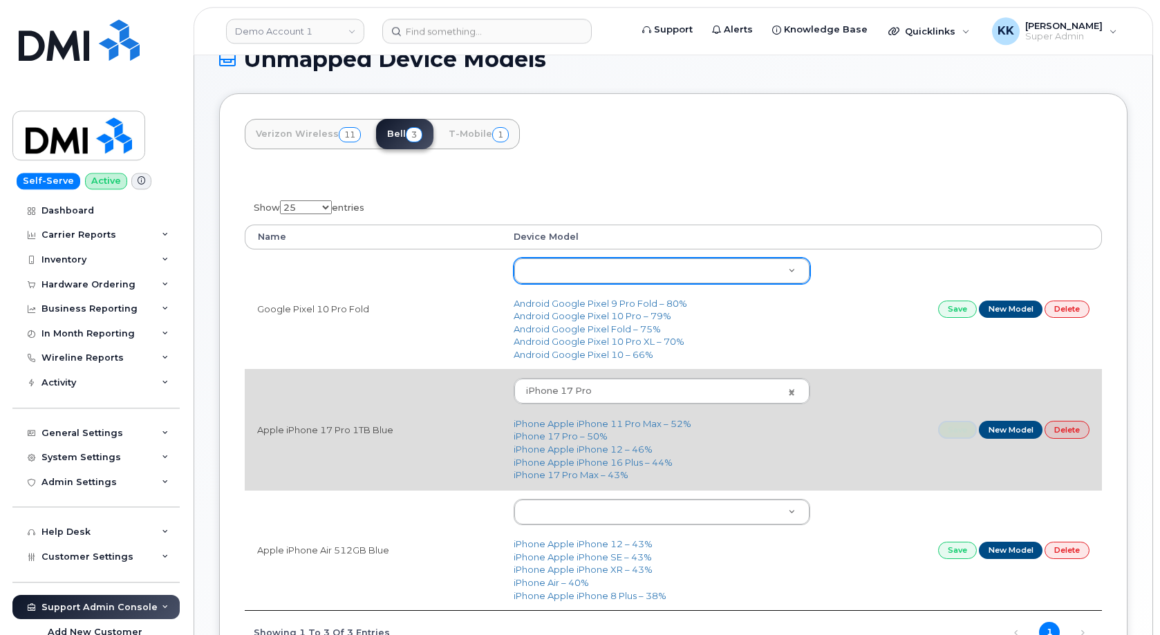
scroll to position [71, 0]
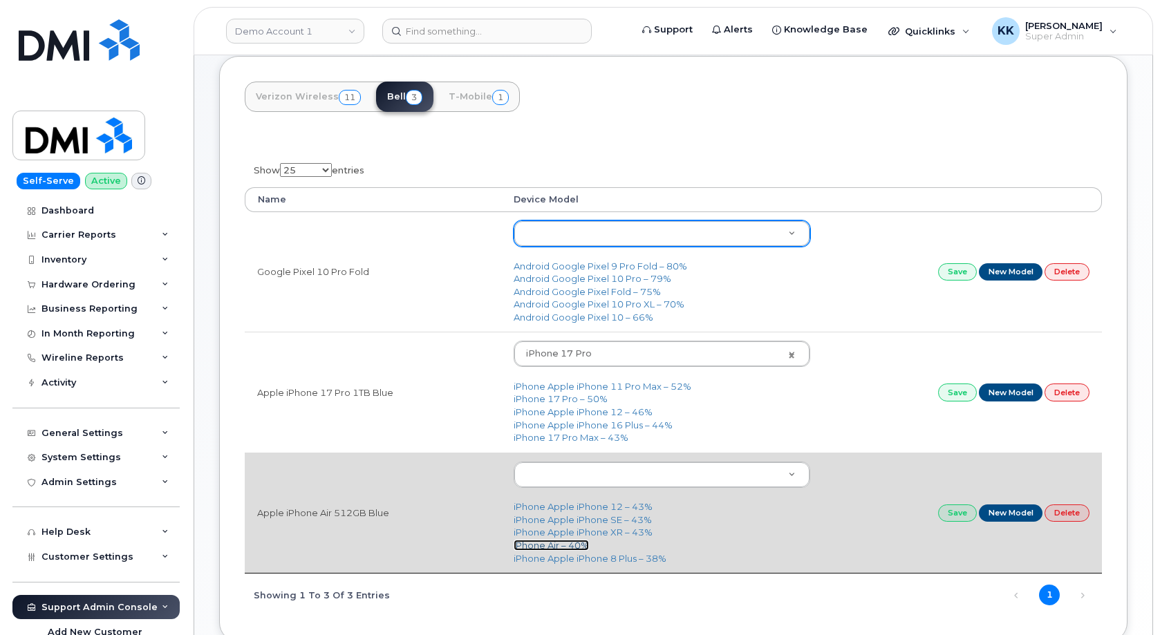
click at [536, 547] on link "iPhone Air – 40%" at bounding box center [551, 545] width 75 height 11
type input "3444"
click at [955, 515] on link "Save" at bounding box center [957, 513] width 39 height 17
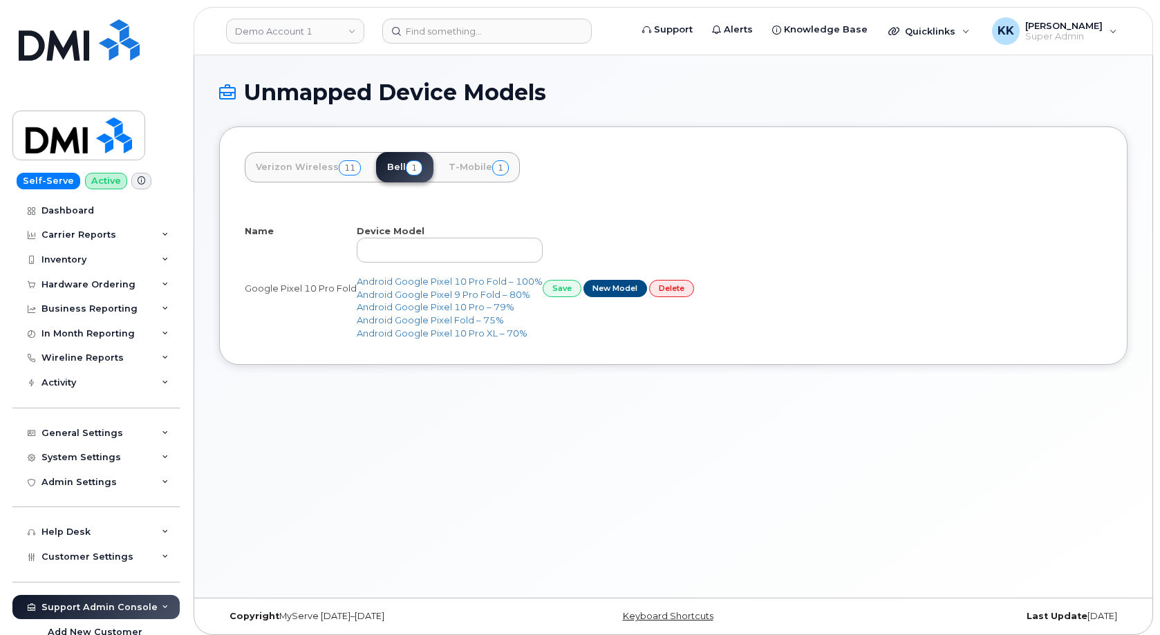
select select "25"
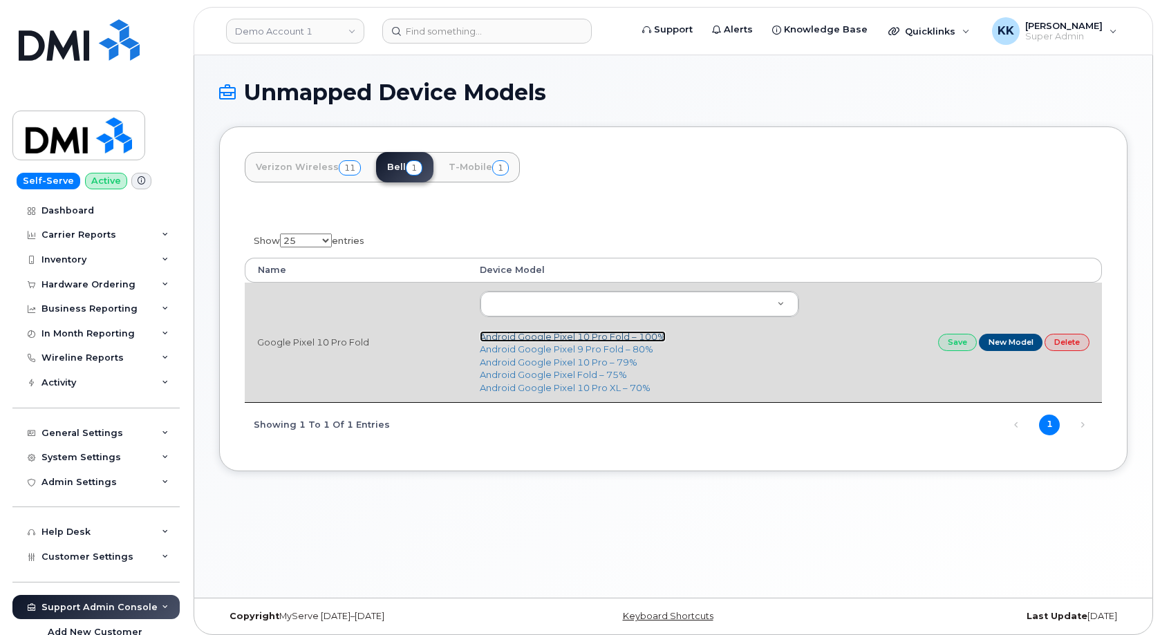
click at [612, 339] on link "Android Google Pixel 10 Pro Fold – 100%" at bounding box center [573, 336] width 186 height 11
type input "3450"
click at [954, 351] on link "Save" at bounding box center [957, 342] width 39 height 17
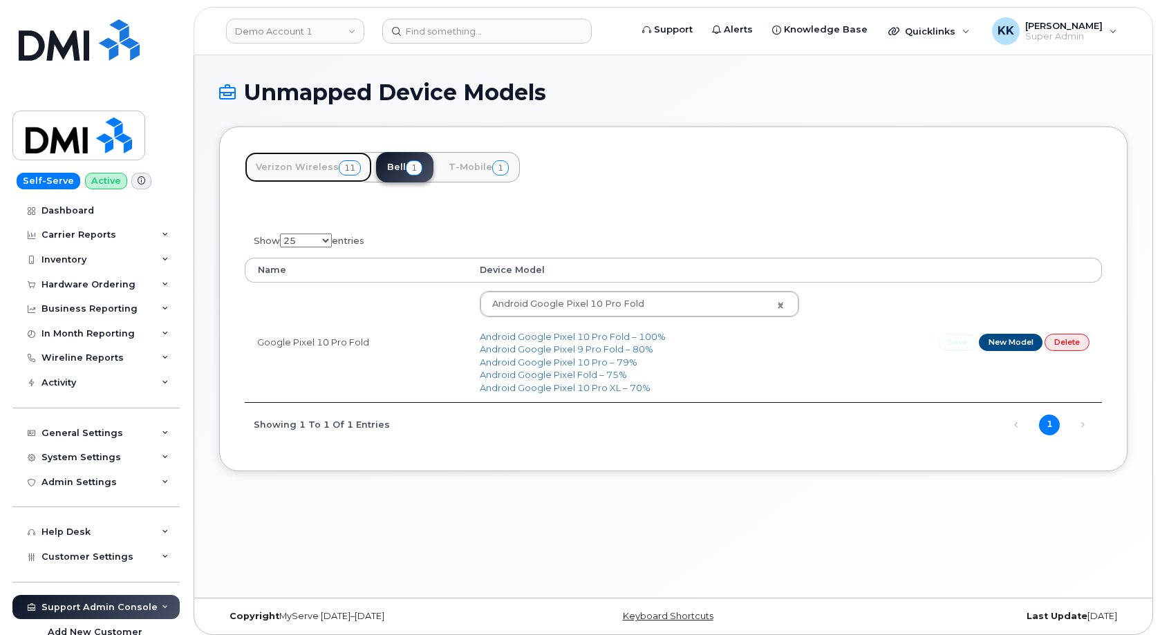
click at [323, 171] on link "Verizon Wireless 11" at bounding box center [308, 167] width 127 height 30
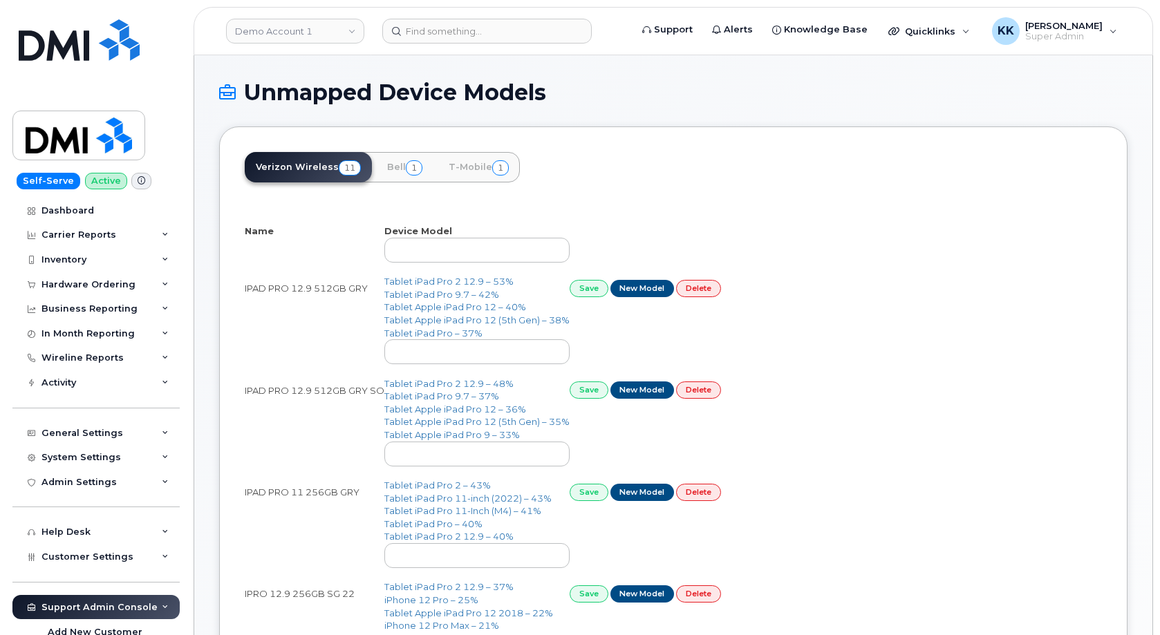
select select "25"
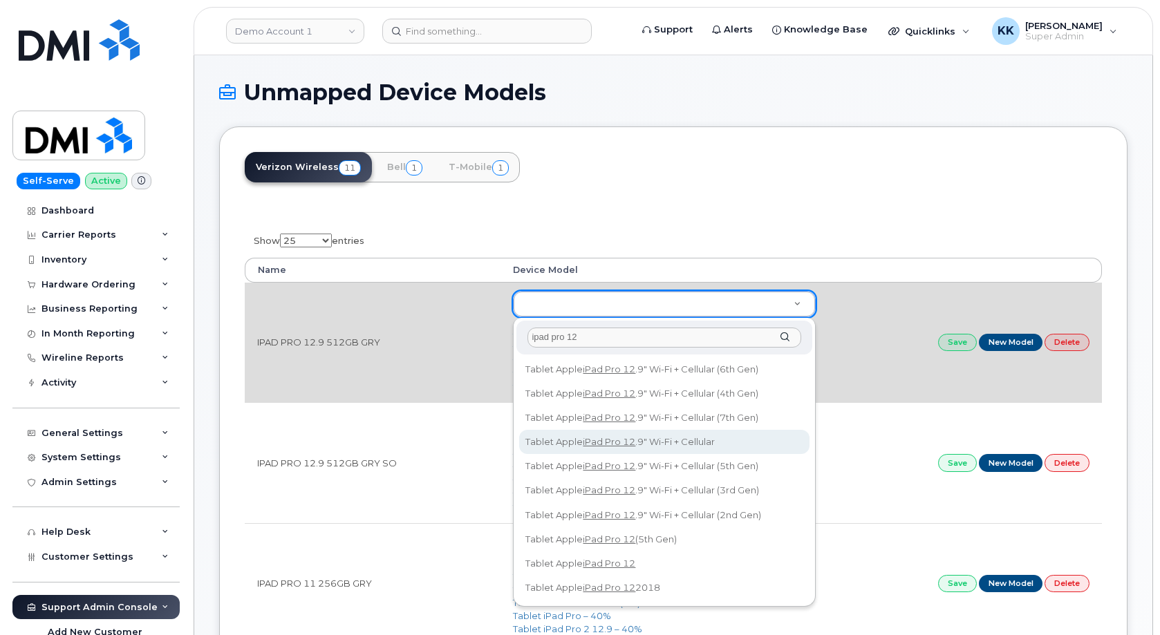
type input "ipad pro 12"
type input "751"
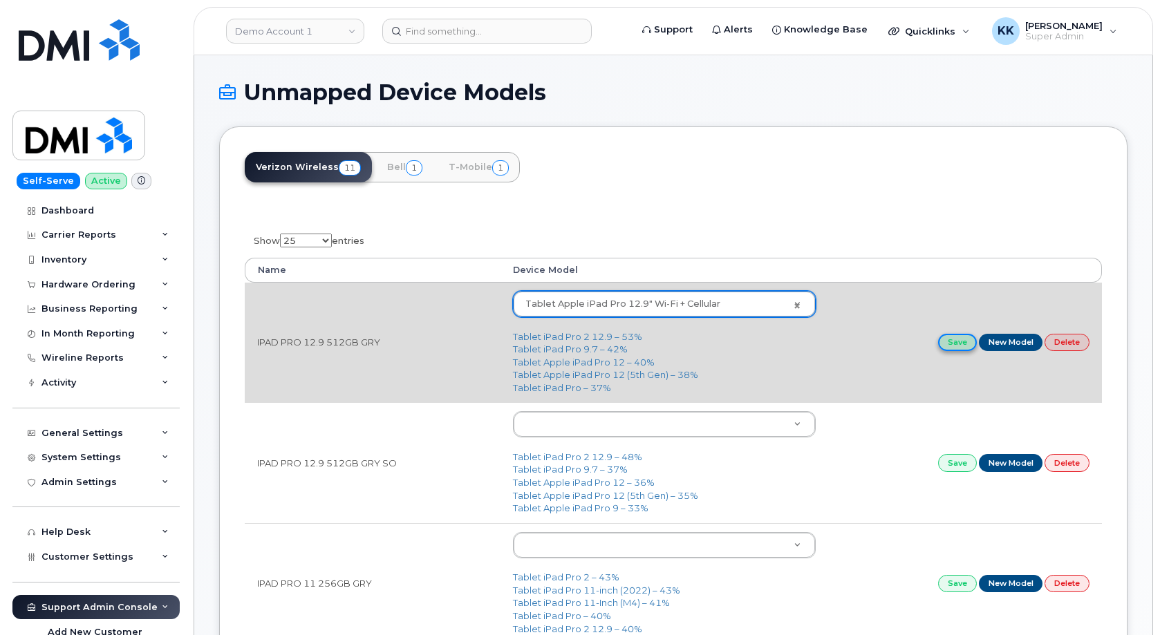
click at [966, 342] on link "Save" at bounding box center [957, 342] width 39 height 17
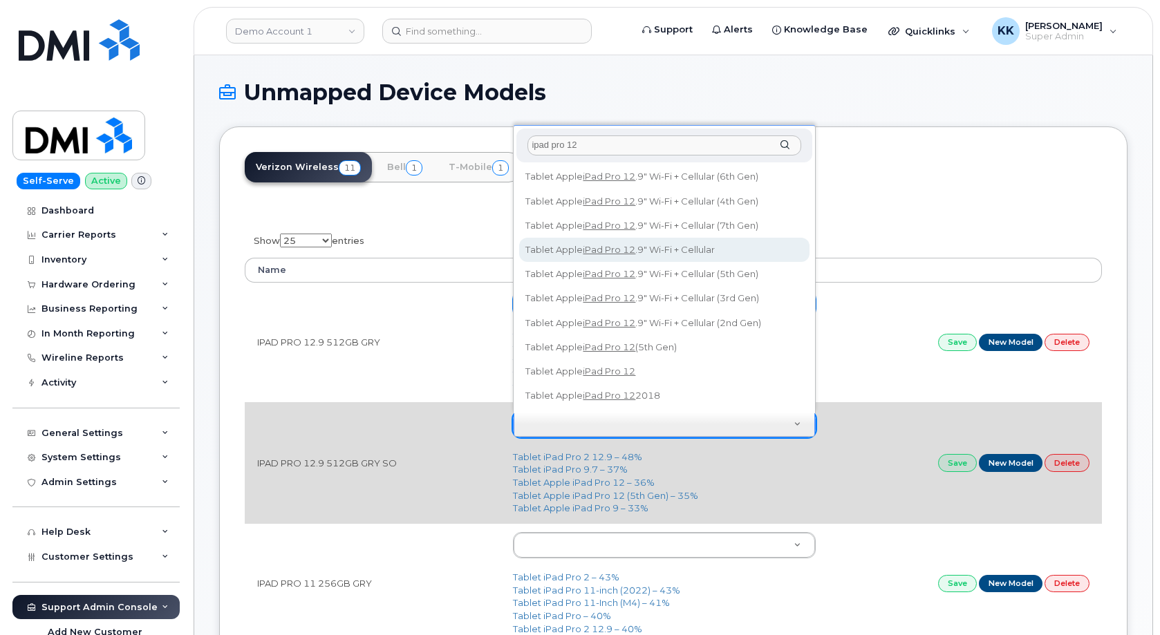
type input "ipad pro 12"
type input "751"
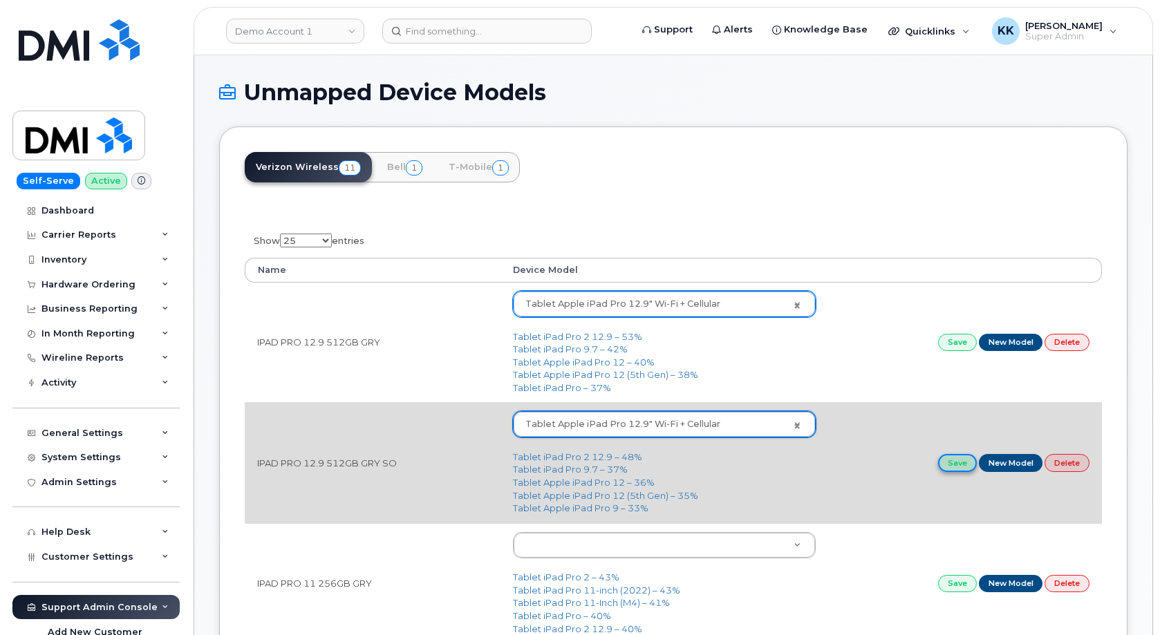
click at [953, 461] on link "Save" at bounding box center [957, 462] width 39 height 17
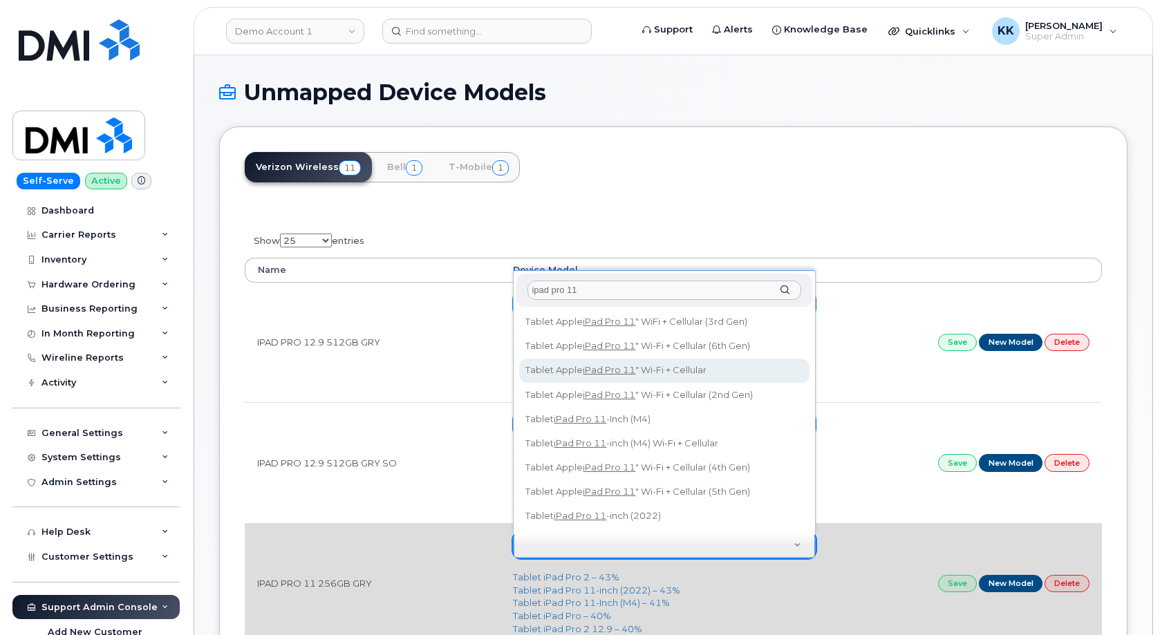
type input "ipad pro 11"
type input "2159"
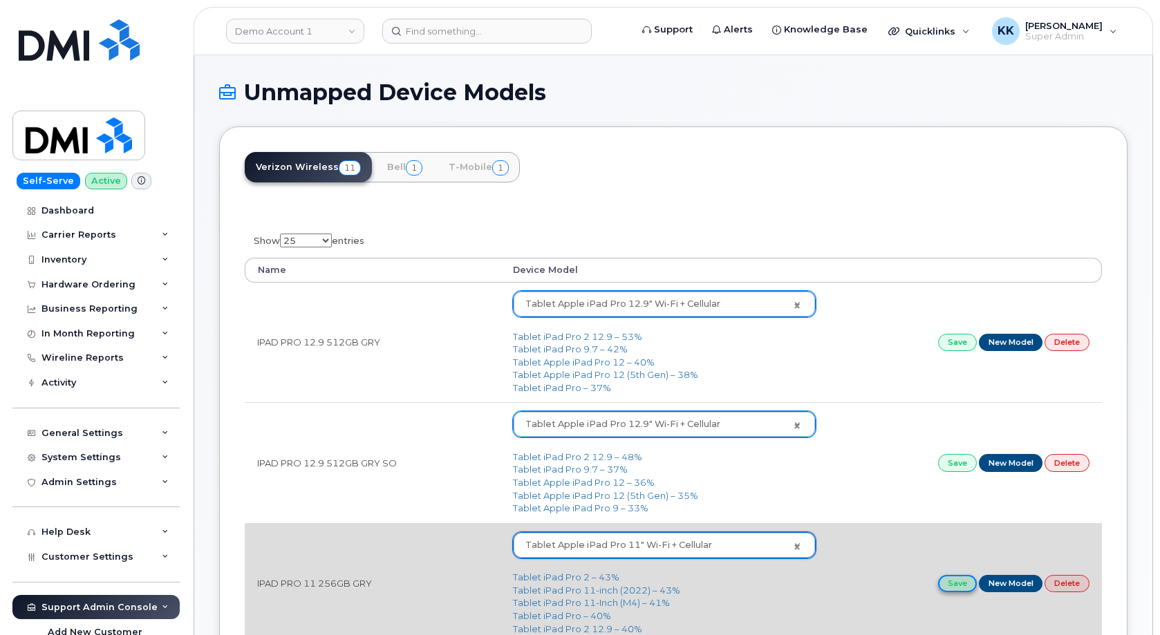
click at [955, 585] on link "Save" at bounding box center [957, 583] width 39 height 17
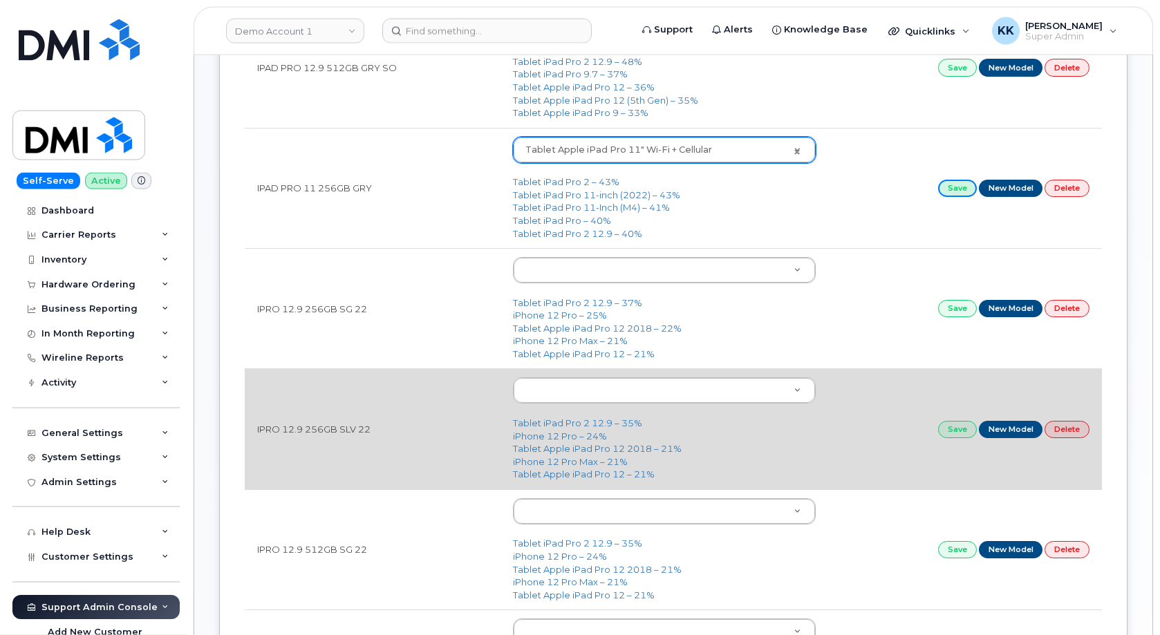
scroll to position [423, 0]
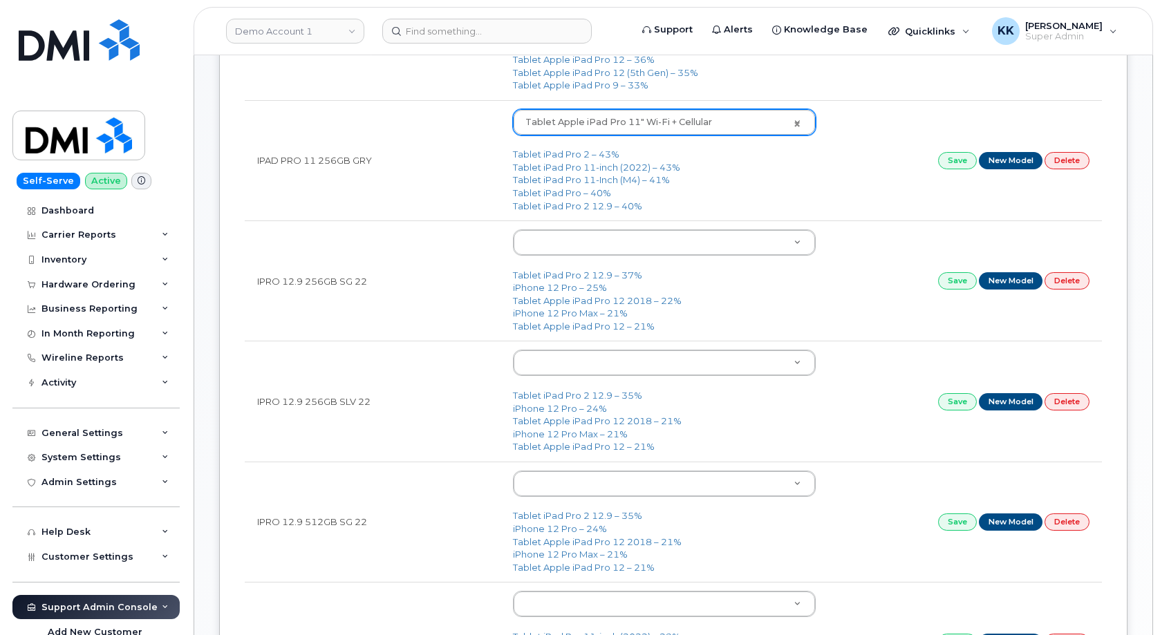
click at [538, 248] on body "Demo Account 1 Support Alerts Knowledge Base Quicklinks Suspend / Cancel Device…" at bounding box center [580, 460] width 1160 height 1767
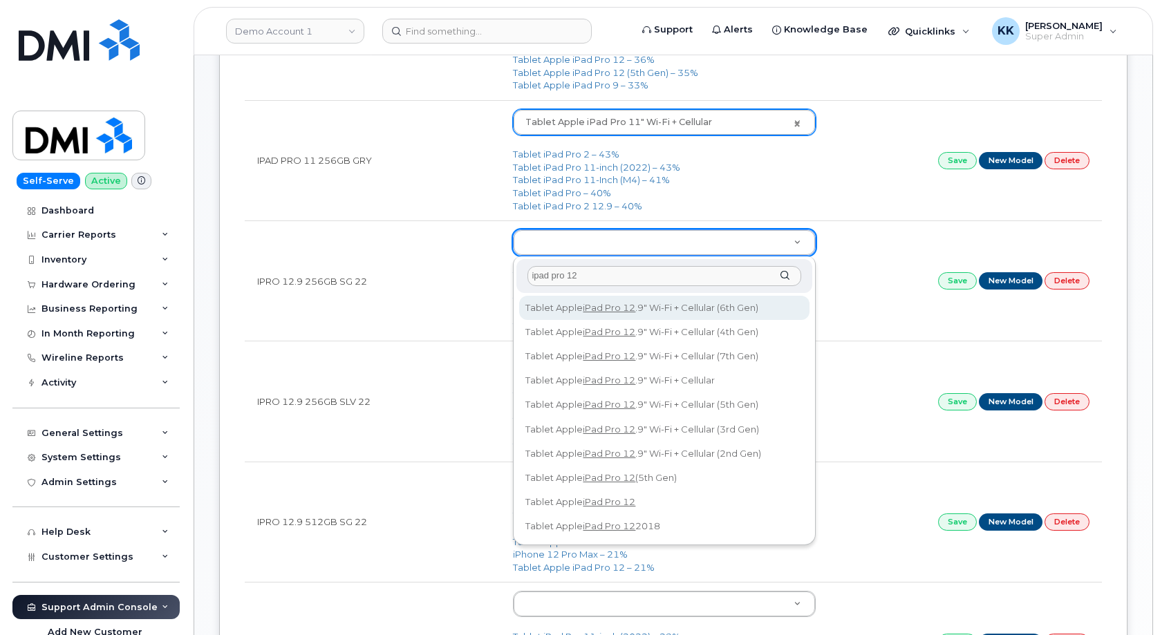
type input "ipad pro 12"
type input "3055"
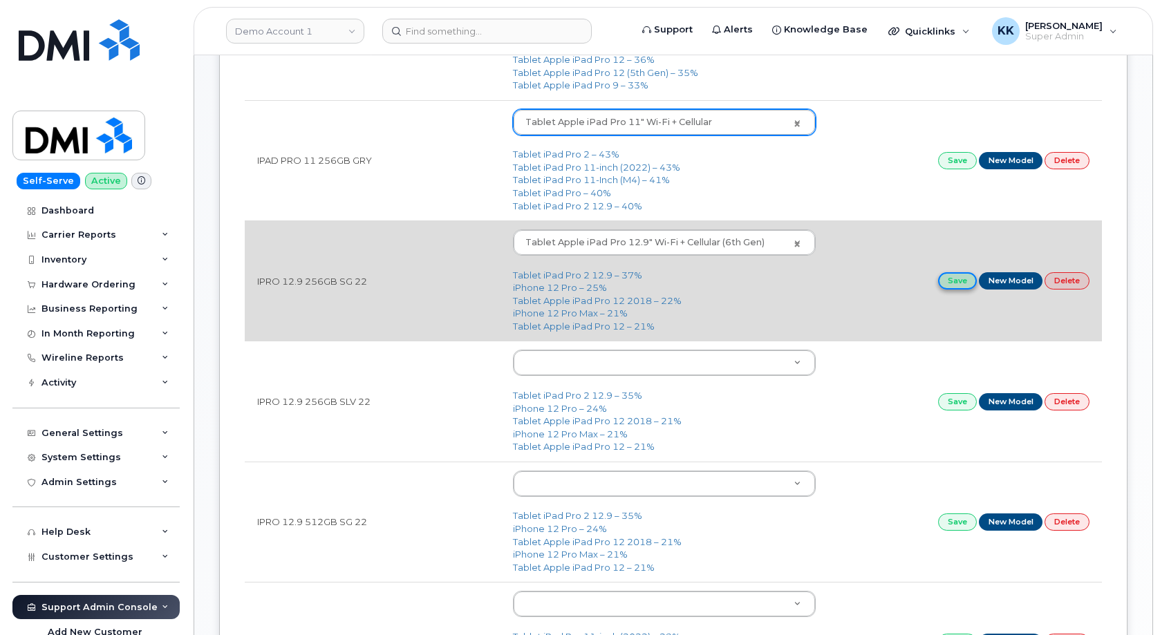
click at [958, 281] on link "Save" at bounding box center [957, 280] width 39 height 17
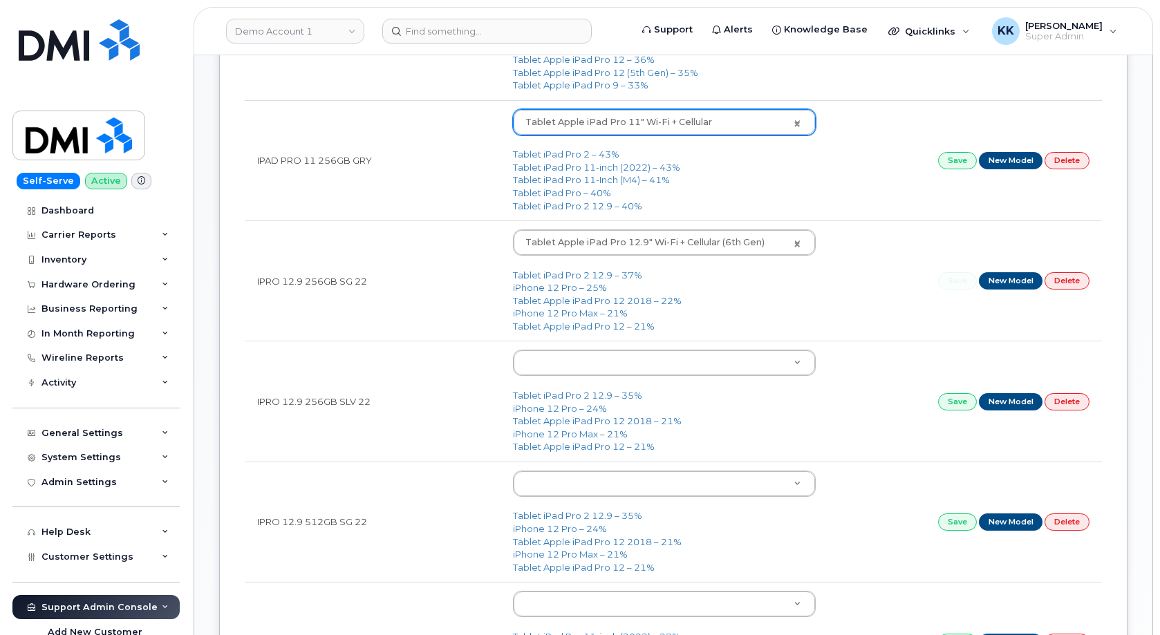
click at [541, 371] on body "Demo Account 1 Support Alerts Knowledge Base Quicklinks Suspend / Cancel Device…" at bounding box center [580, 460] width 1160 height 1767
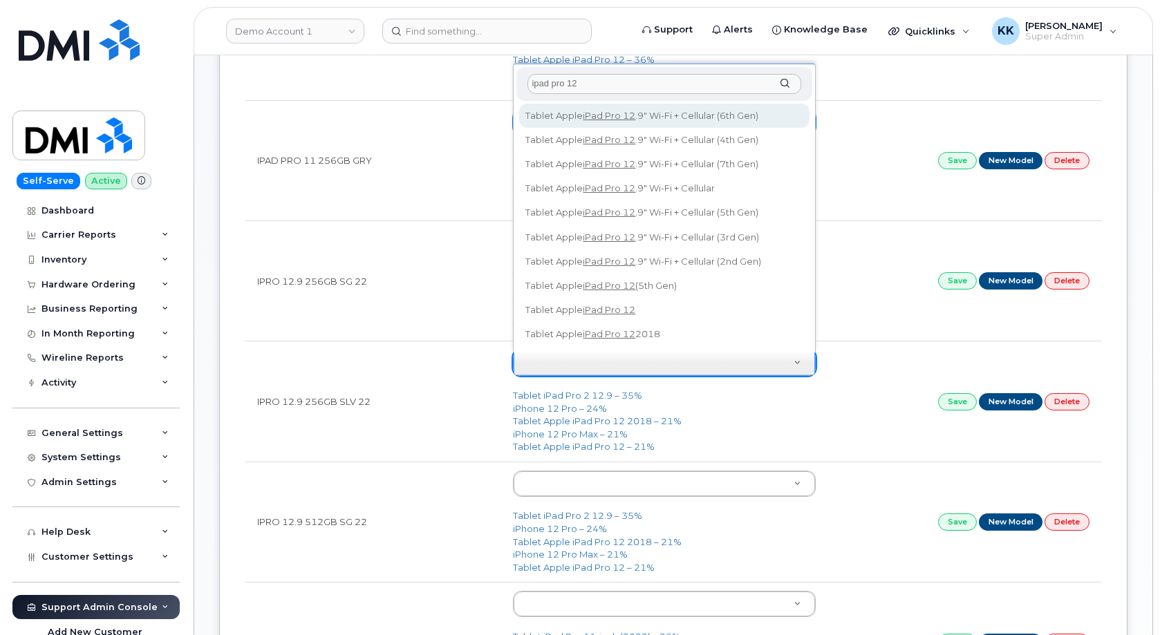
type input "ipad pro 12"
type input "3055"
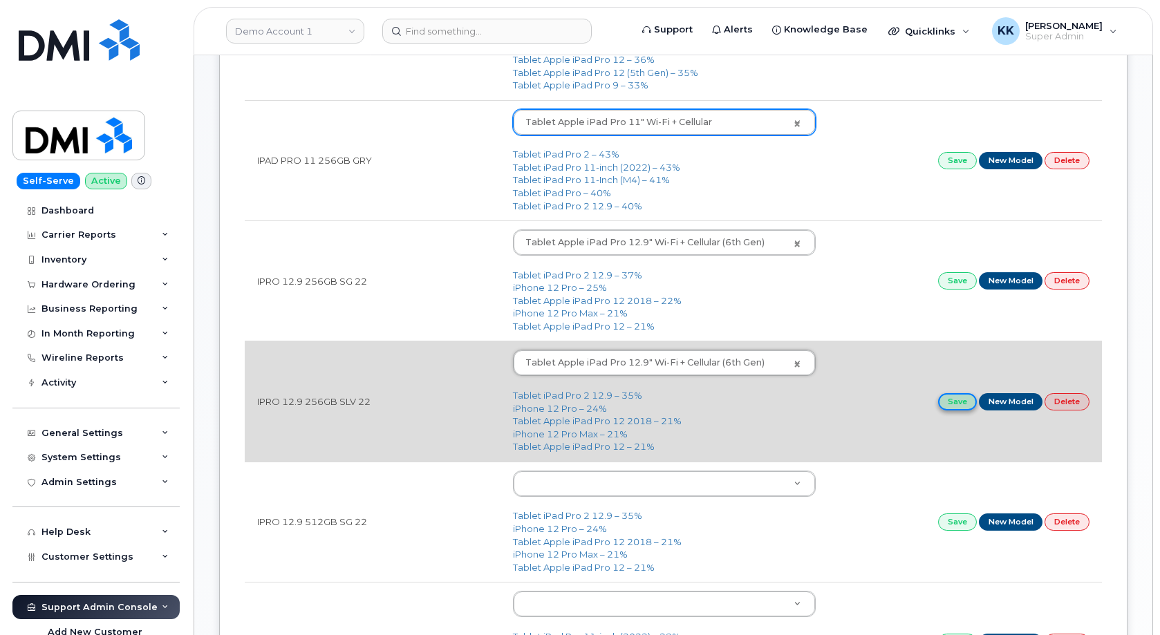
click at [955, 402] on link "Save" at bounding box center [957, 401] width 39 height 17
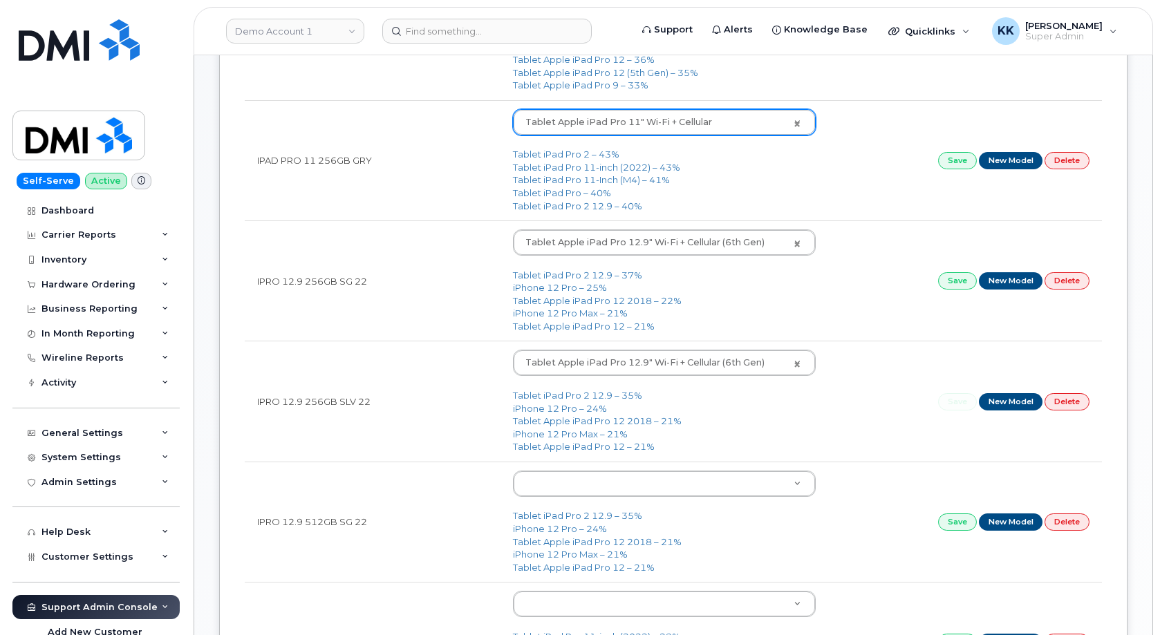
click at [553, 488] on body "Demo Account 1 Support Alerts Knowledge Base Quicklinks Suspend / Cancel Device…" at bounding box center [580, 460] width 1160 height 1767
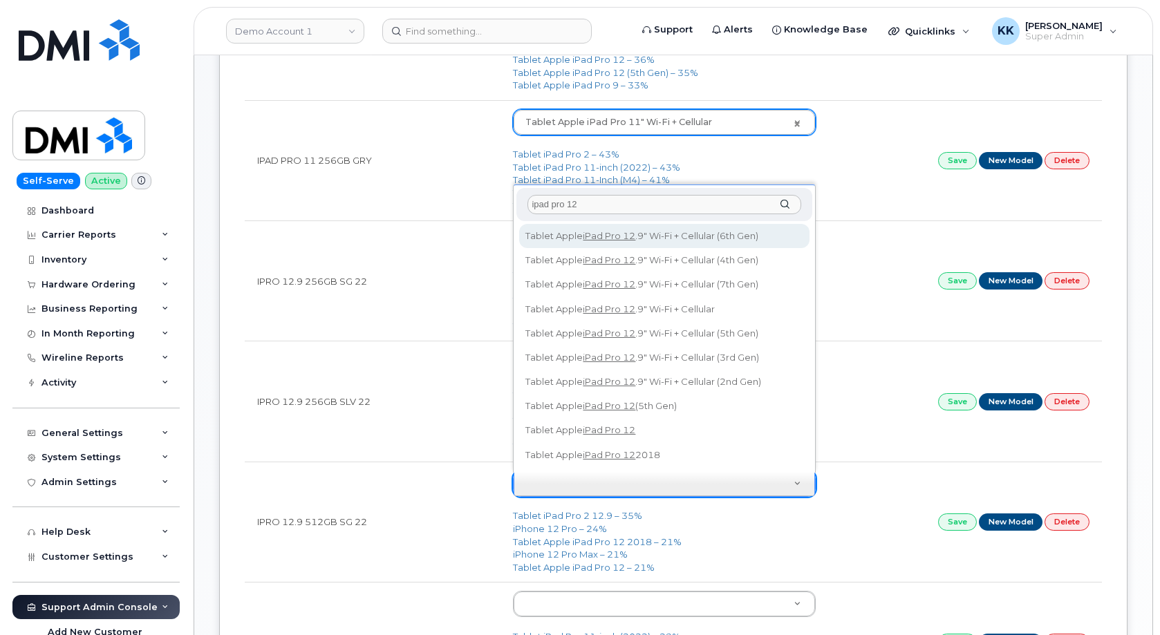
type input "ipad pro 12"
type input "3055"
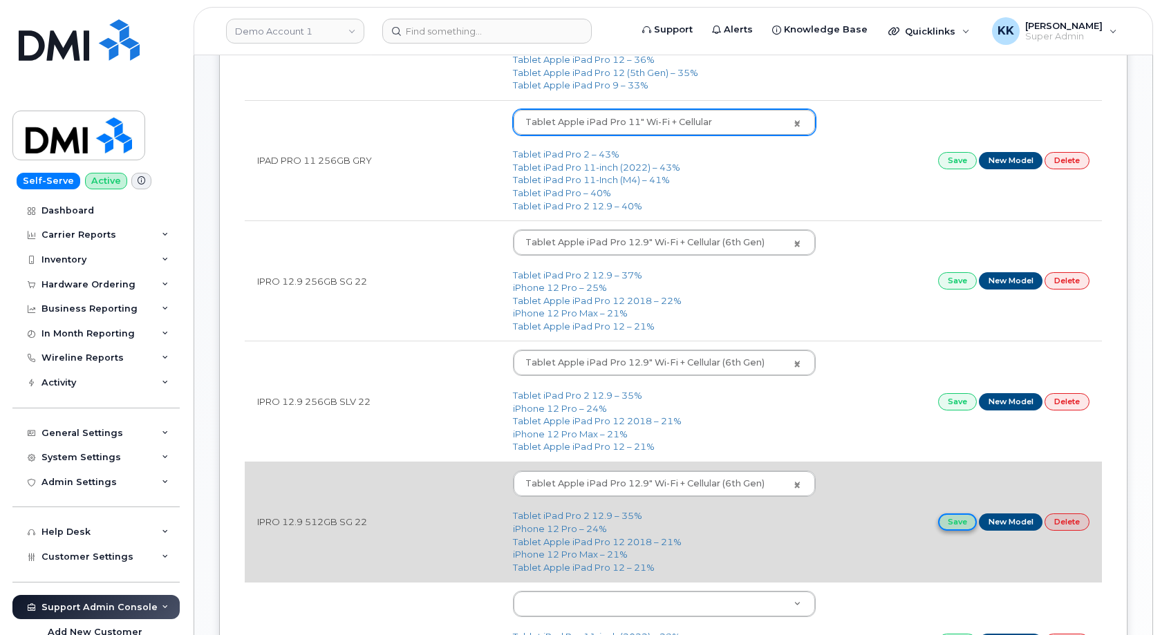
click at [944, 517] on link "Save" at bounding box center [957, 522] width 39 height 17
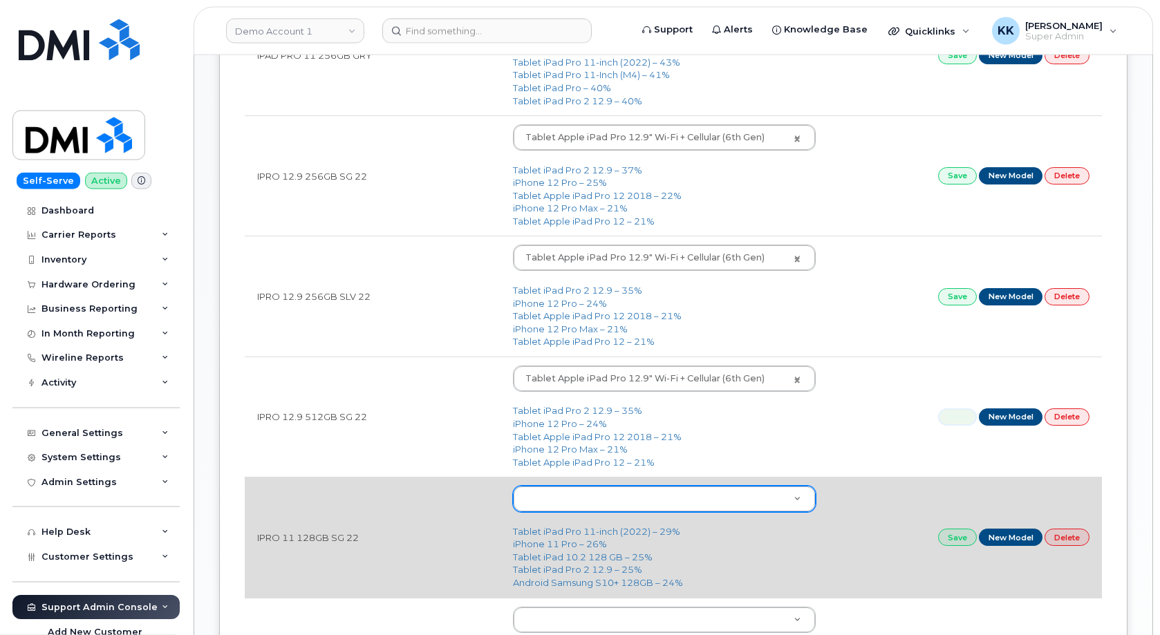
scroll to position [564, 0]
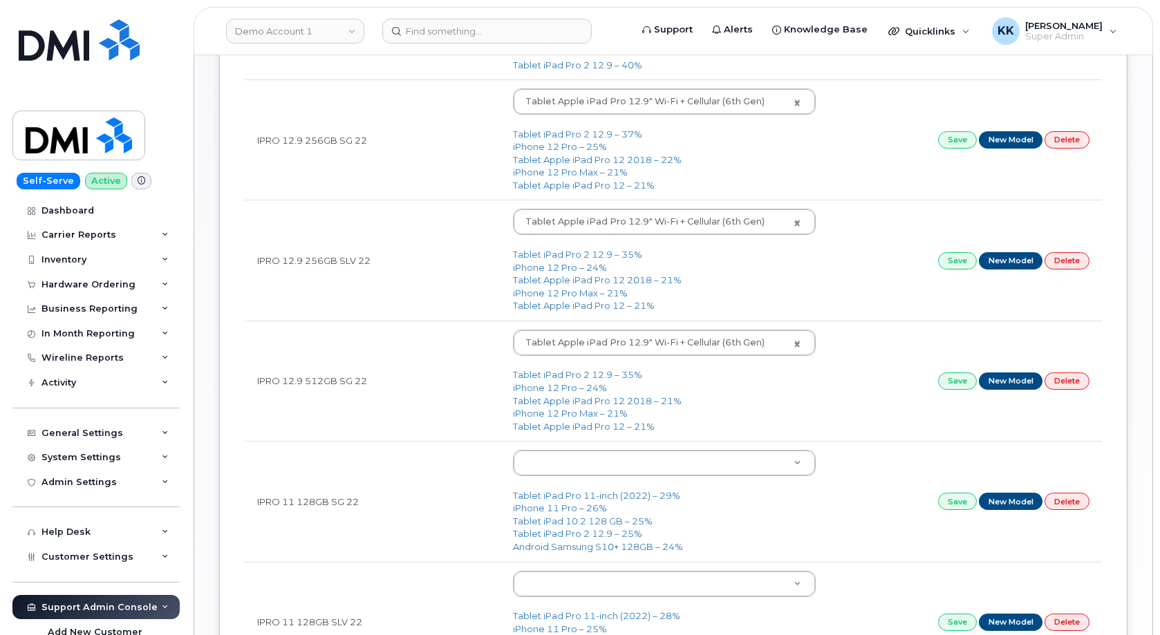
click at [569, 467] on body "Demo Account 1 Support Alerts Knowledge Base Quicklinks Suspend / Cancel Device…" at bounding box center [580, 319] width 1160 height 1767
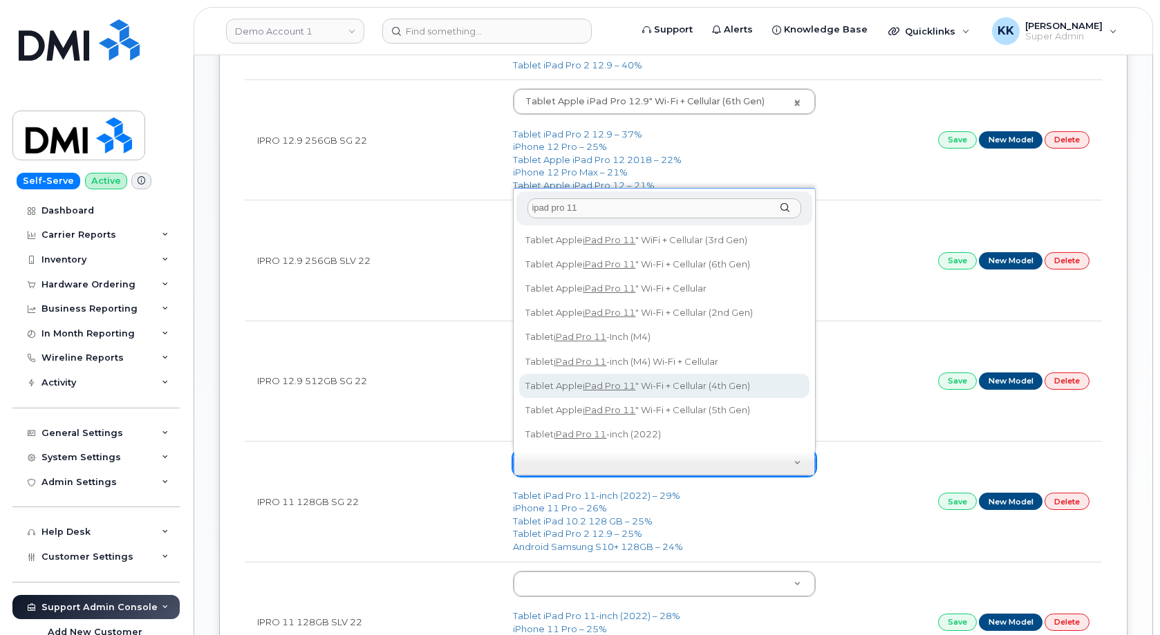
type input "ipad pro 11"
type input "2587"
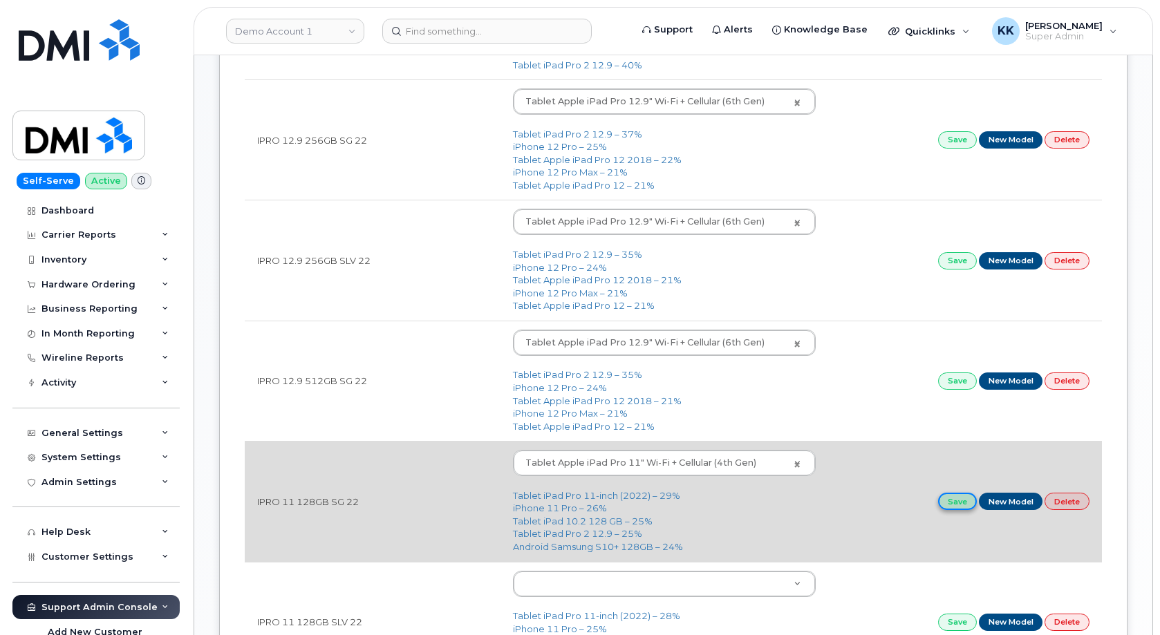
click at [944, 505] on link "Save" at bounding box center [957, 501] width 39 height 17
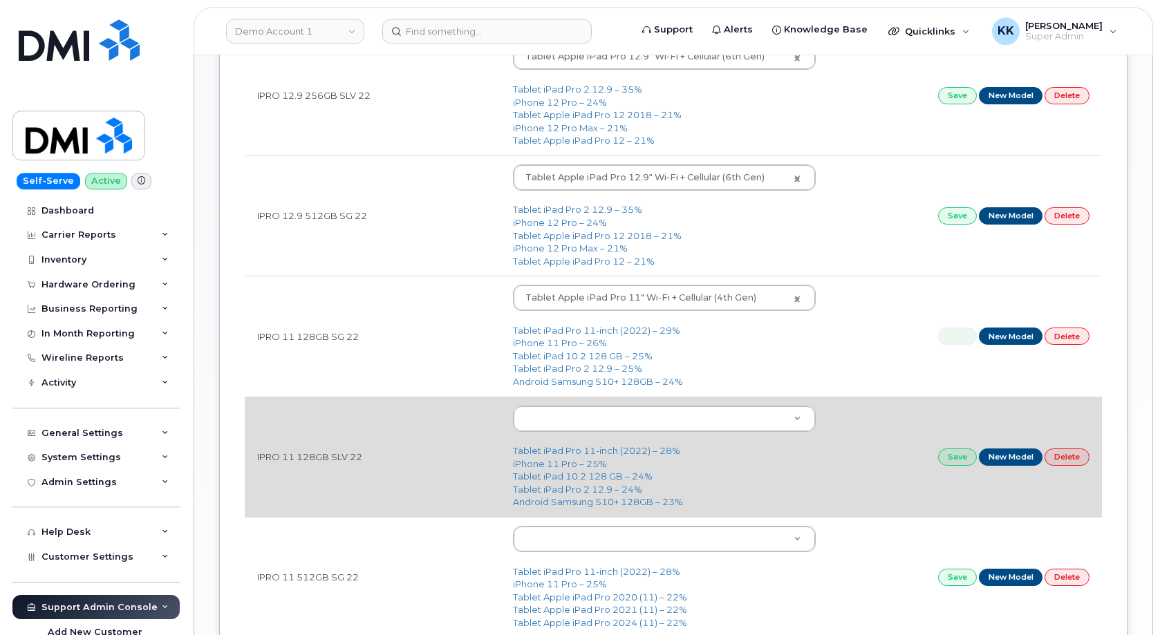
scroll to position [776, 0]
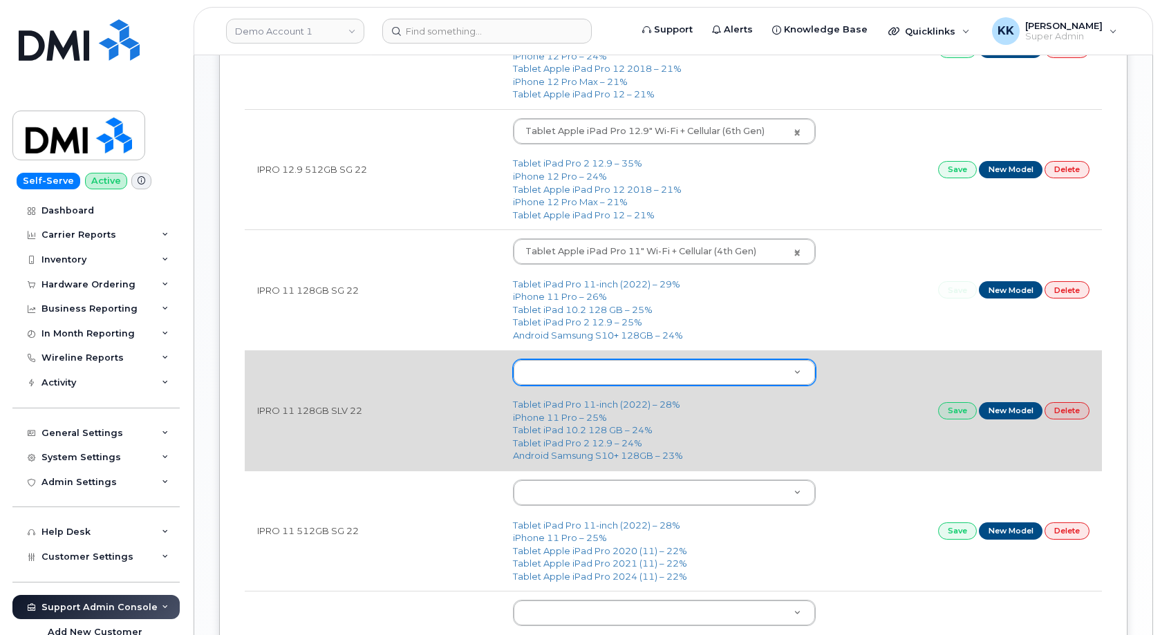
click at [553, 373] on body "Demo Account 1 Support Alerts Knowledge Base Quicklinks Suspend / Cancel Device…" at bounding box center [580, 107] width 1160 height 1767
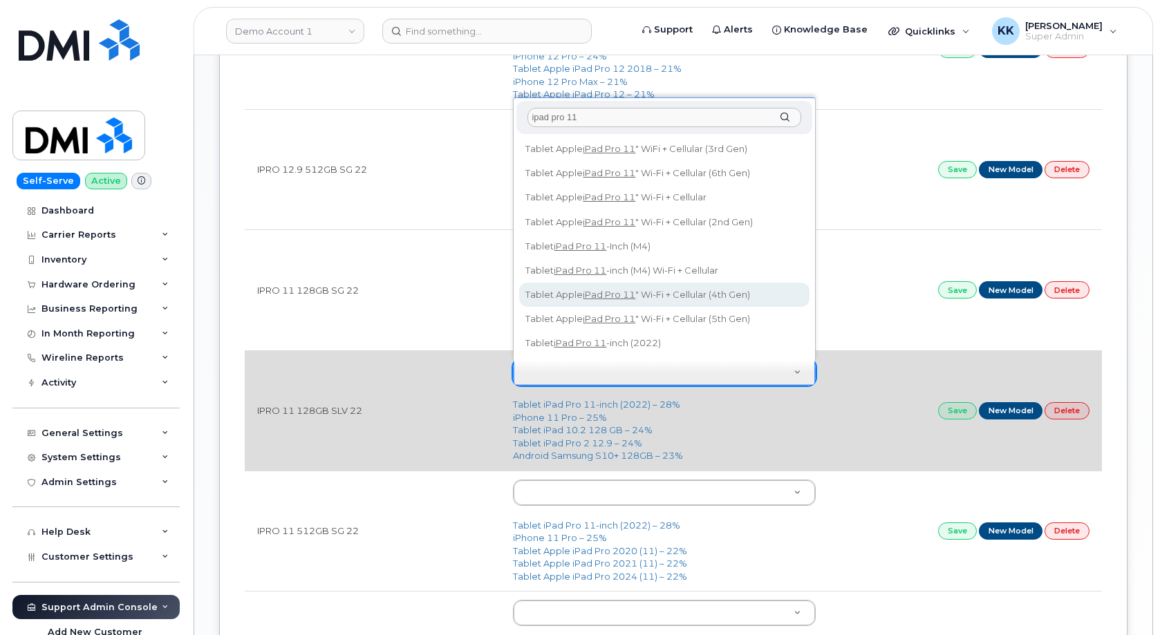
type input "ipad pro 11"
type input "2587"
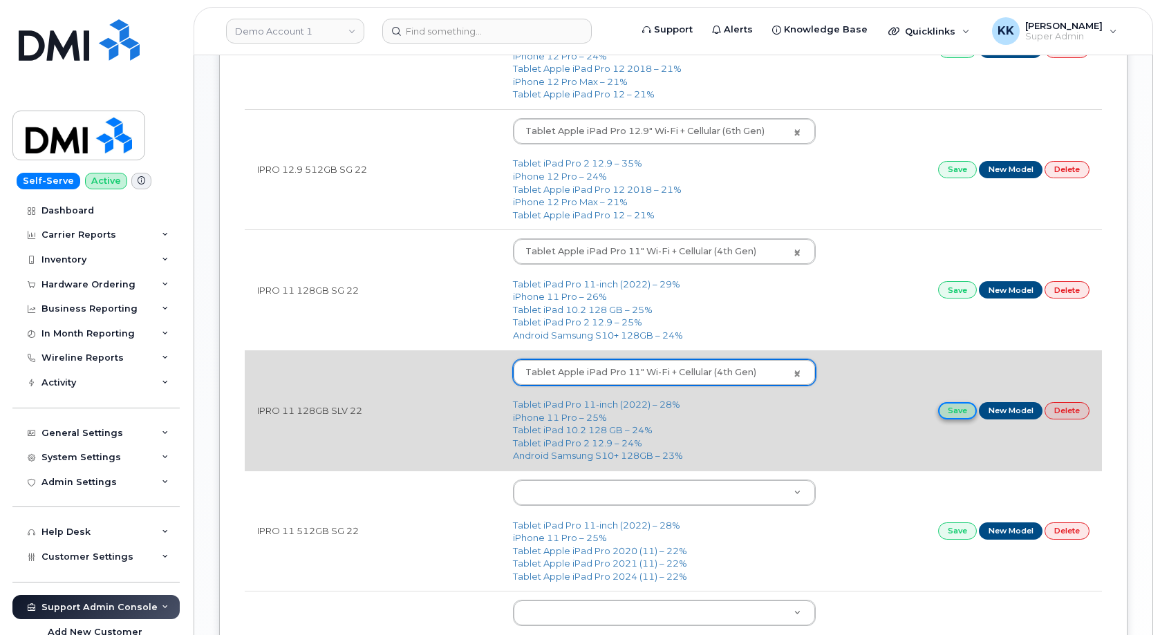
click at [947, 409] on link "Save" at bounding box center [957, 410] width 39 height 17
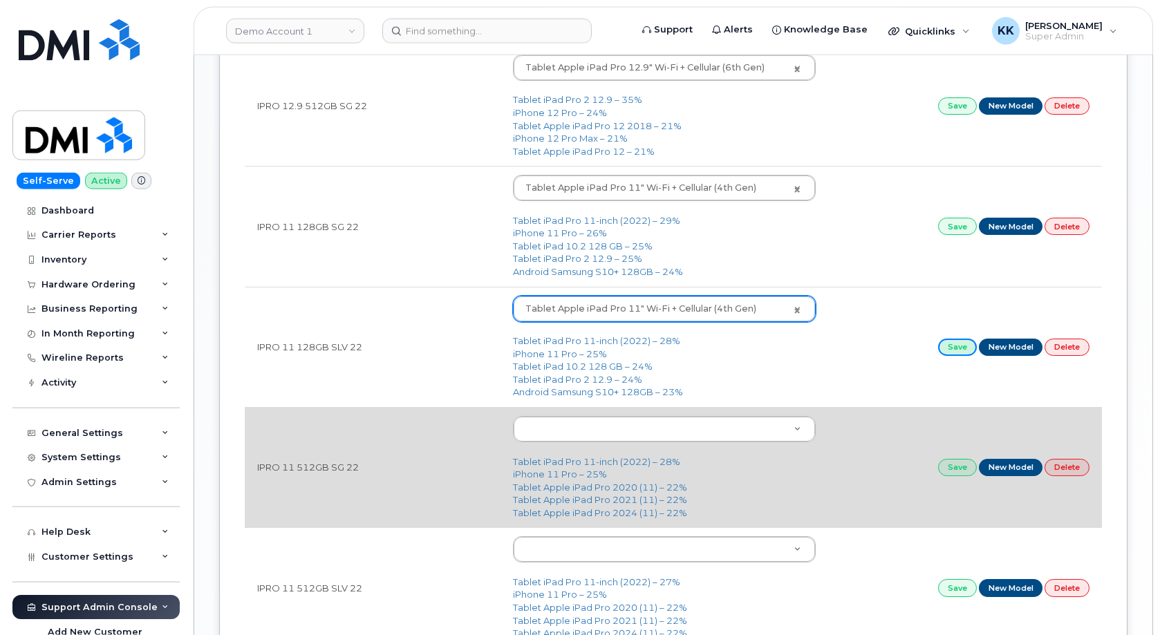
scroll to position [846, 0]
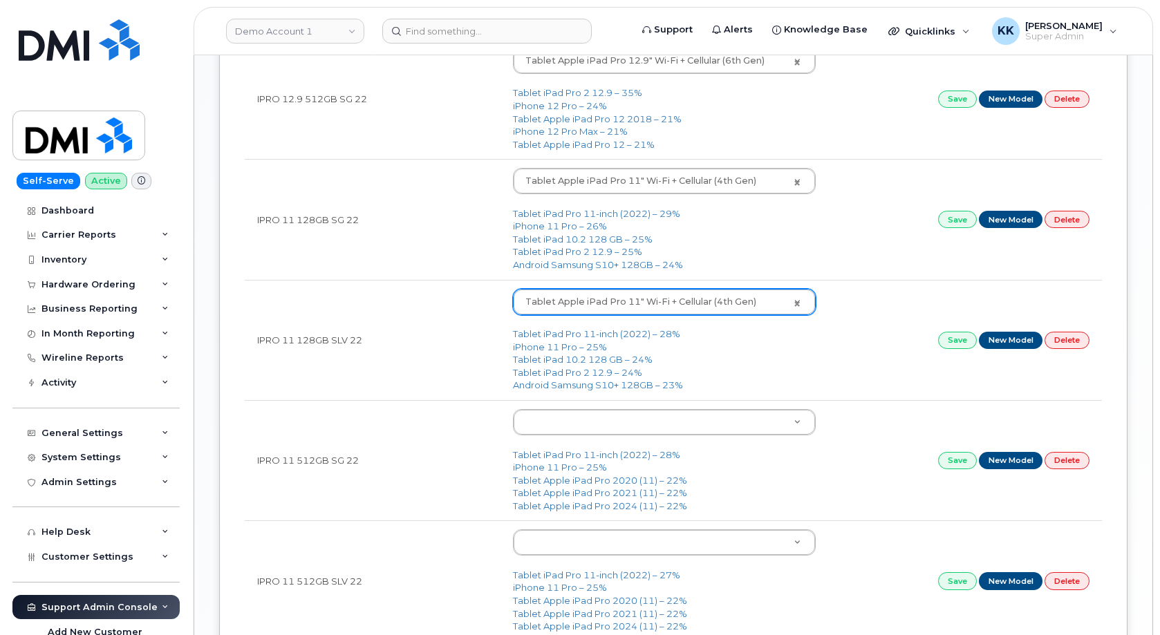
click at [581, 429] on body "Demo Account 1 Support Alerts Knowledge Base Quicklinks Suspend / Cancel Device…" at bounding box center [580, 37] width 1160 height 1767
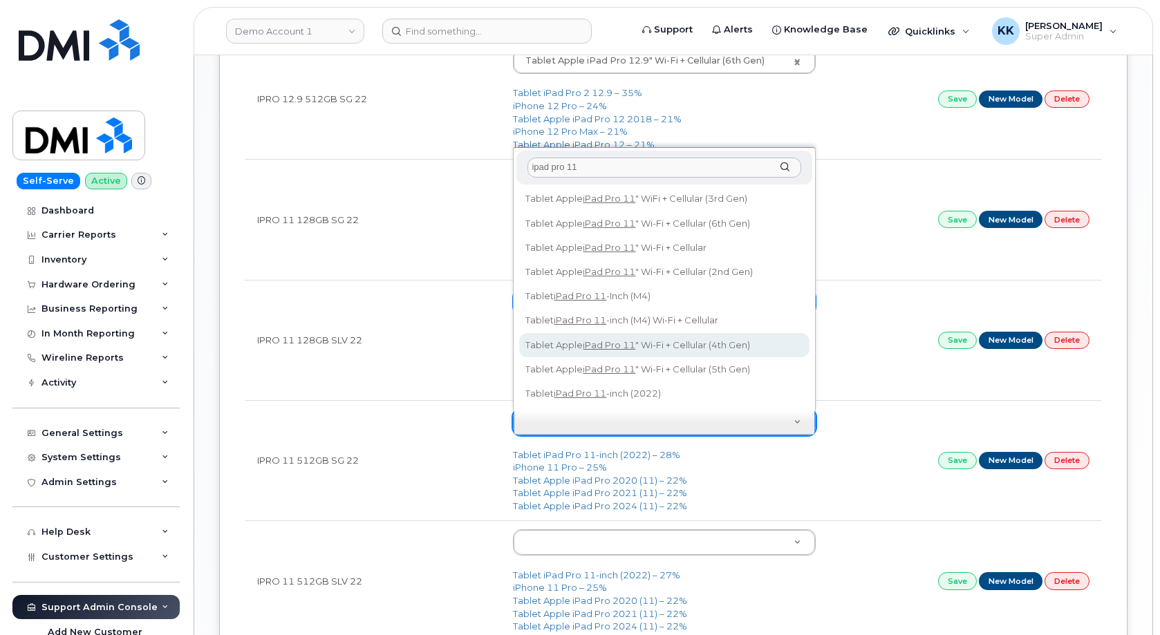
type input "ipad pro 11"
type input "2587"
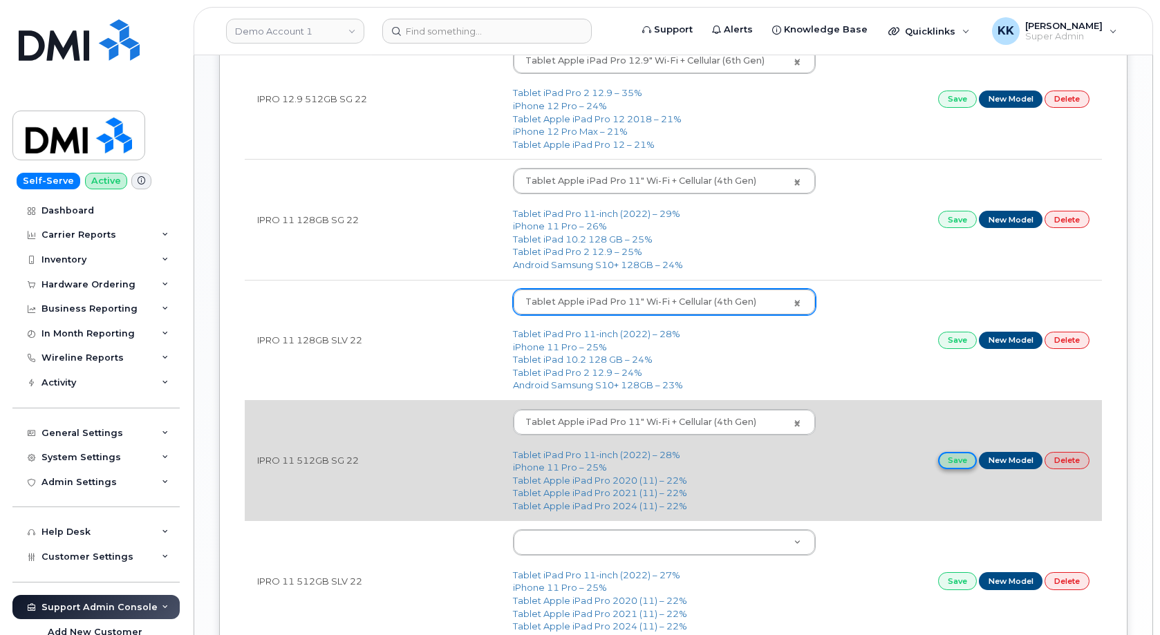
click at [950, 464] on link "Save" at bounding box center [957, 460] width 39 height 17
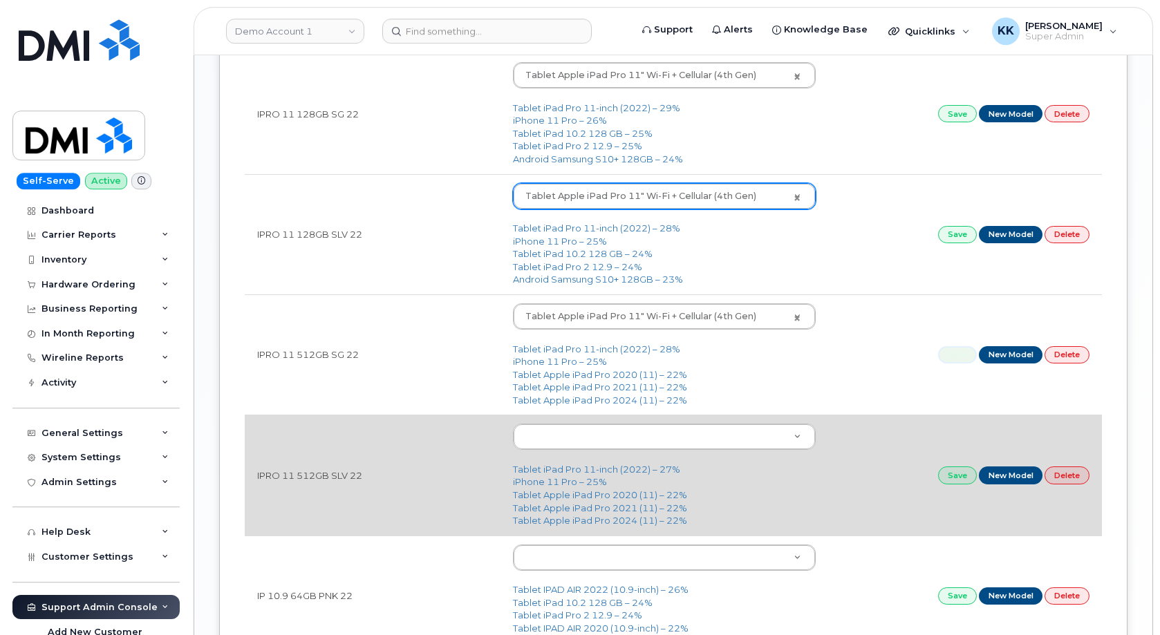
scroll to position [987, 0]
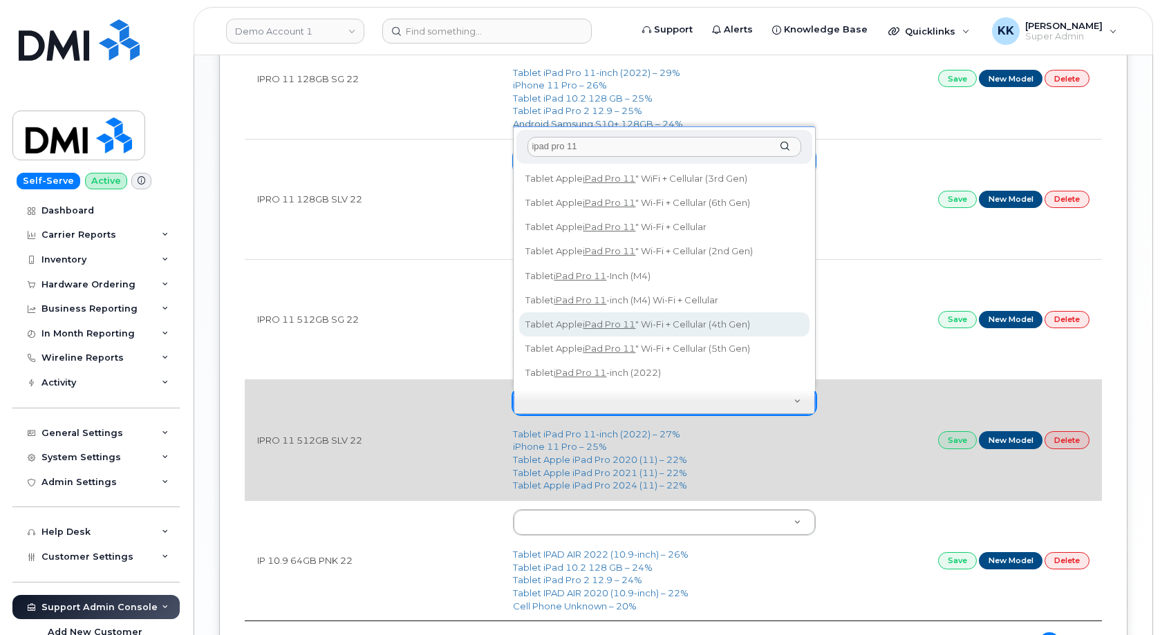
type input "ipad pro 11"
type input "2587"
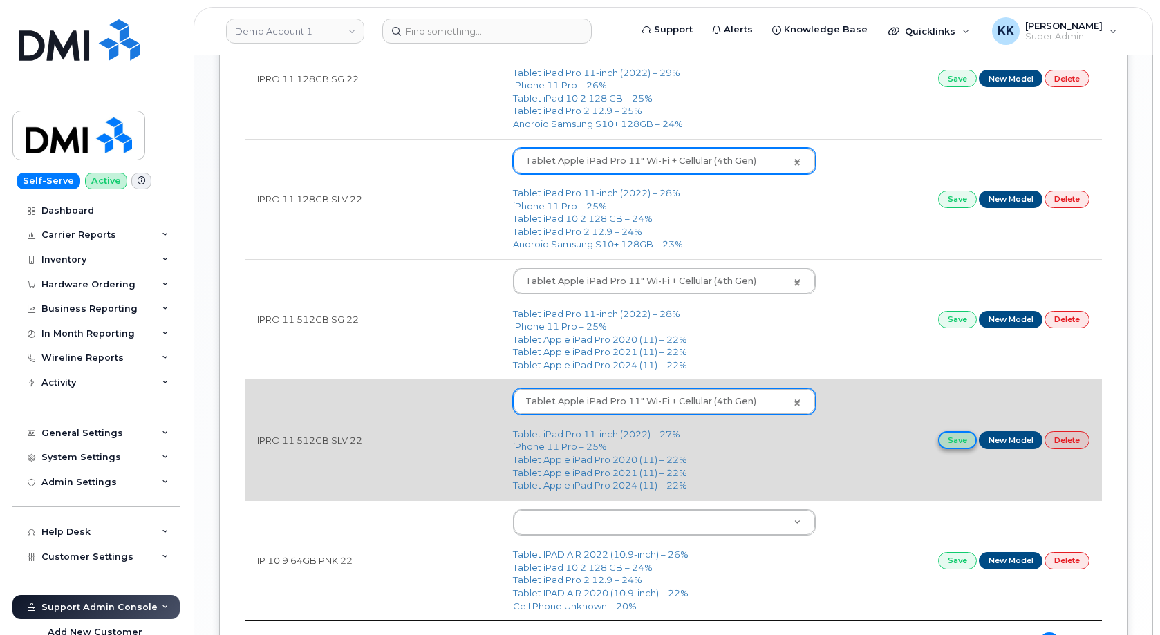
click at [941, 444] on link "Save" at bounding box center [957, 439] width 39 height 17
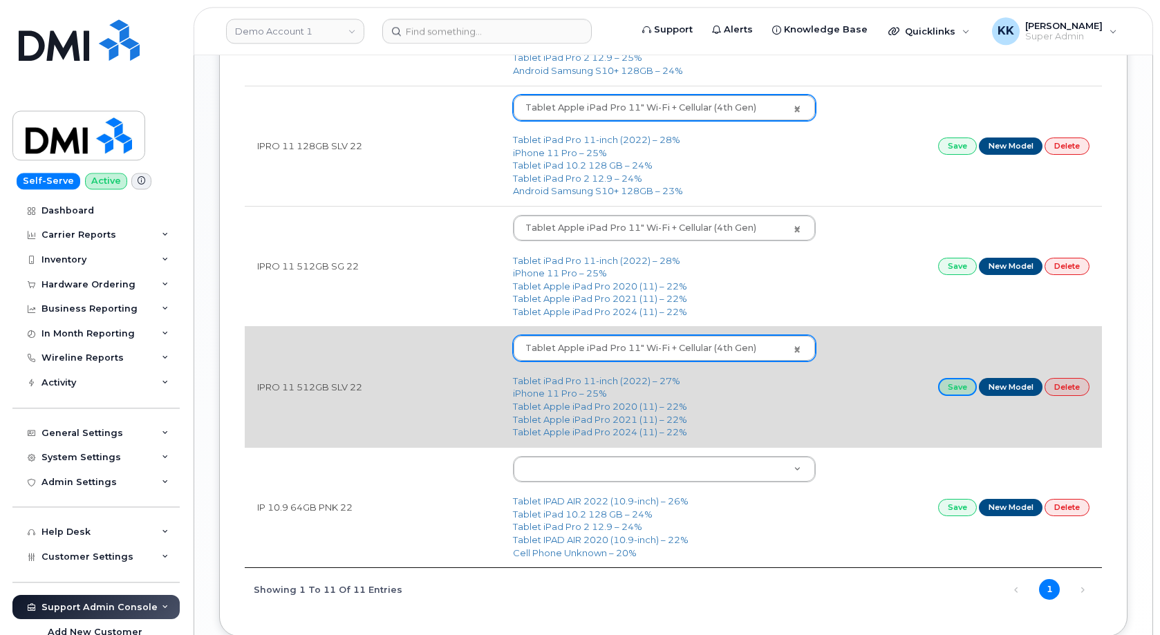
scroll to position [1058, 0]
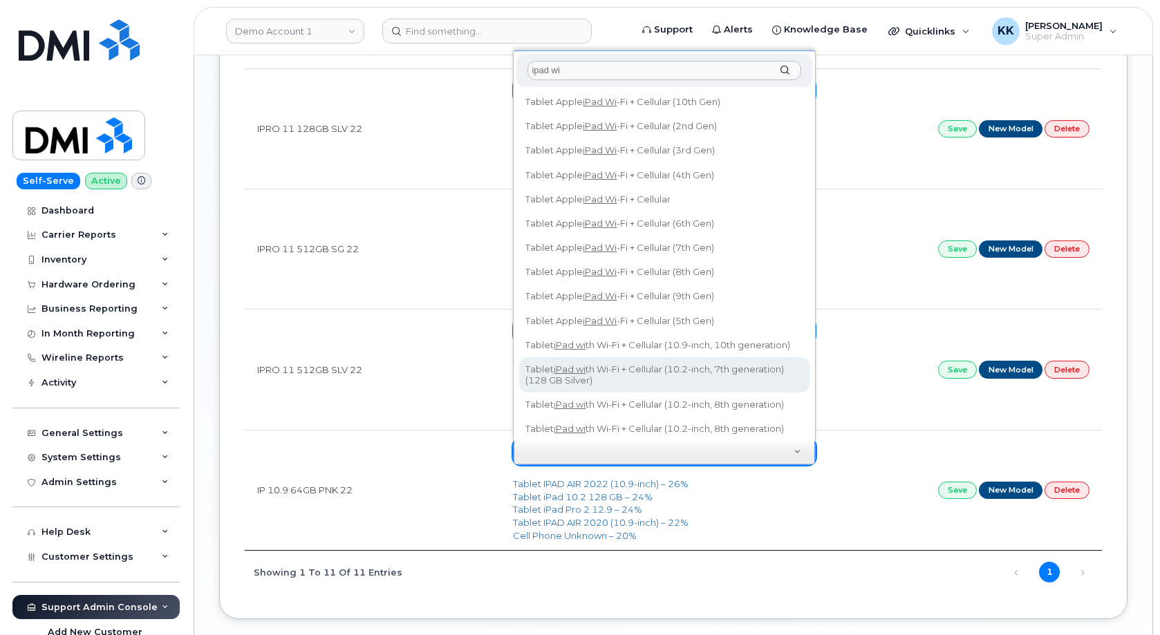
scroll to position [21, 0]
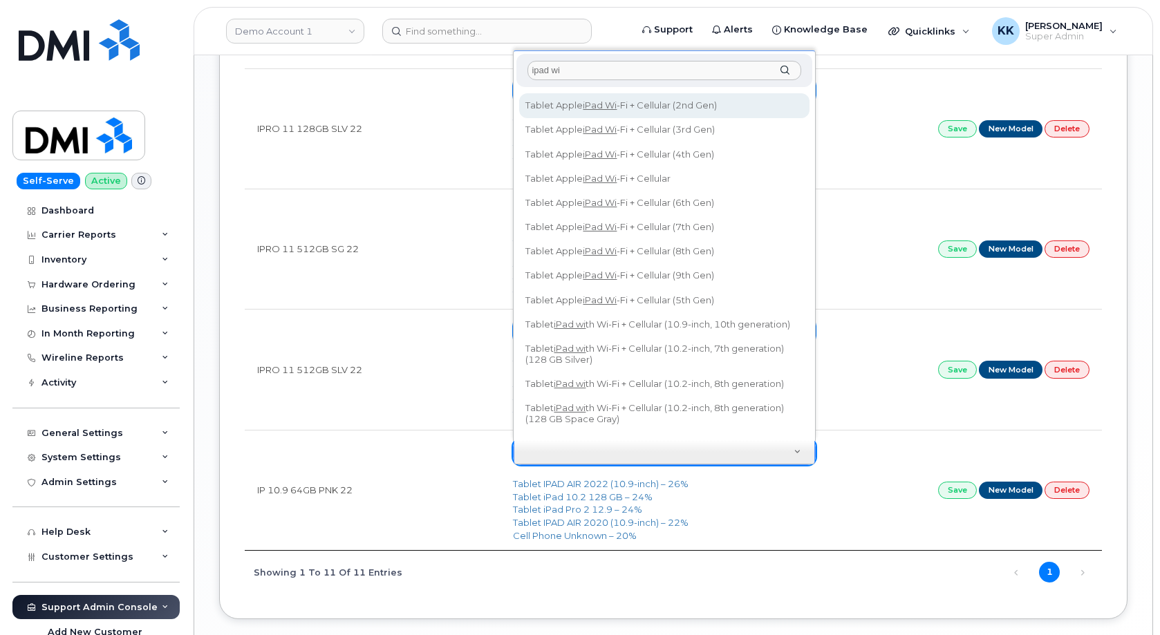
type input "ipad wi"
type input "3084"
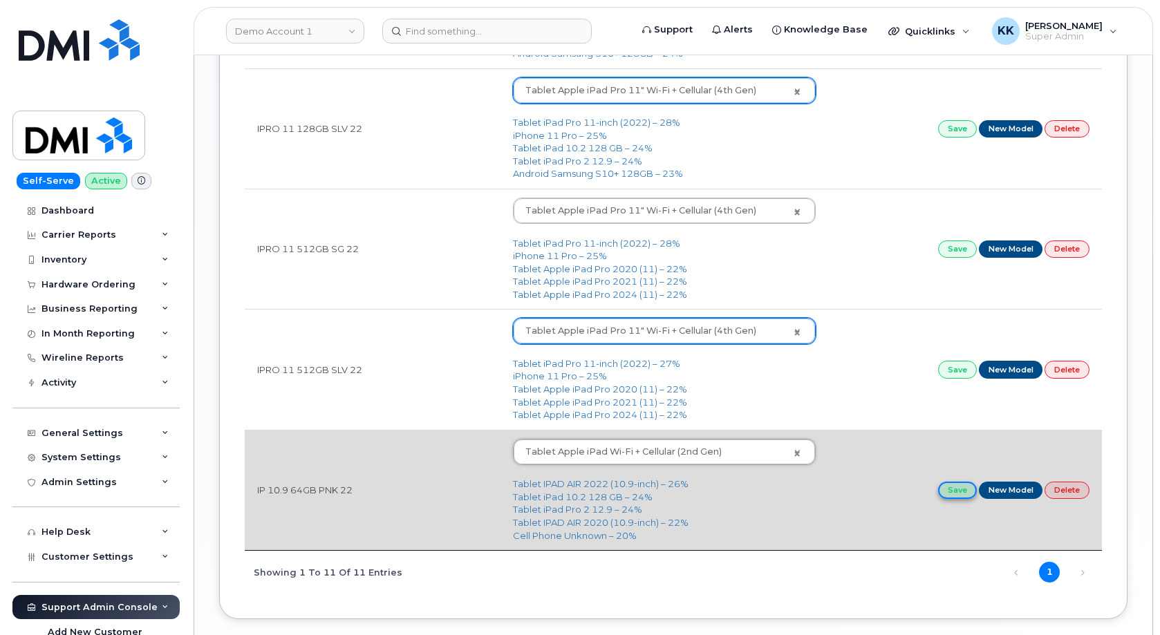
click at [954, 491] on link "Save" at bounding box center [957, 490] width 39 height 17
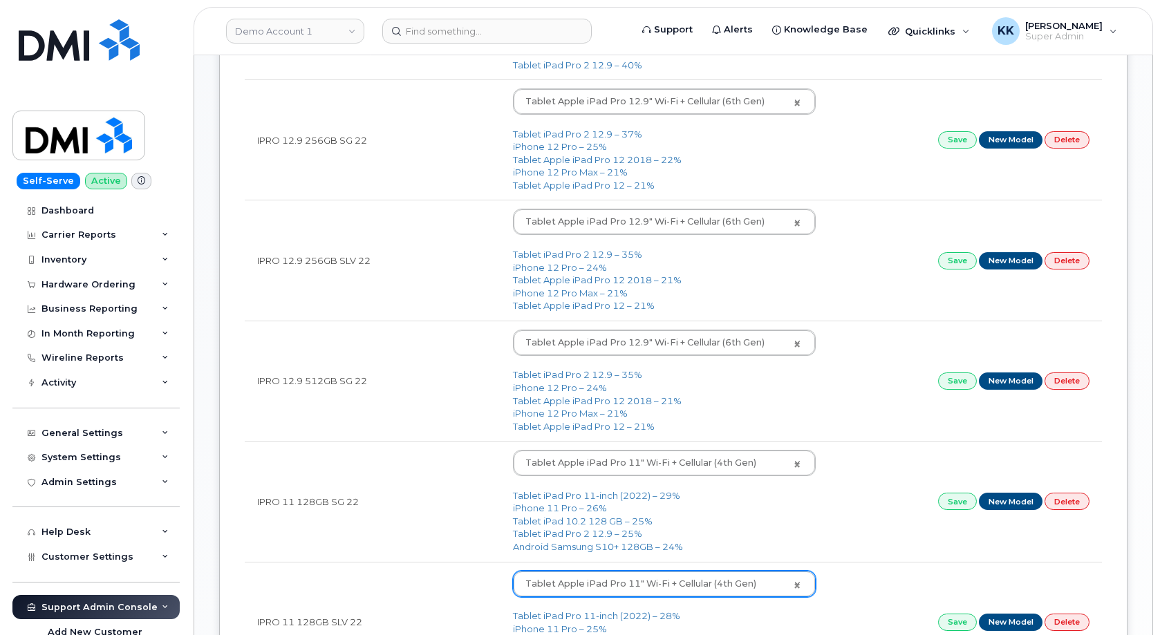
scroll to position [71, 0]
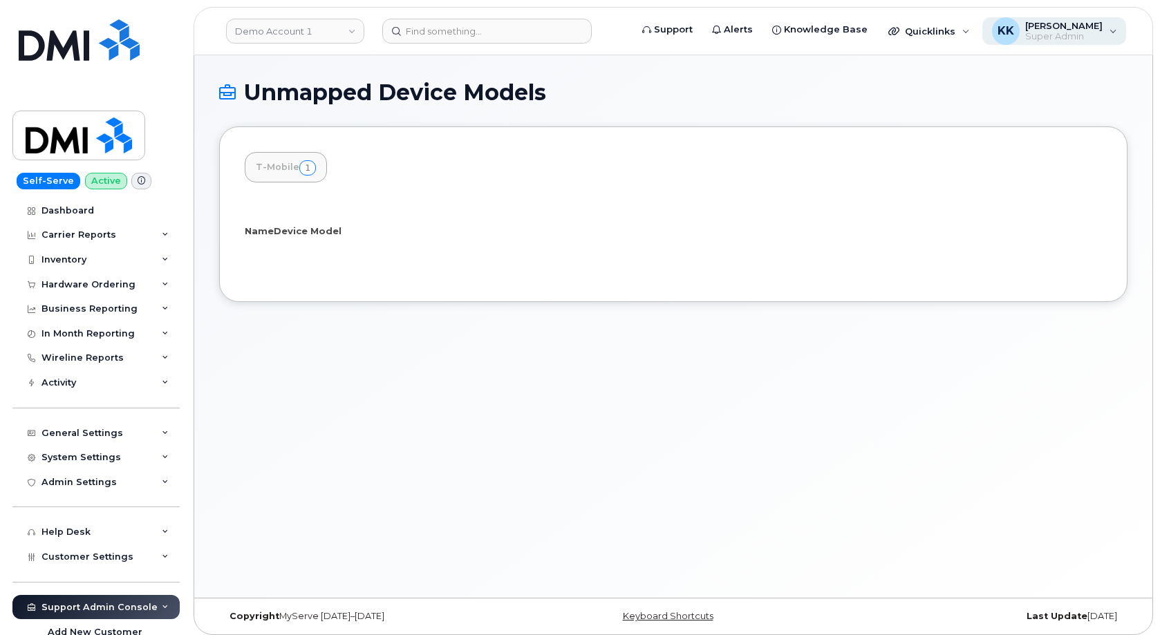
select select "25"
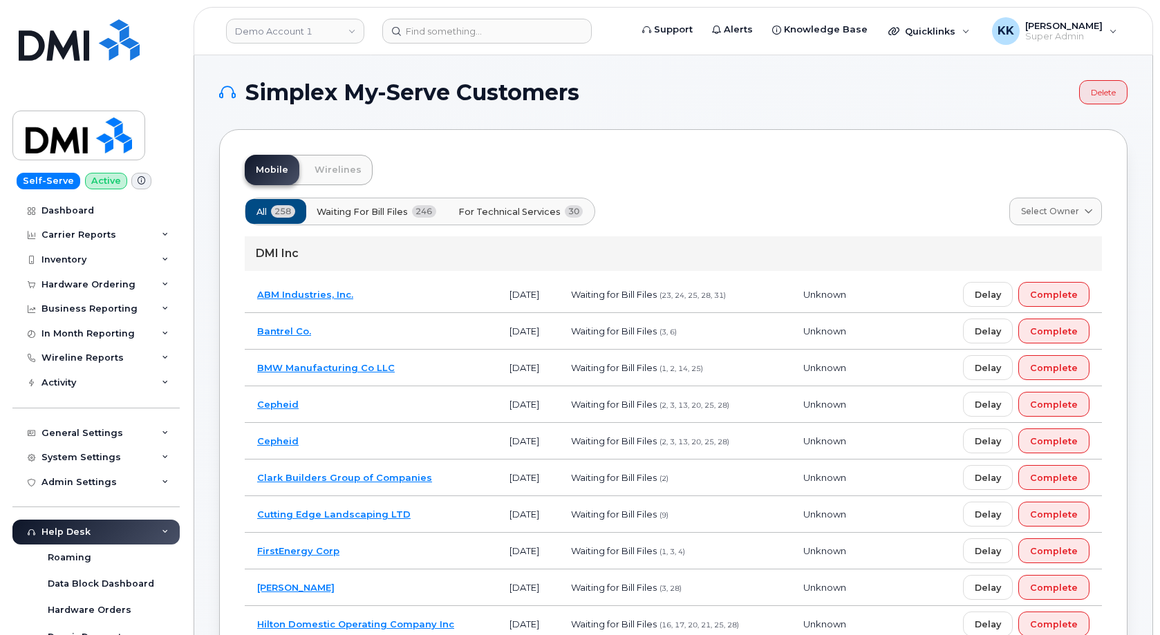
click at [506, 202] on button "For Technical Services 30" at bounding box center [521, 211] width 149 height 25
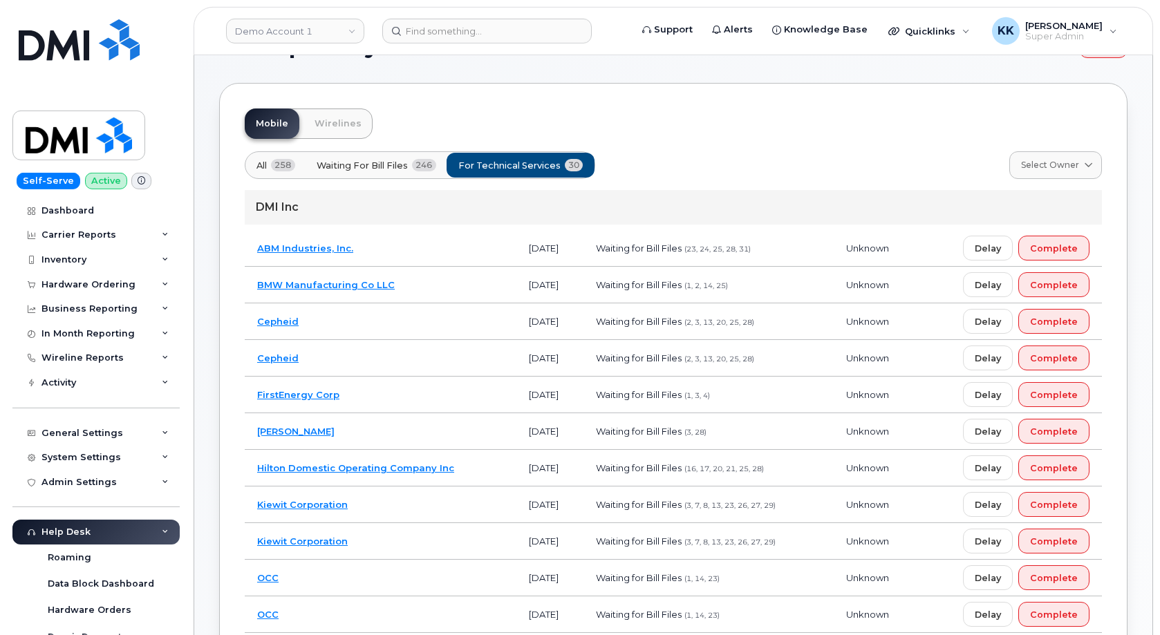
scroll to position [71, 0]
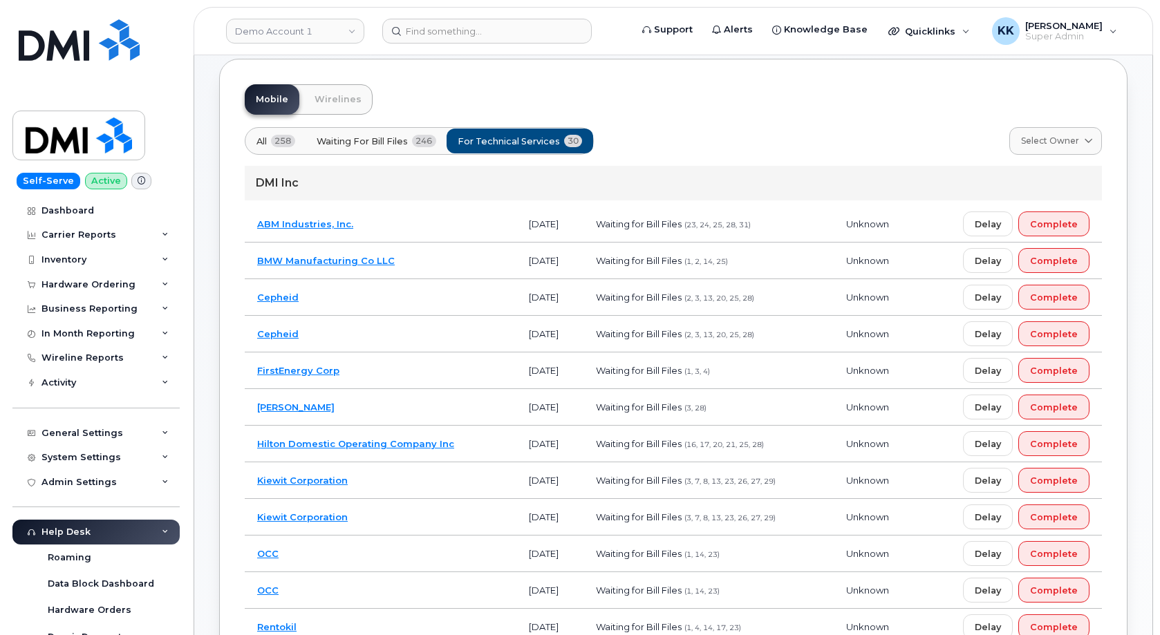
click at [412, 487] on td "Kiewit Corporation" at bounding box center [381, 480] width 272 height 37
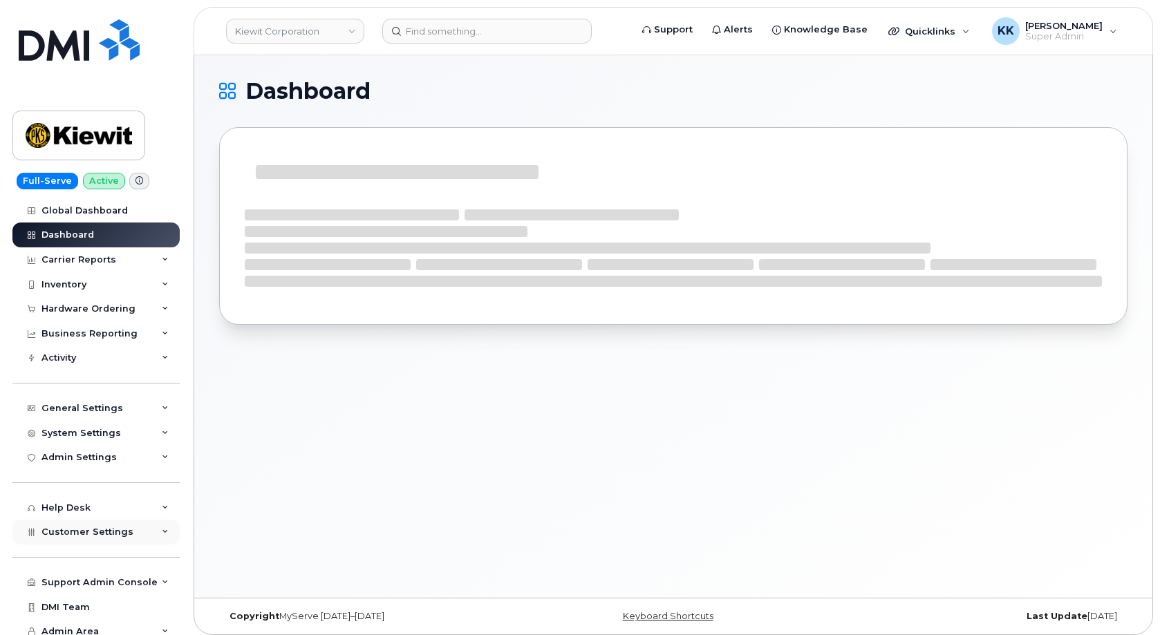
click at [88, 538] on div "Customer Settings" at bounding box center [95, 532] width 167 height 25
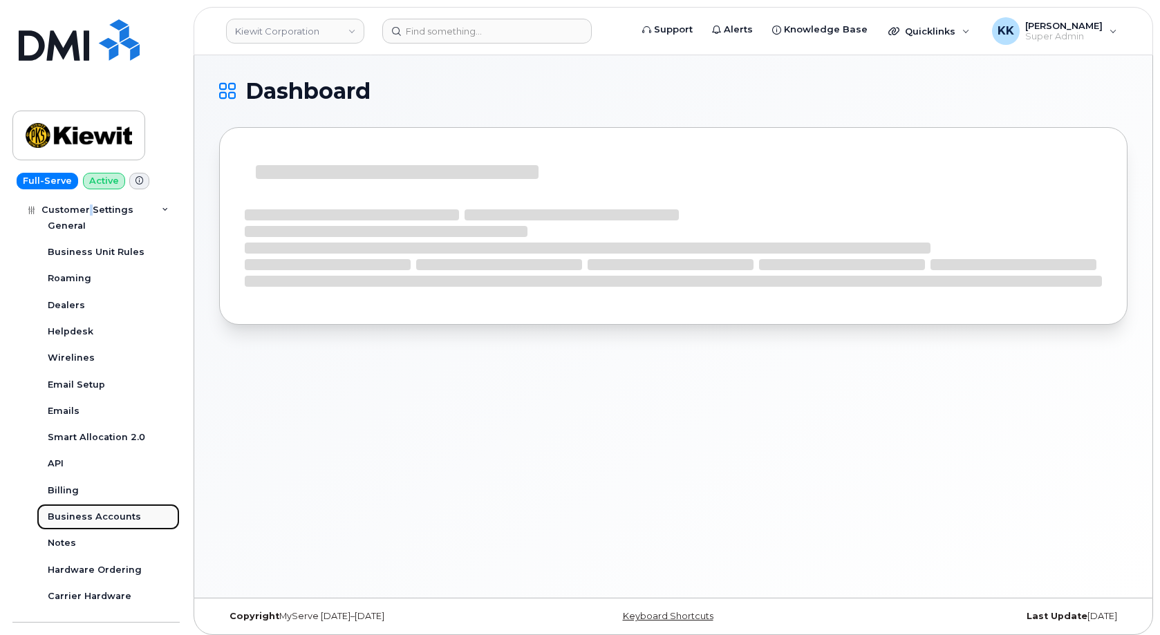
click at [106, 516] on div "Business Accounts" at bounding box center [94, 517] width 93 height 12
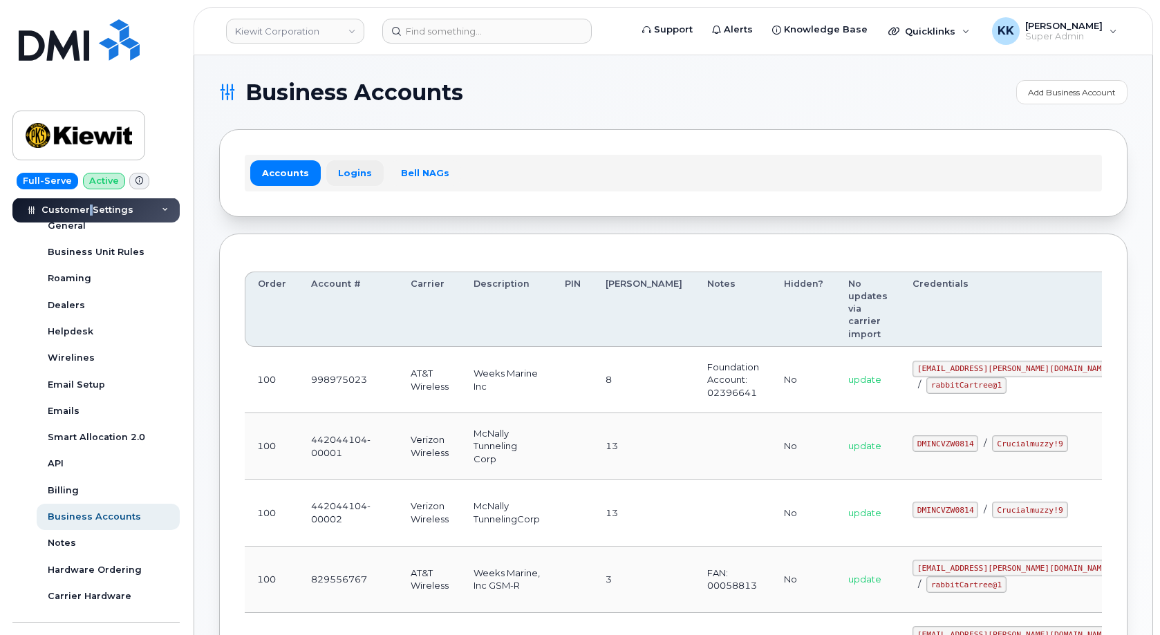
click at [349, 176] on link "Logins" at bounding box center [354, 172] width 57 height 25
